Goal: Entertainment & Leisure: Browse casually

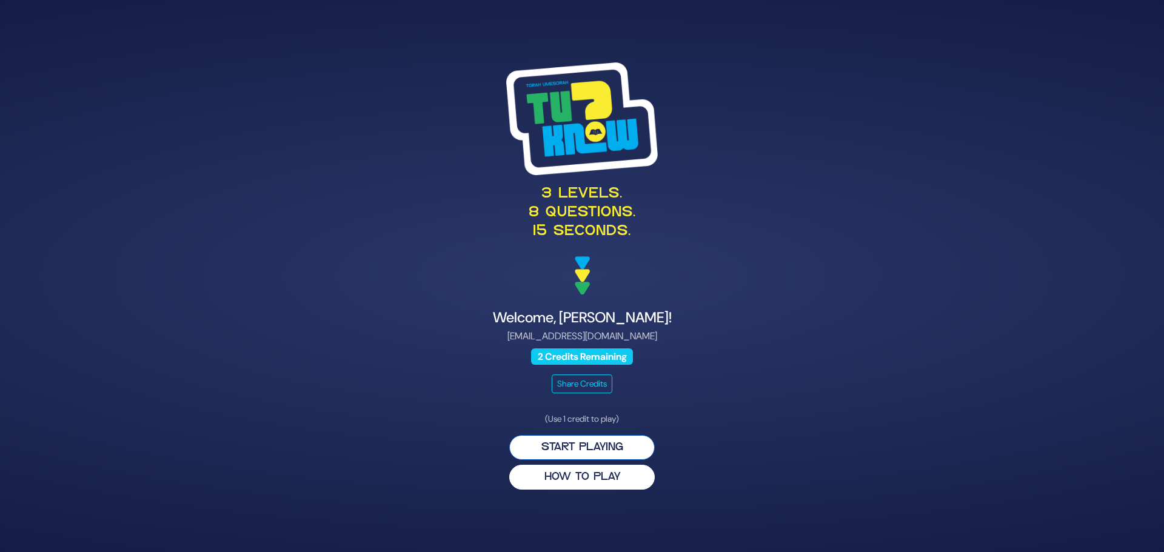
click at [551, 446] on button "Start Playing" at bounding box center [581, 447] width 145 height 25
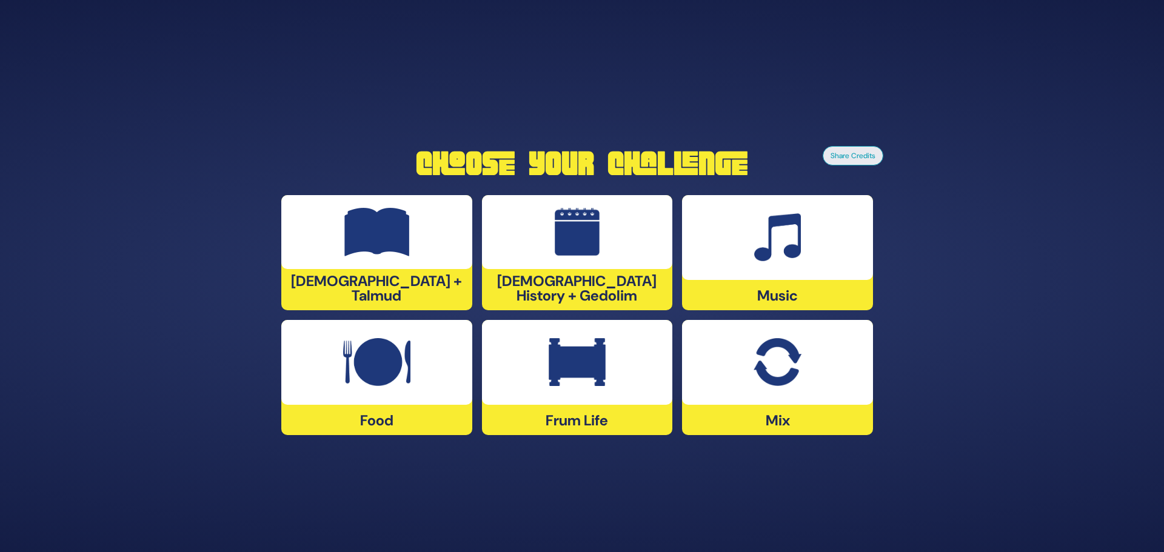
click at [527, 266] on div at bounding box center [577, 232] width 191 height 74
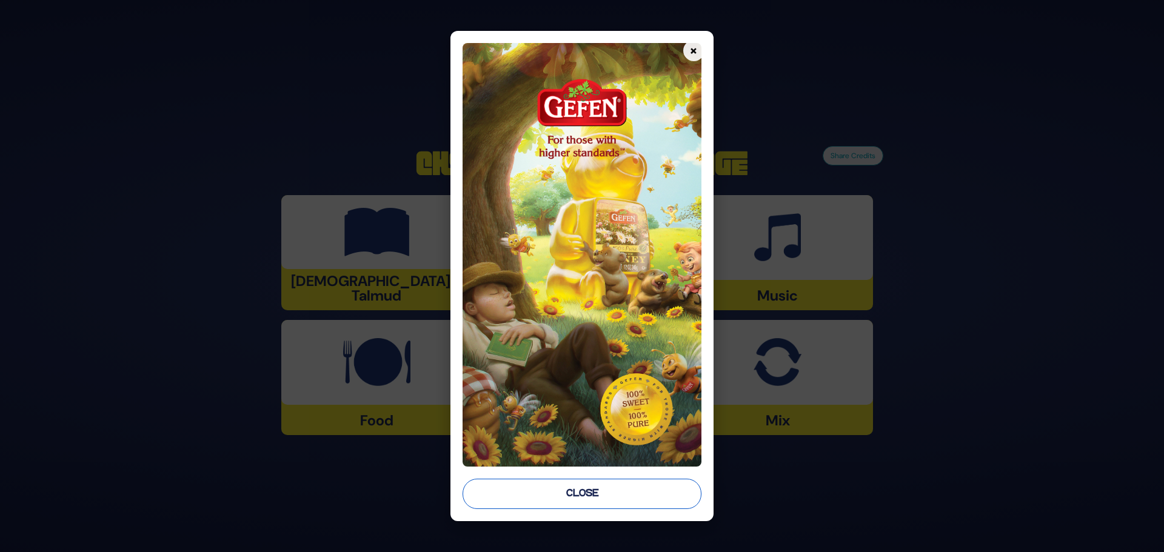
click at [566, 506] on button "Close" at bounding box center [582, 494] width 239 height 30
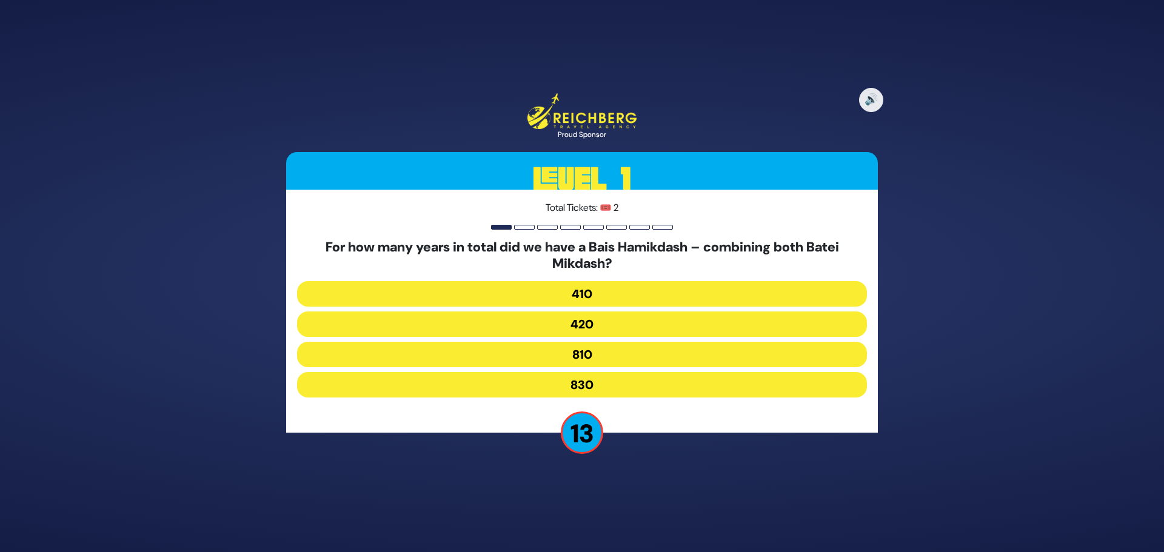
click at [556, 381] on button "830" at bounding box center [582, 384] width 570 height 25
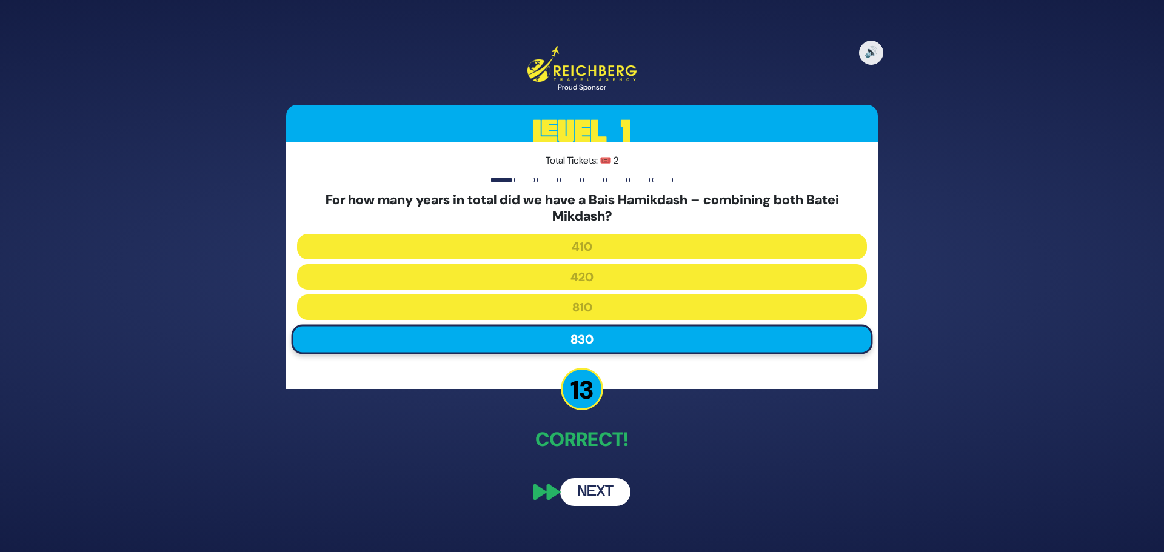
click at [580, 493] on button "Next" at bounding box center [595, 492] width 70 height 28
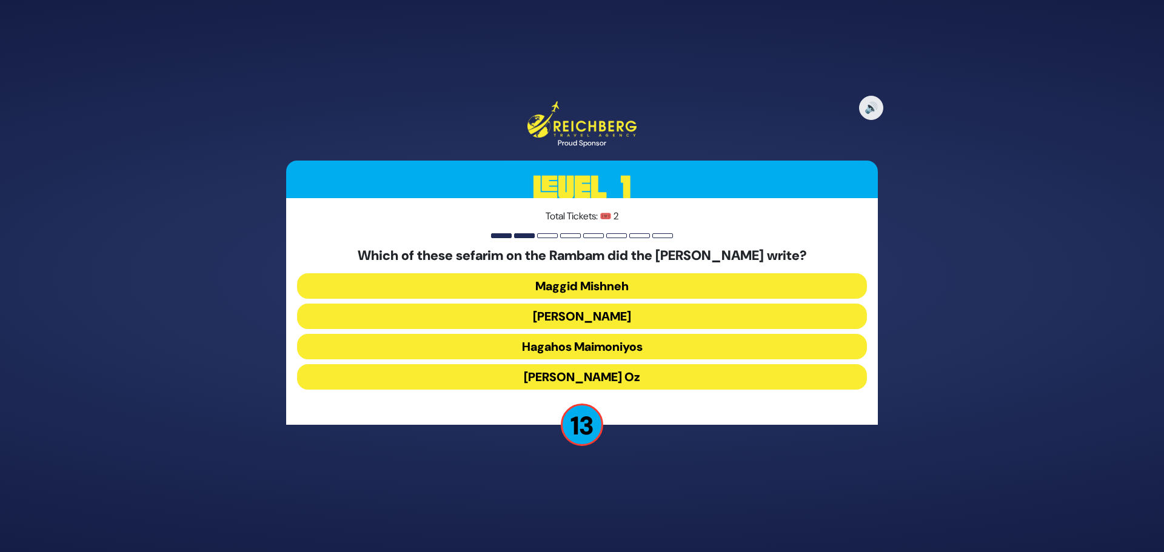
click at [565, 313] on button "Kesef Mishneh" at bounding box center [582, 316] width 570 height 25
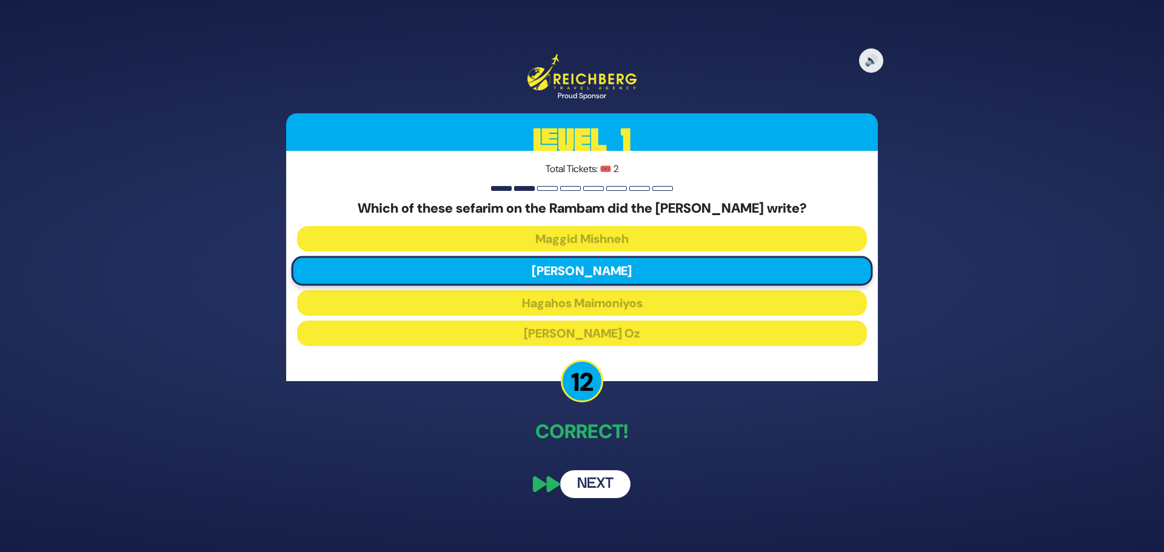
click at [586, 490] on button "Next" at bounding box center [595, 484] width 70 height 28
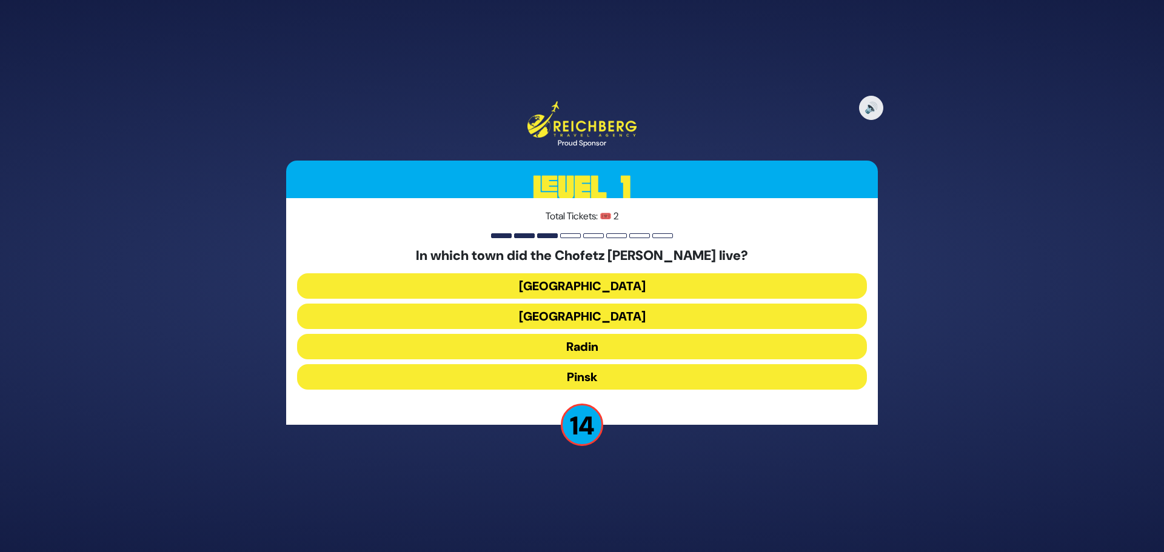
click at [573, 350] on button "Radin" at bounding box center [582, 346] width 570 height 25
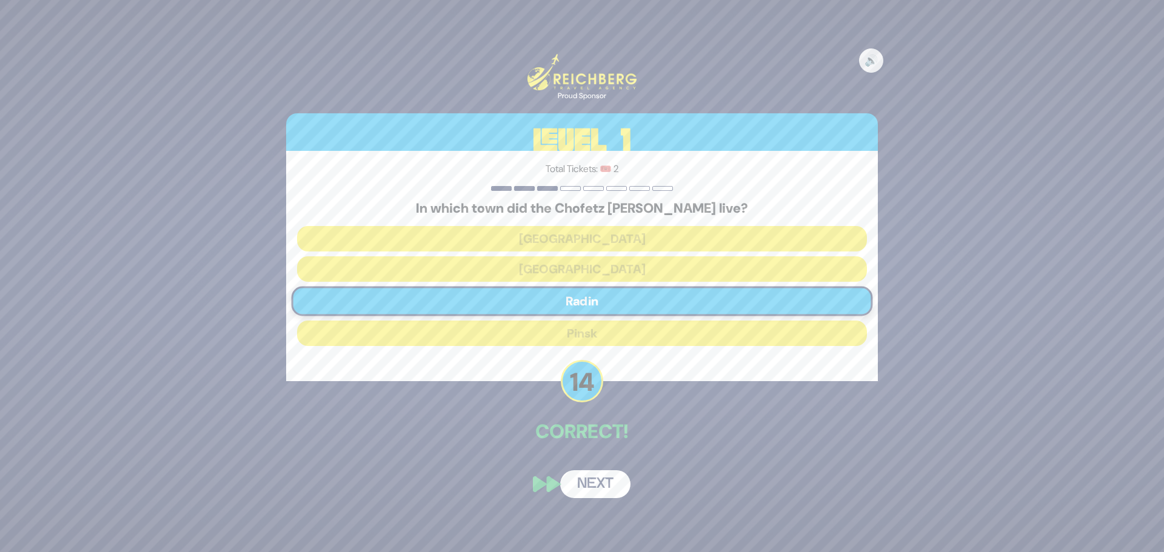
click at [604, 479] on button "Next" at bounding box center [595, 484] width 70 height 28
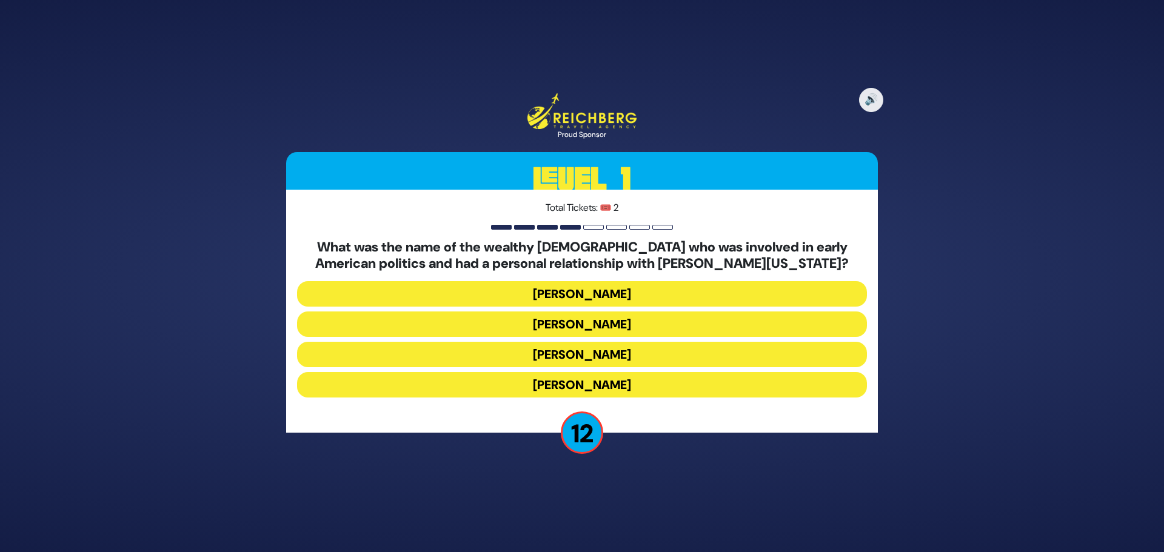
click at [566, 326] on button "Haym Salomon" at bounding box center [582, 324] width 570 height 25
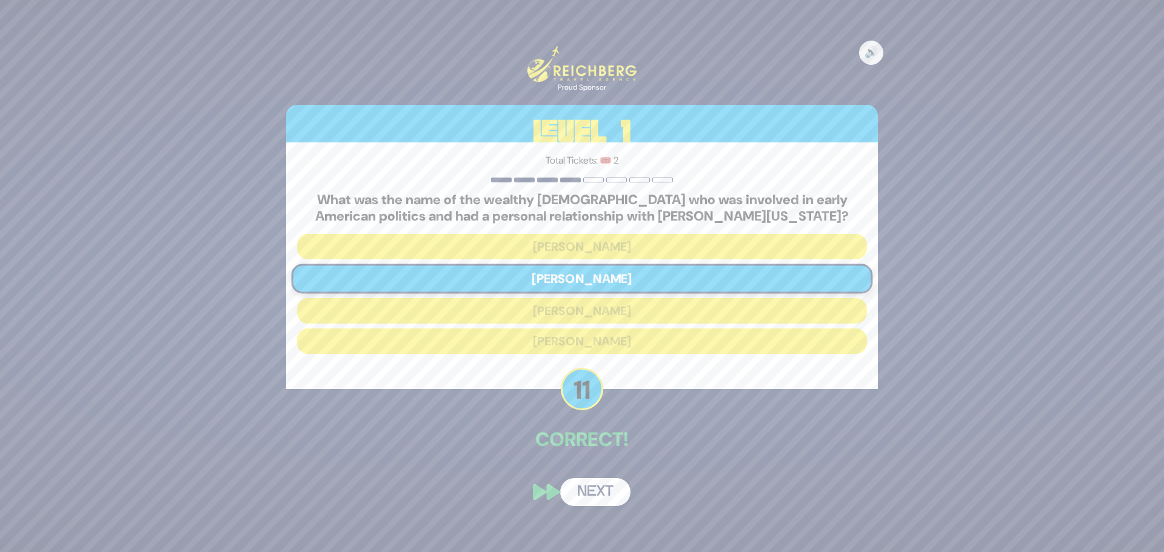
click at [581, 493] on button "Next" at bounding box center [595, 492] width 70 height 28
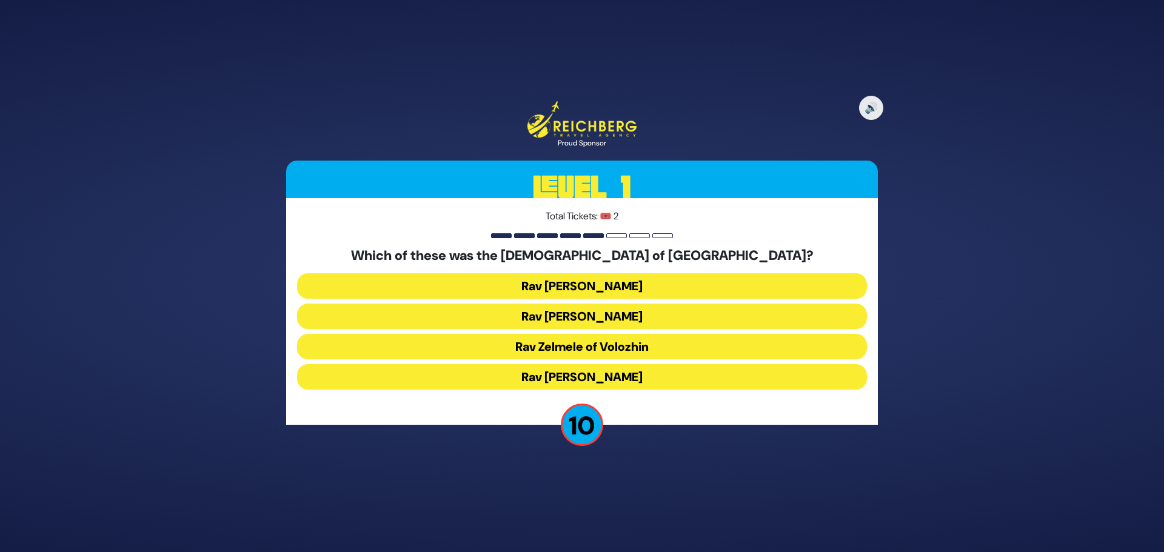
click at [573, 315] on button "Rav Refoel Shapiro" at bounding box center [582, 316] width 570 height 25
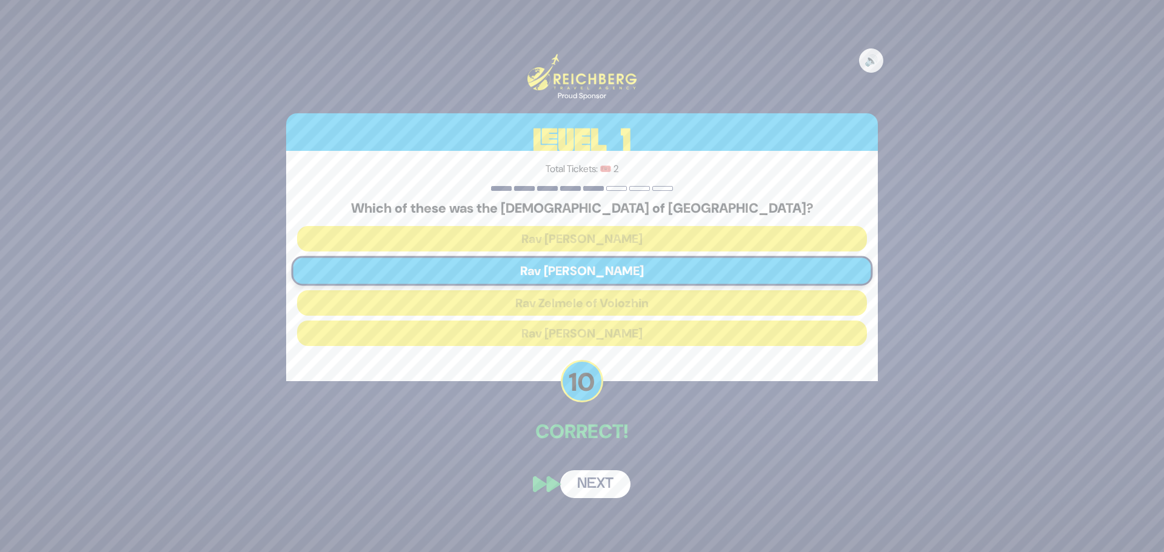
click at [593, 492] on button "Next" at bounding box center [595, 484] width 70 height 28
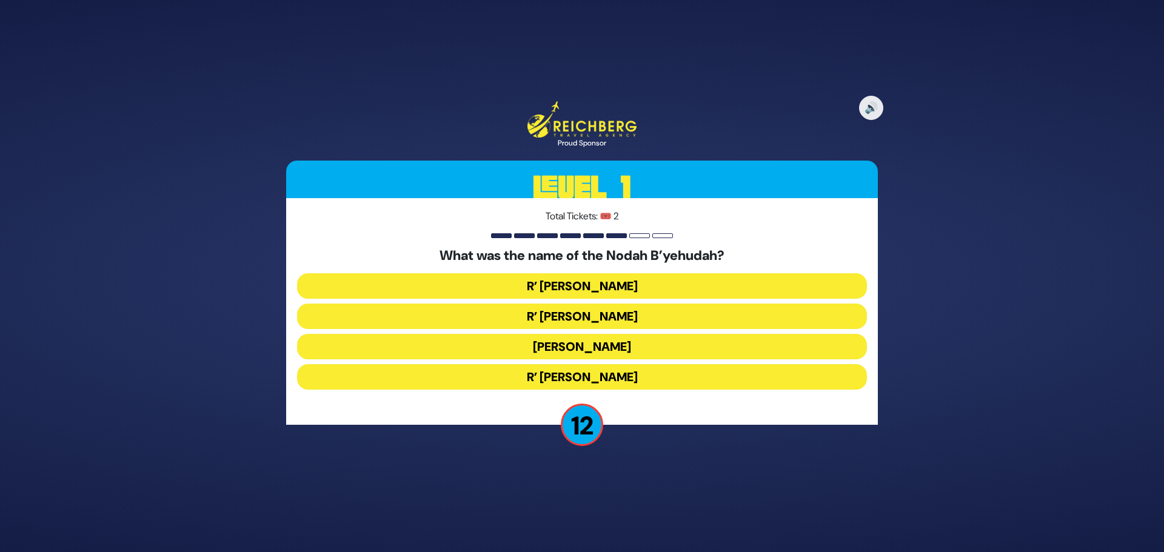
click at [583, 289] on button "R’ Yechezkel" at bounding box center [582, 285] width 570 height 25
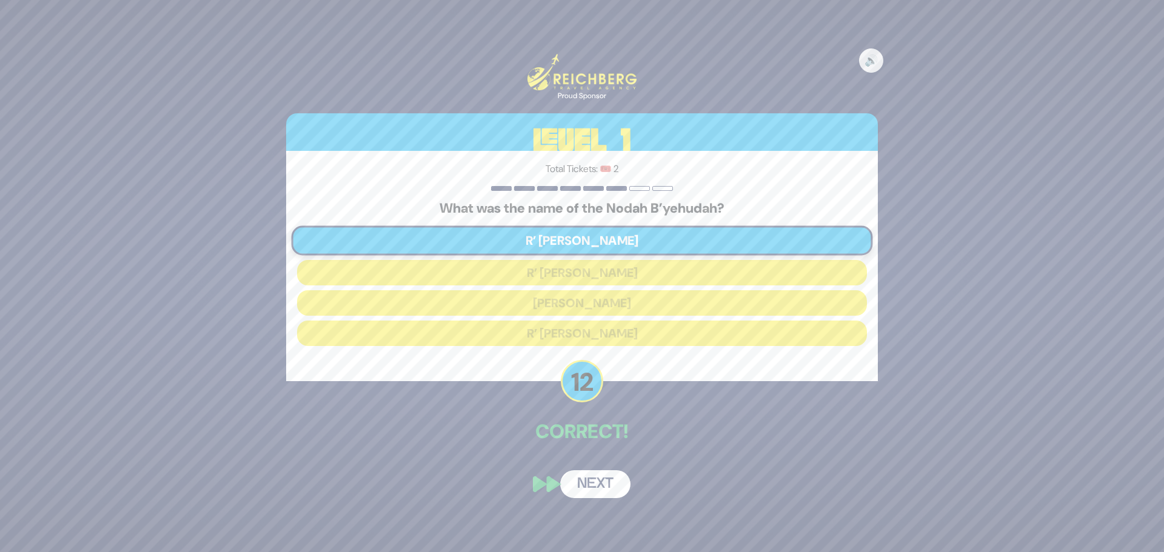
click at [590, 482] on button "Next" at bounding box center [595, 484] width 70 height 28
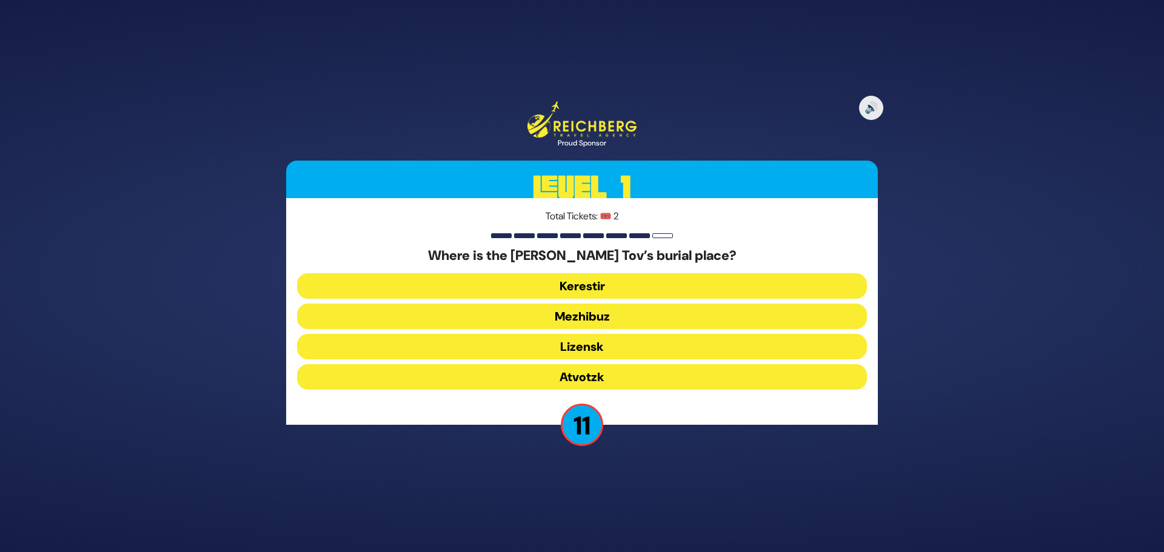
click at [578, 315] on button "Mezhibuz" at bounding box center [582, 316] width 570 height 25
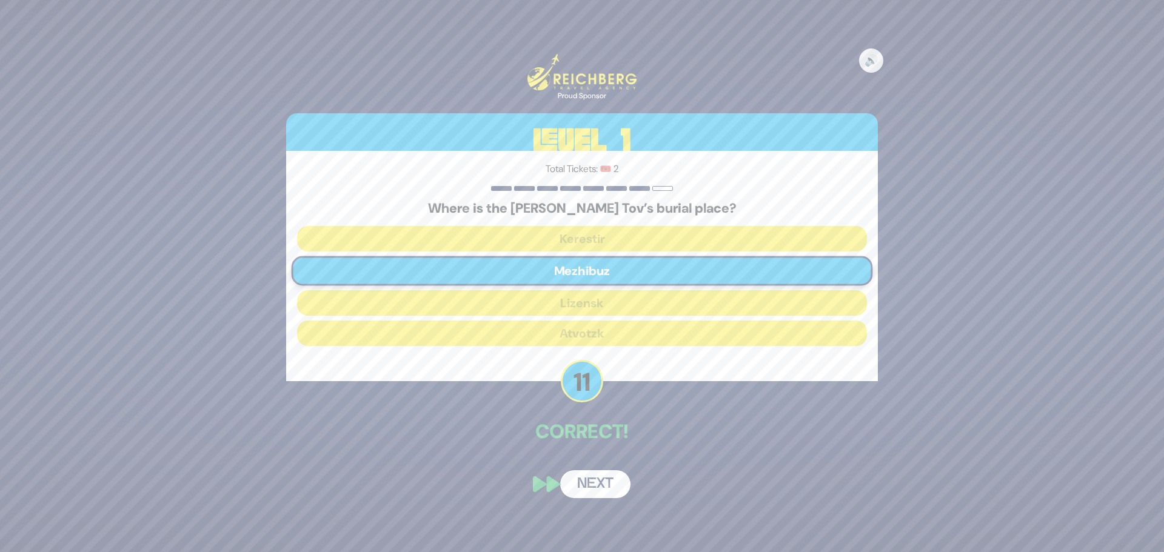
click at [593, 489] on button "Next" at bounding box center [595, 484] width 70 height 28
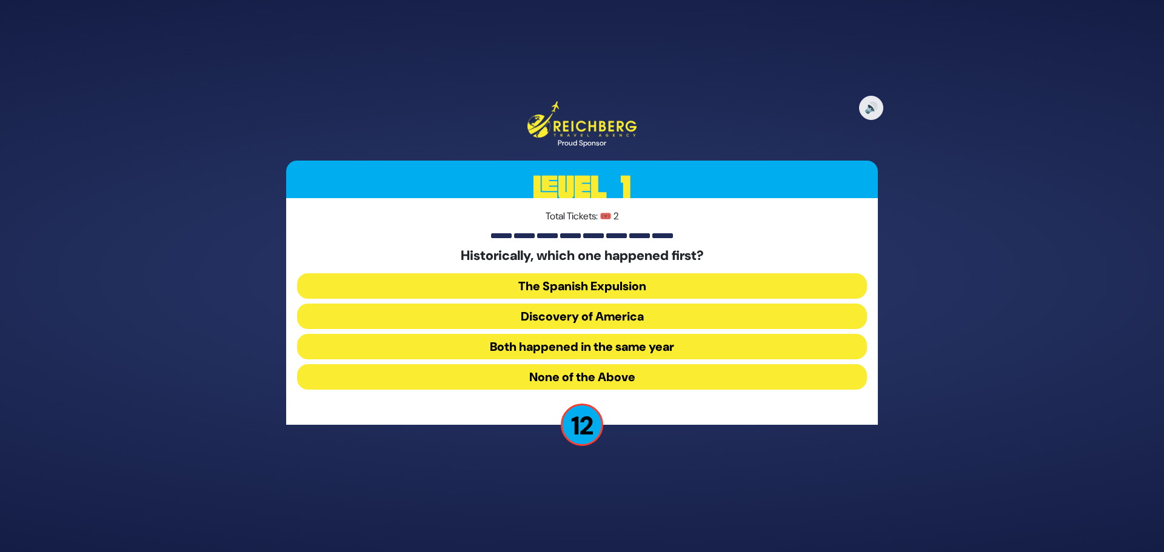
click at [578, 349] on button "Both happened in the same year" at bounding box center [582, 346] width 570 height 25
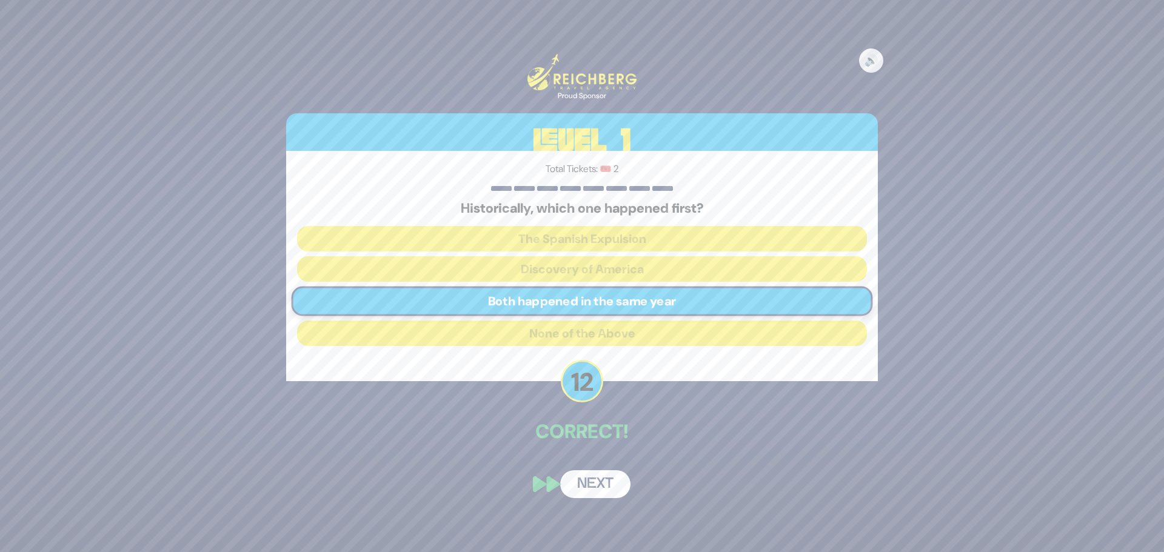
click at [601, 461] on div "🔊 Proud Sponsor Level 1 Total Tickets: 🎟️ 2 Historically, which one happened fi…" at bounding box center [582, 275] width 621 height 473
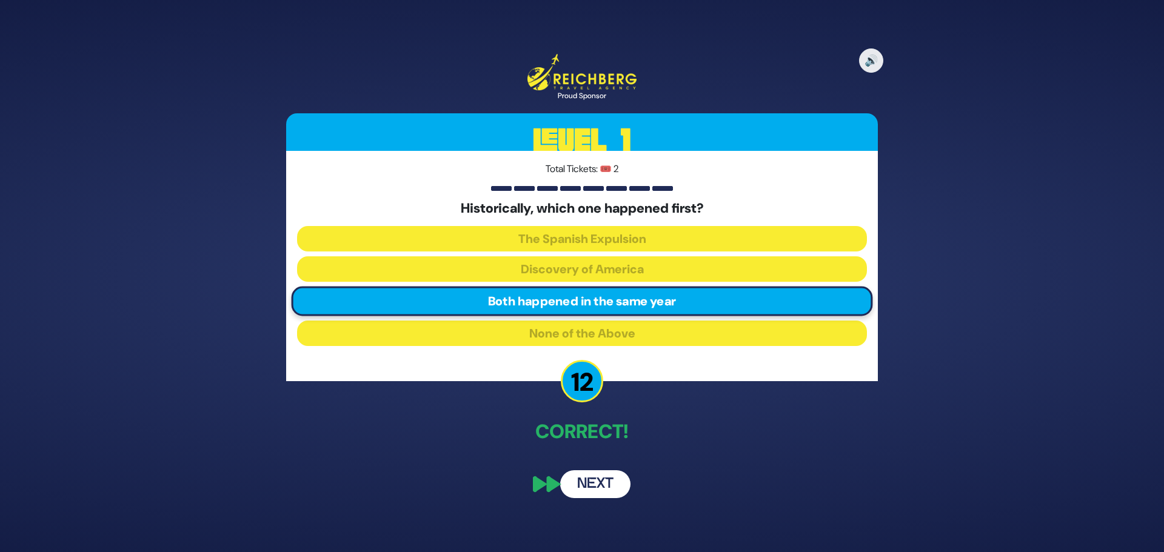
click at [595, 485] on button "Next" at bounding box center [595, 484] width 70 height 28
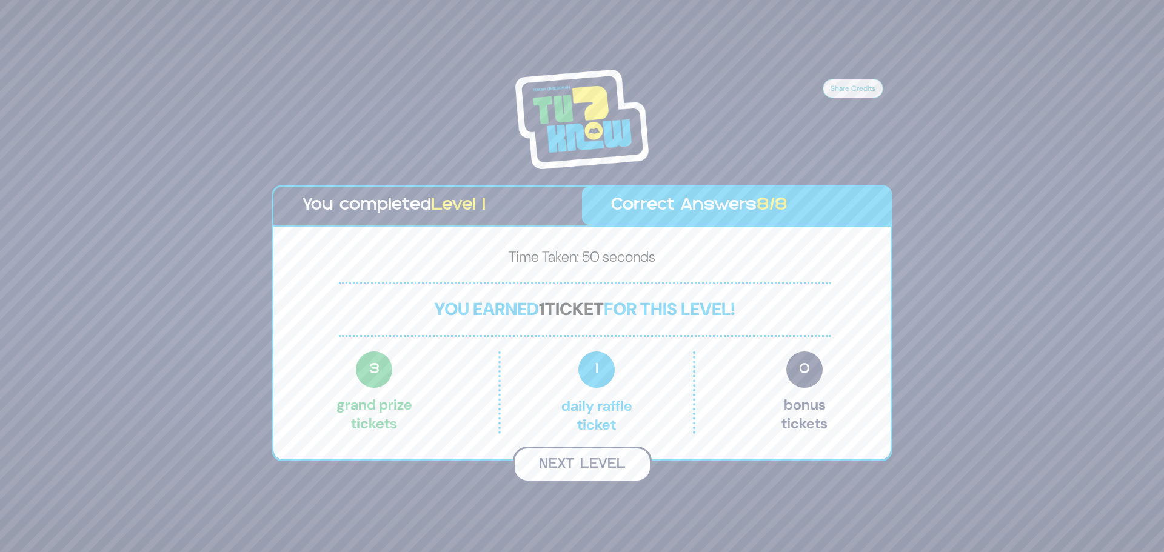
click at [585, 461] on button "Next Level" at bounding box center [582, 465] width 139 height 36
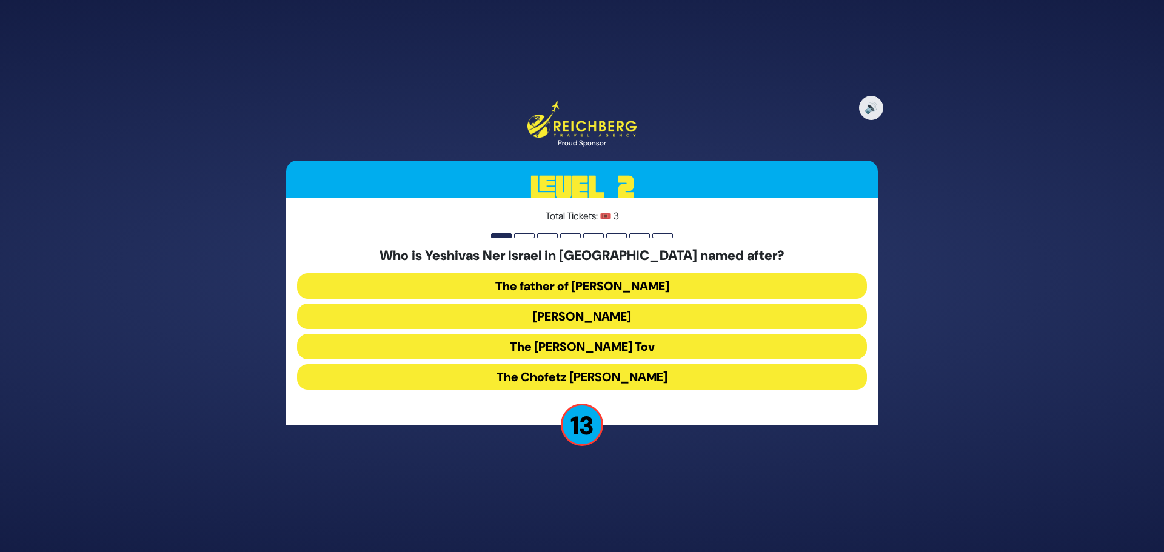
click at [578, 313] on button "Rav Yisroel Salanter" at bounding box center [582, 316] width 570 height 25
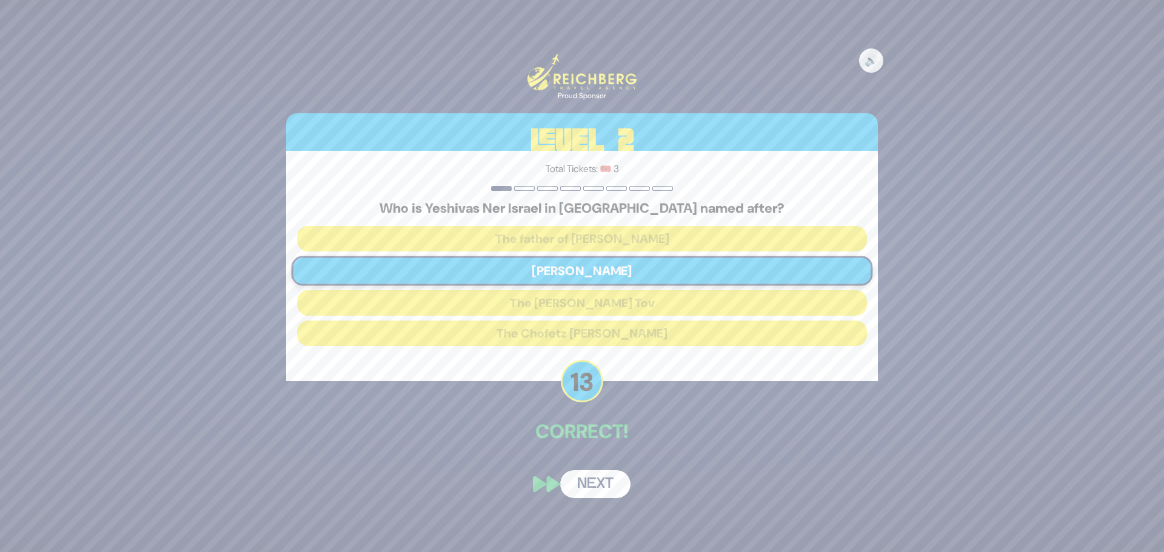
click at [590, 492] on button "Next" at bounding box center [595, 484] width 70 height 28
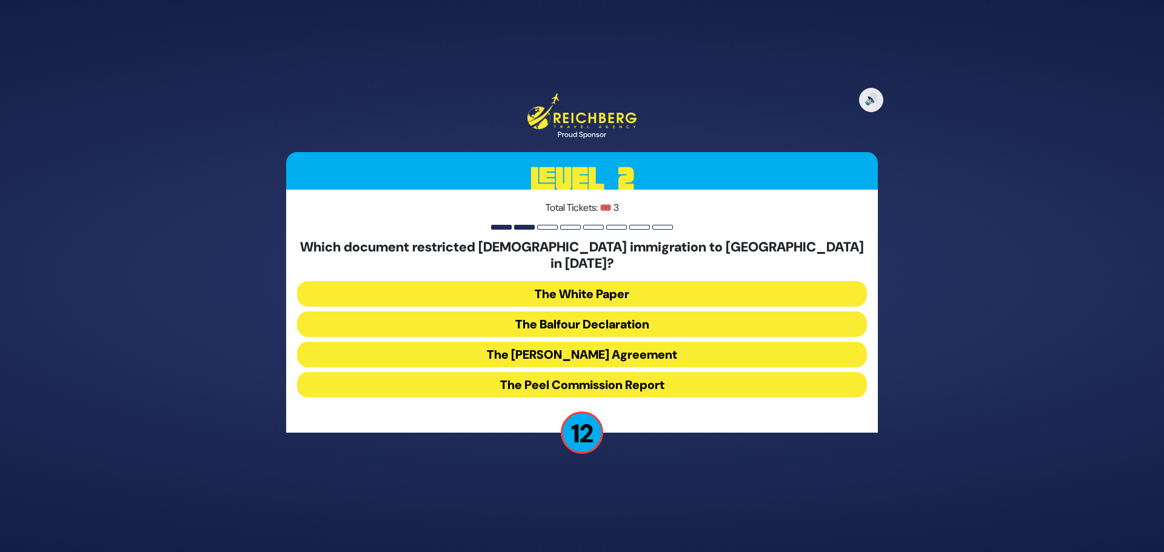
click at [572, 290] on button "The White Paper" at bounding box center [582, 293] width 570 height 25
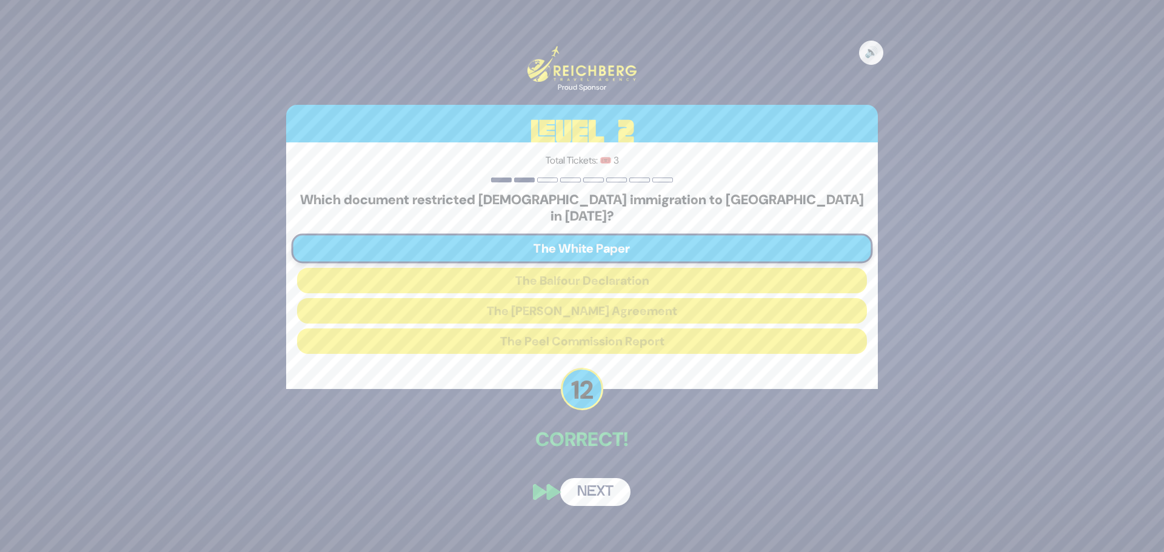
click at [589, 478] on button "Next" at bounding box center [595, 492] width 70 height 28
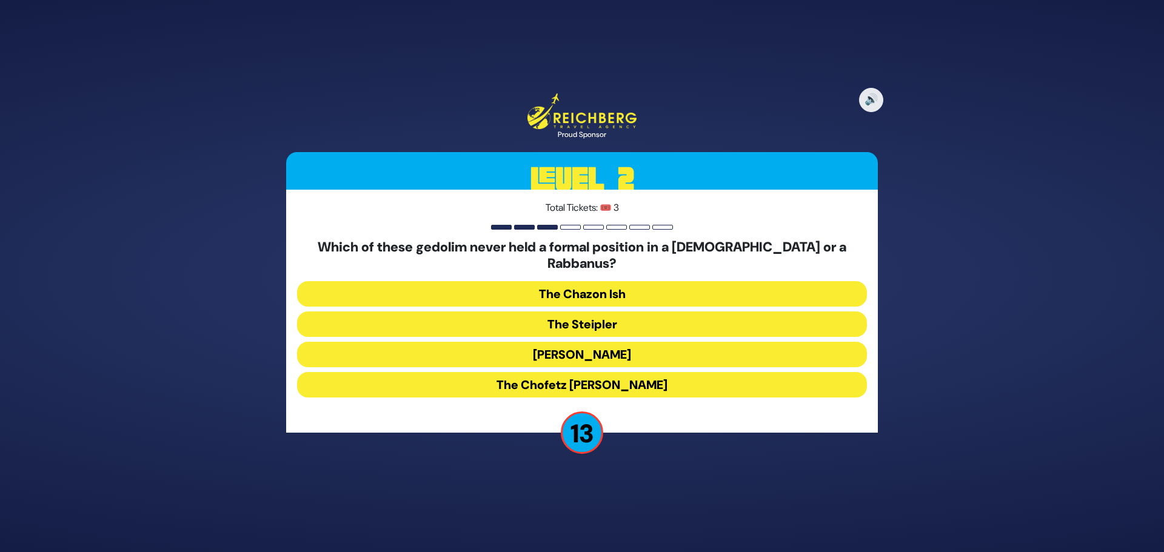
click at [575, 294] on button "The Chazon Ish" at bounding box center [582, 293] width 570 height 25
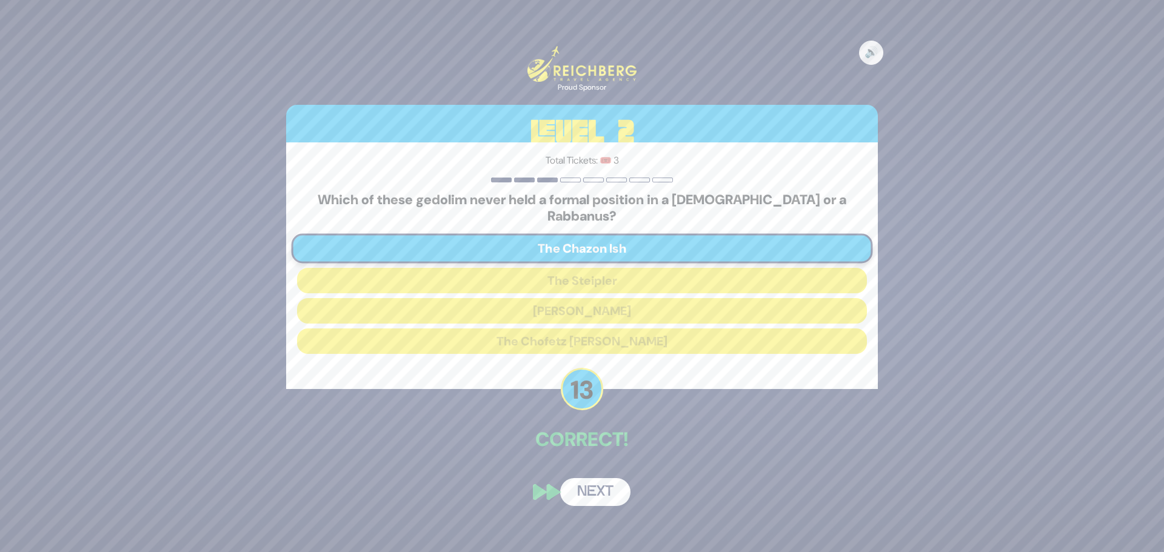
click at [592, 489] on button "Next" at bounding box center [595, 492] width 70 height 28
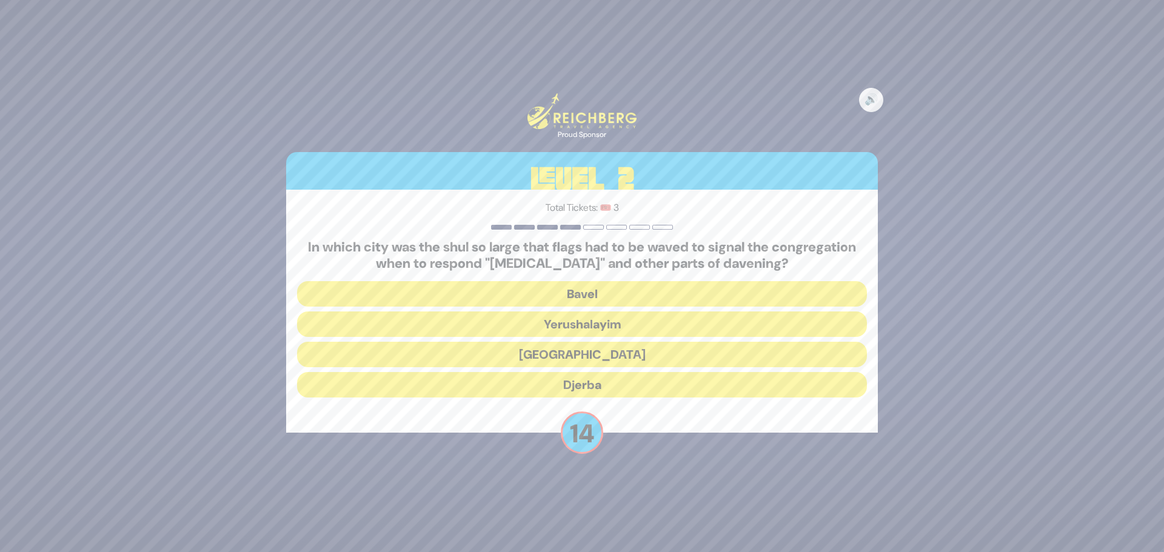
click at [590, 351] on button "Alexandria" at bounding box center [582, 354] width 570 height 25
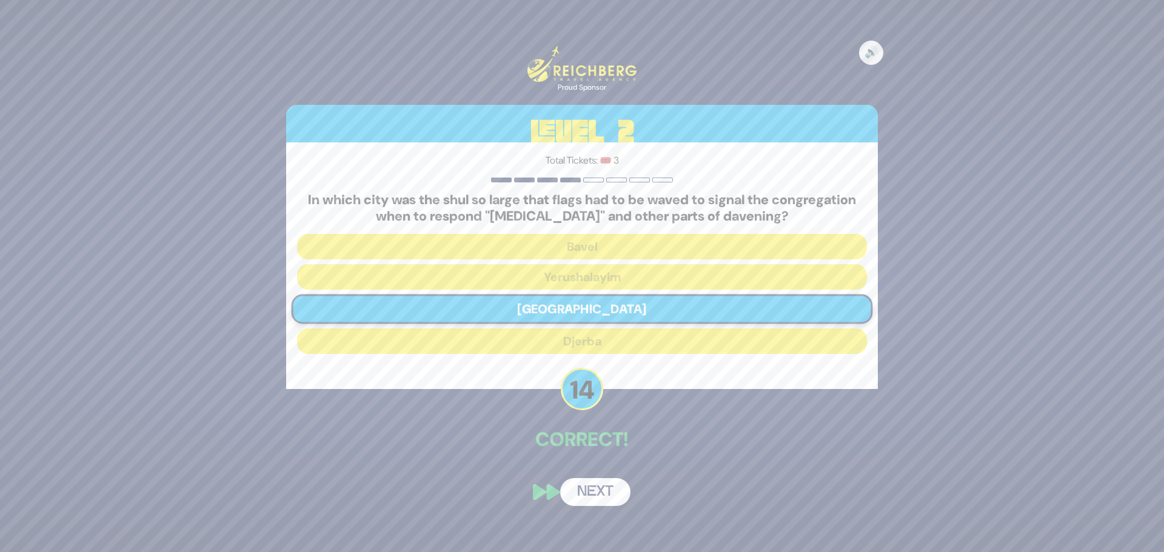
click at [584, 483] on button "Next" at bounding box center [595, 492] width 70 height 28
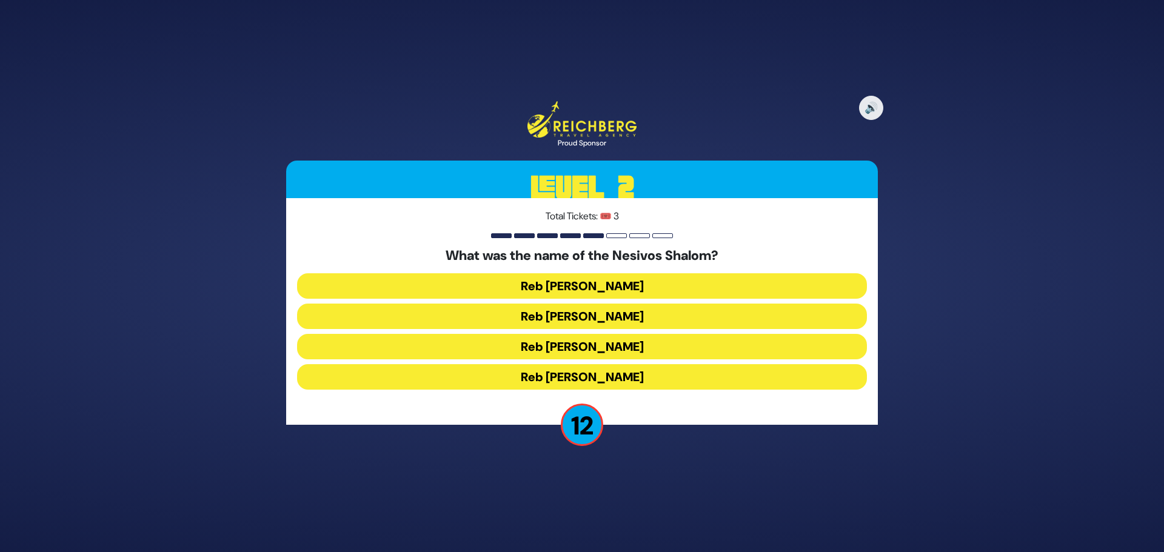
click at [596, 349] on button "Reb Shulem Noach" at bounding box center [582, 346] width 570 height 25
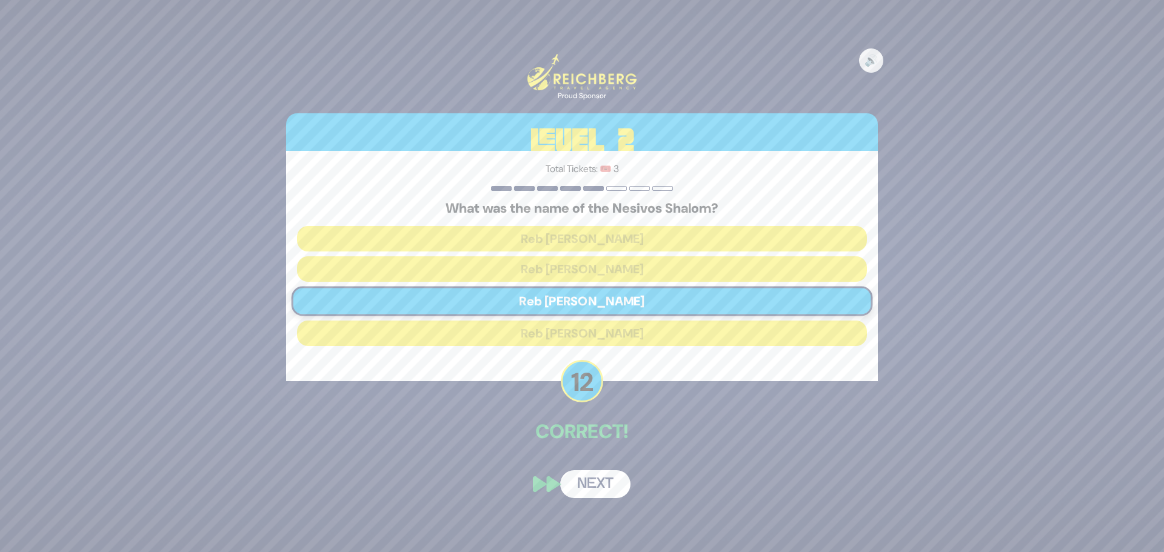
click at [592, 480] on button "Next" at bounding box center [595, 484] width 70 height 28
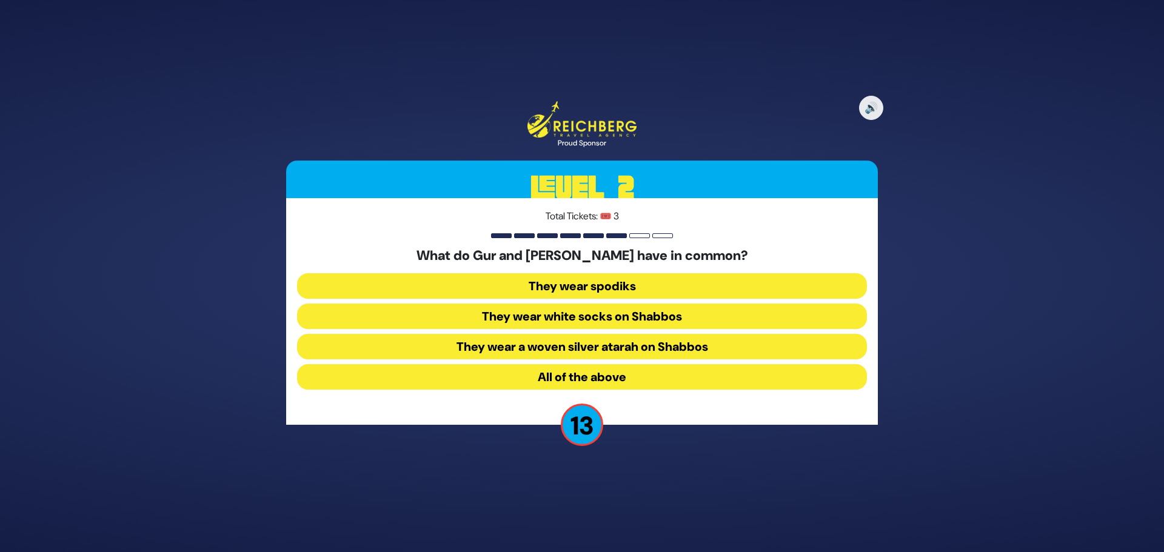
click at [566, 378] on button "All of the above" at bounding box center [582, 376] width 570 height 25
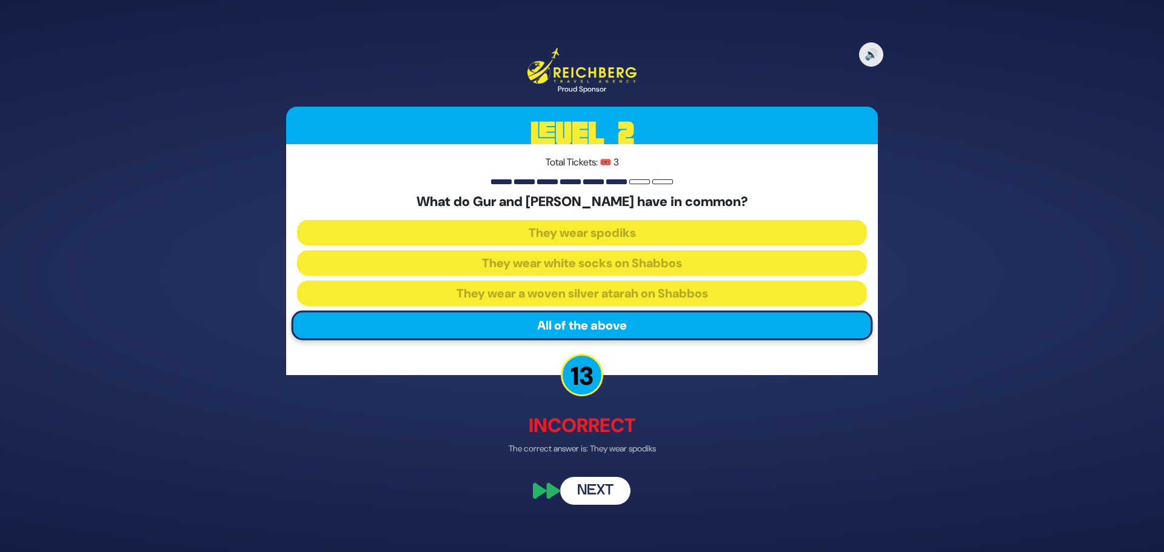
click at [592, 489] on button "Next" at bounding box center [595, 490] width 70 height 28
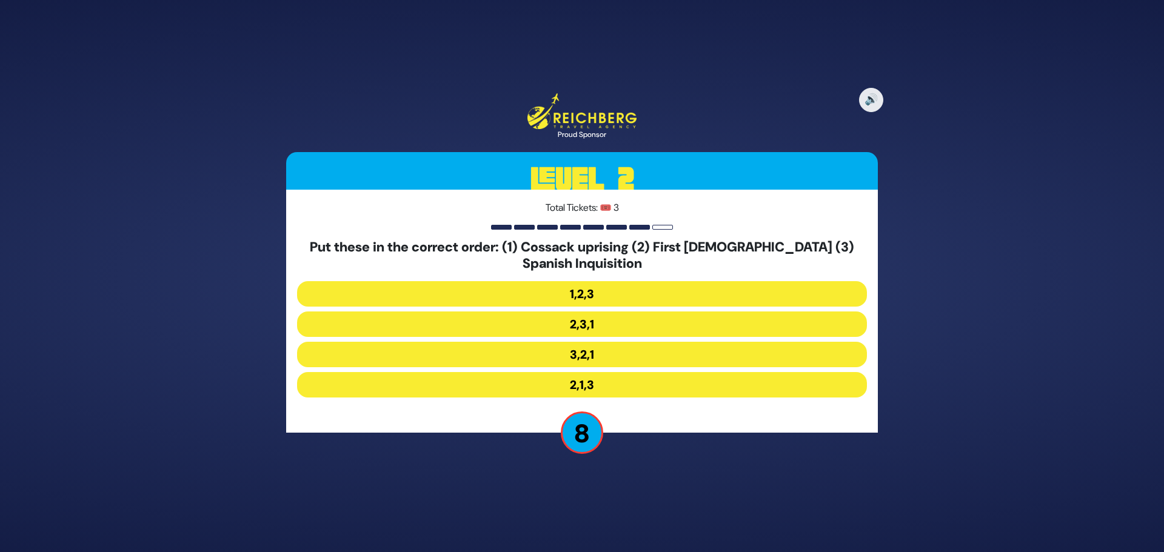
click at [581, 323] on button "2,3,1" at bounding box center [582, 324] width 570 height 25
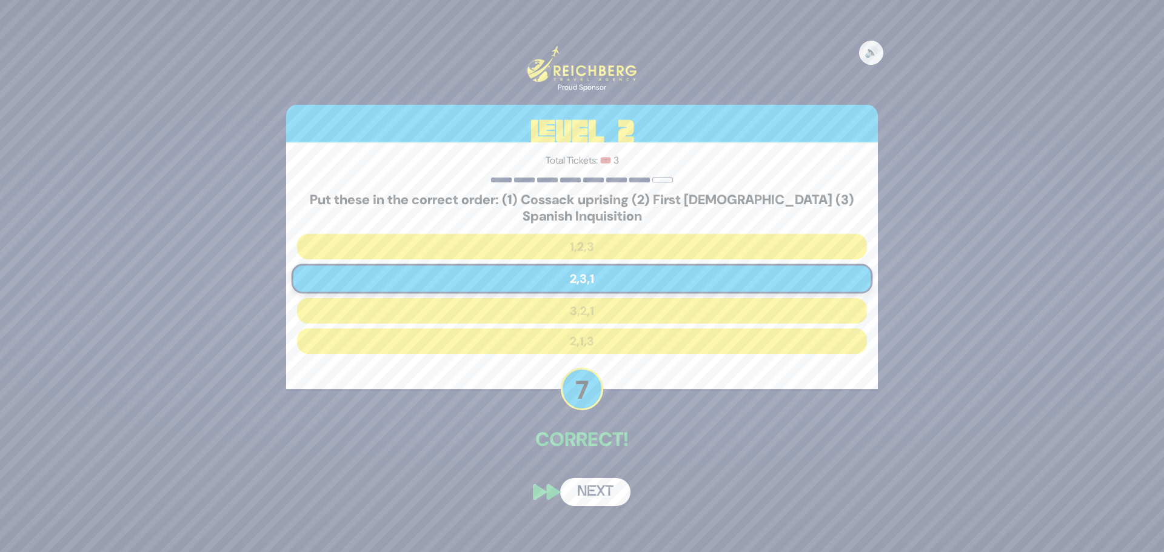
click at [570, 484] on button "Next" at bounding box center [595, 492] width 70 height 28
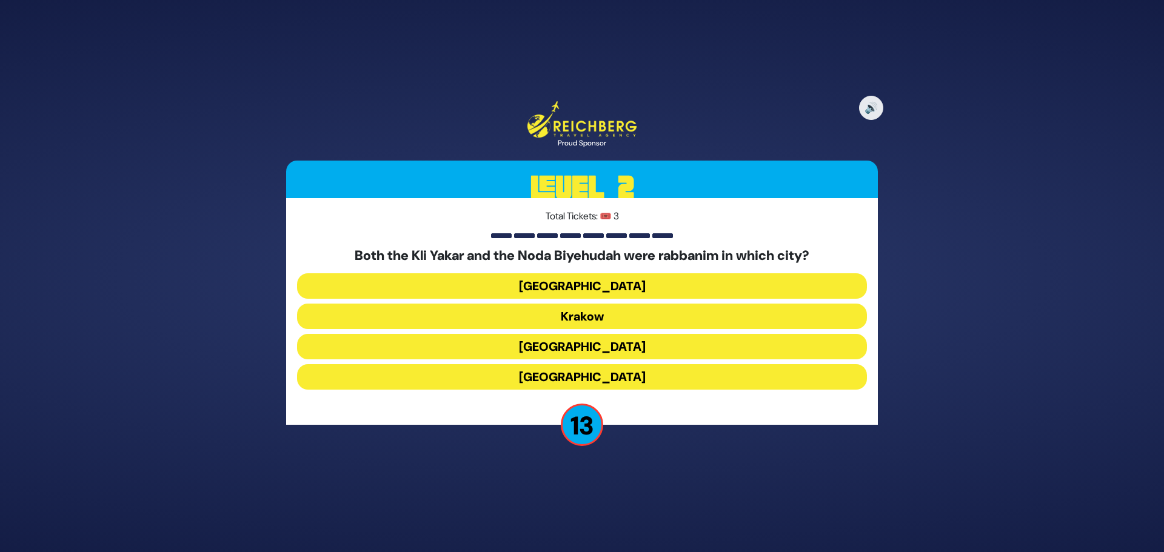
click at [579, 374] on button "Prague" at bounding box center [582, 376] width 570 height 25
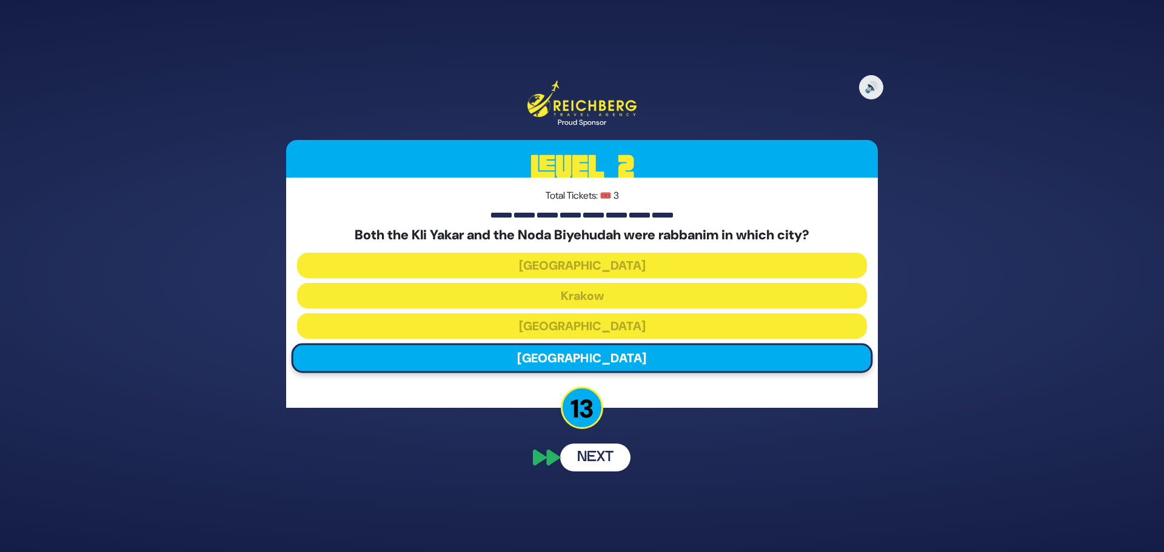
click at [585, 451] on div "🔊 Proud Sponsor Level 2 Total Tickets: 🎟️ 3 Both the Kli Yakar and the Noda Biy…" at bounding box center [582, 276] width 621 height 420
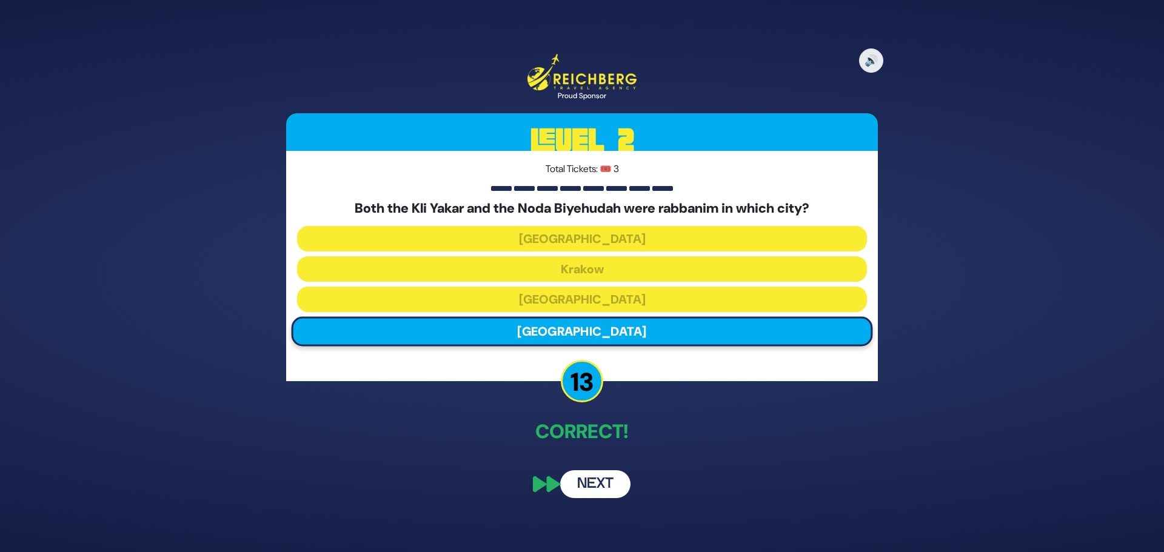
click at [577, 487] on button "Next" at bounding box center [595, 484] width 70 height 28
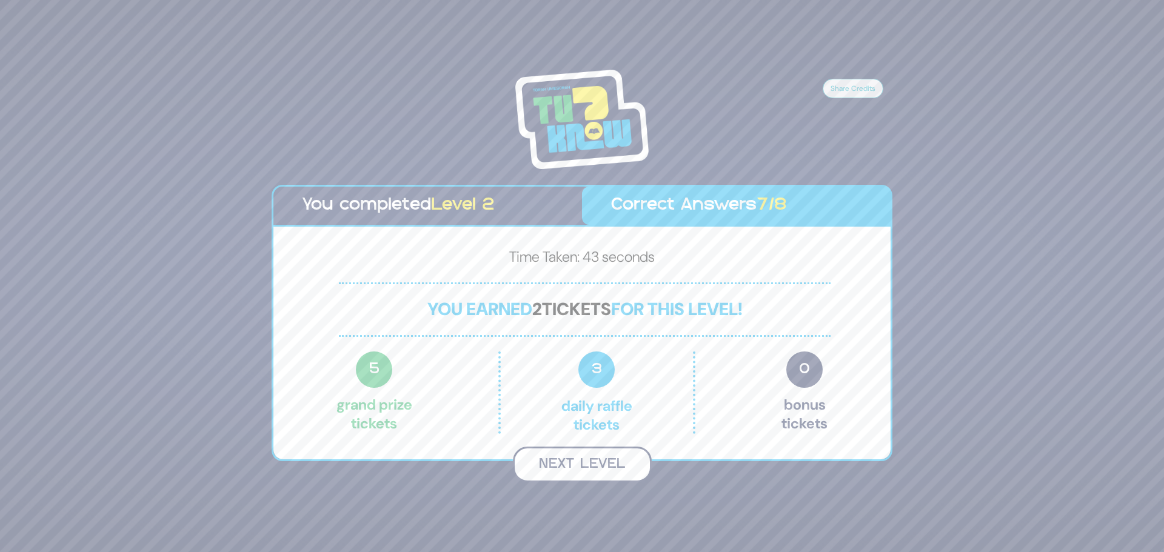
click at [566, 467] on button "Next Level" at bounding box center [582, 465] width 139 height 36
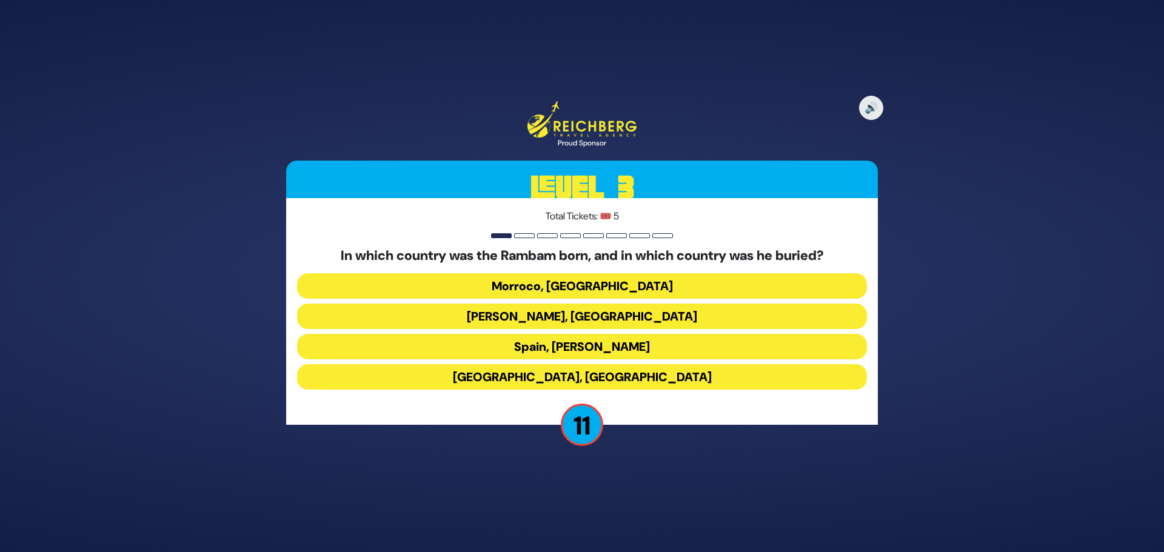
click at [576, 347] on button "Spain, Eretz Yisroel" at bounding box center [582, 346] width 570 height 25
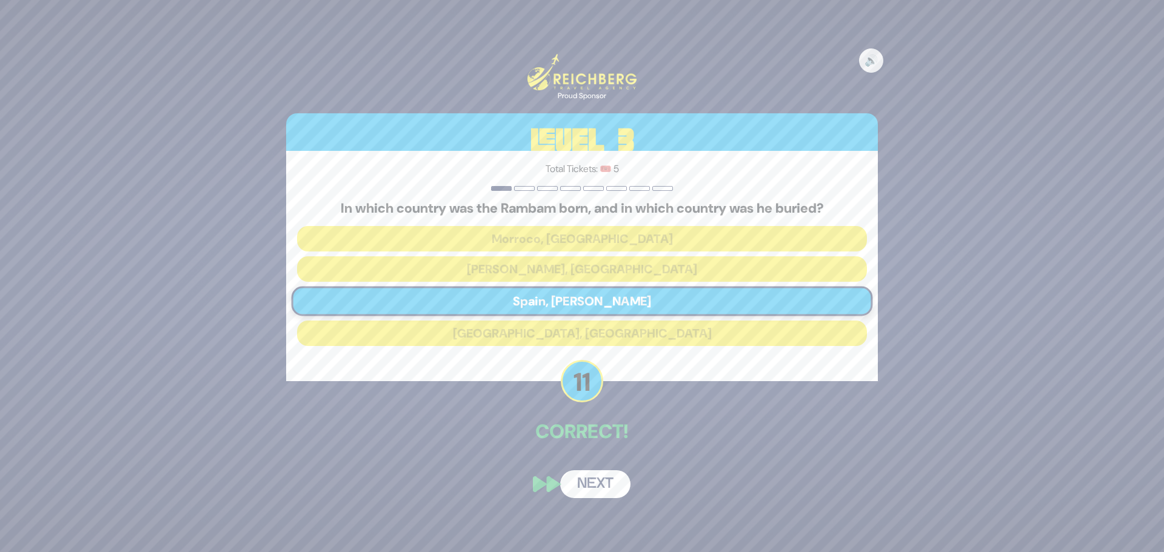
click at [597, 473] on button "Next" at bounding box center [595, 484] width 70 height 28
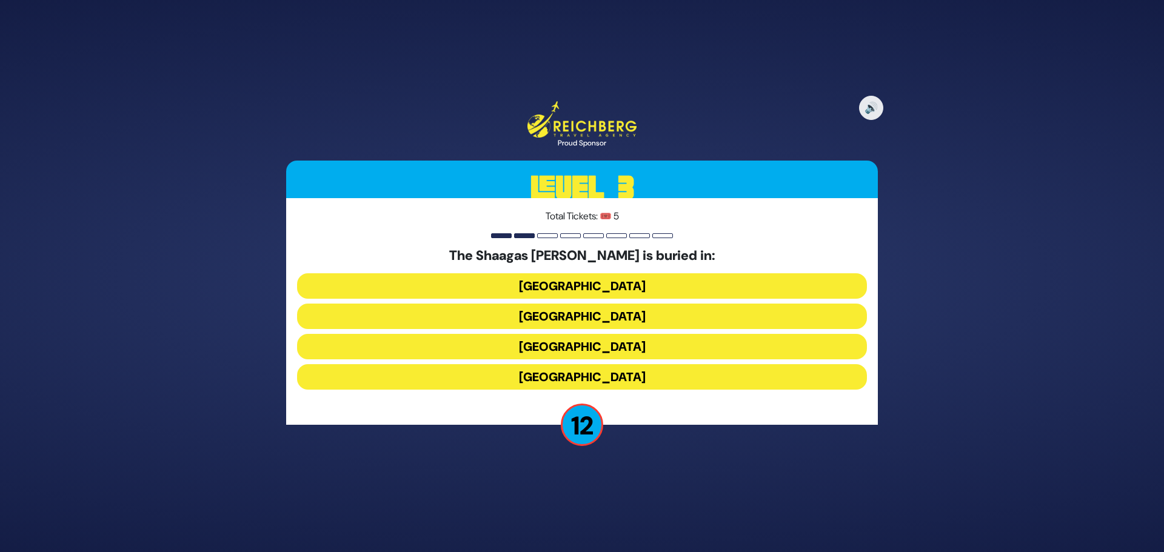
click at [576, 372] on button "Lithuania" at bounding box center [582, 376] width 570 height 25
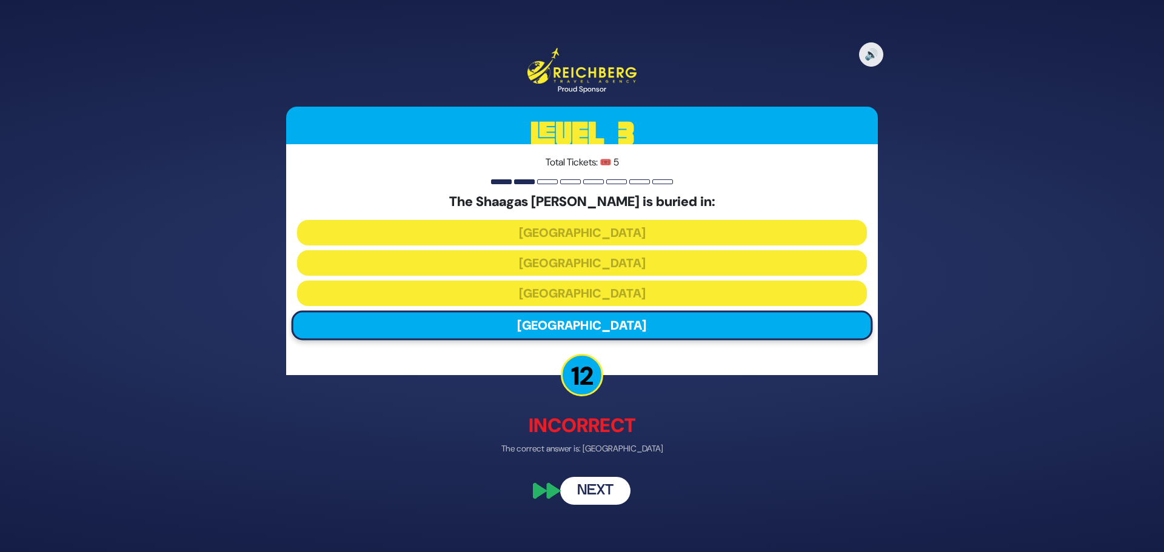
click at [585, 502] on button "Next" at bounding box center [595, 490] width 70 height 28
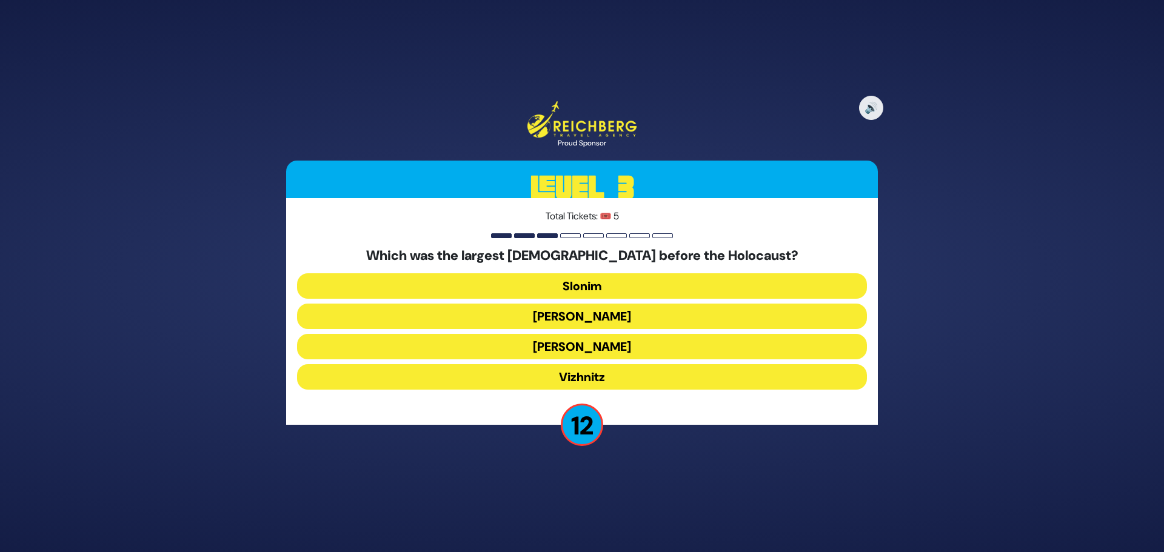
click at [583, 316] on button "Belz" at bounding box center [582, 316] width 570 height 25
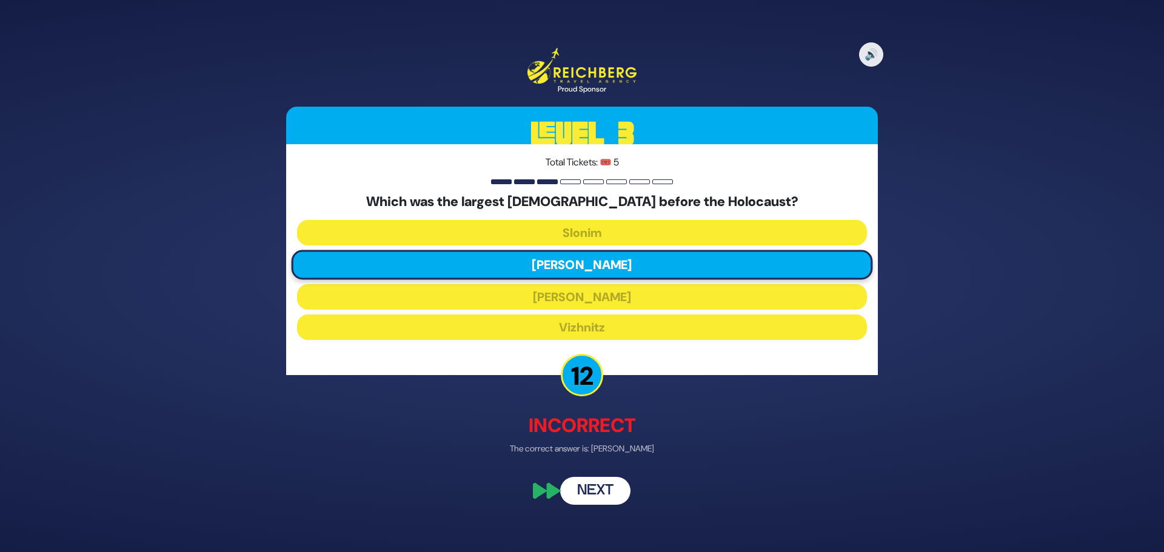
click at [585, 487] on button "Next" at bounding box center [595, 490] width 70 height 28
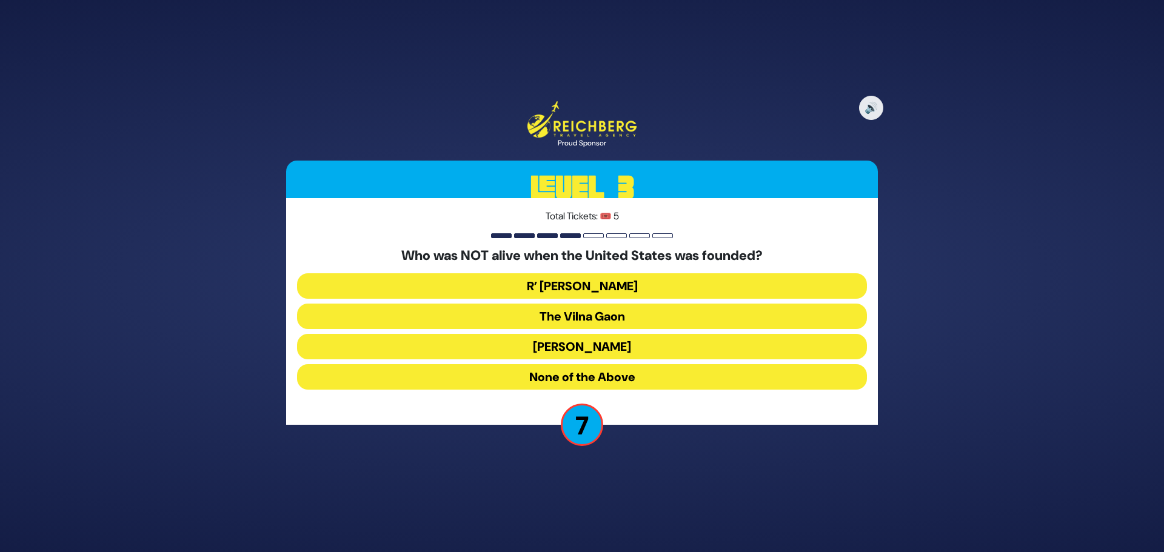
click at [582, 373] on button "None of the Above" at bounding box center [582, 376] width 570 height 25
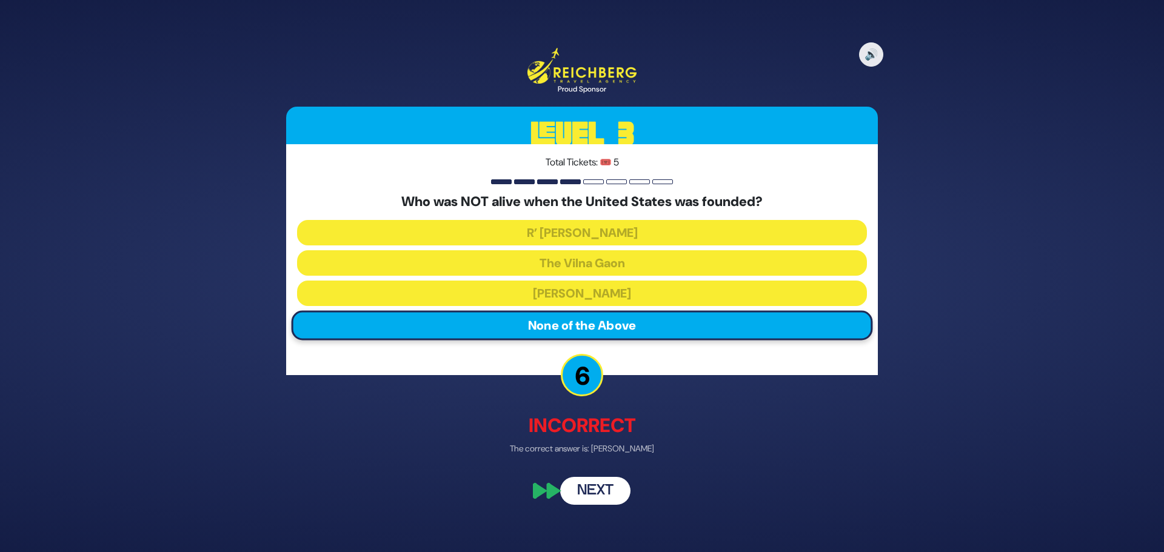
click at [602, 501] on button "Next" at bounding box center [595, 490] width 70 height 28
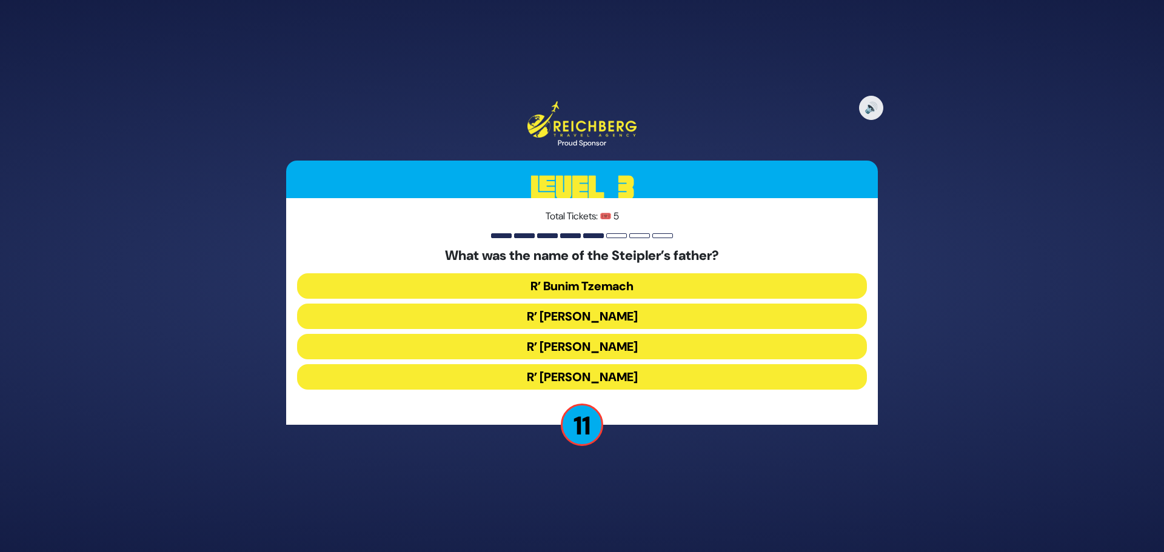
click at [582, 368] on button "R’ Chaim Peretz" at bounding box center [582, 376] width 570 height 25
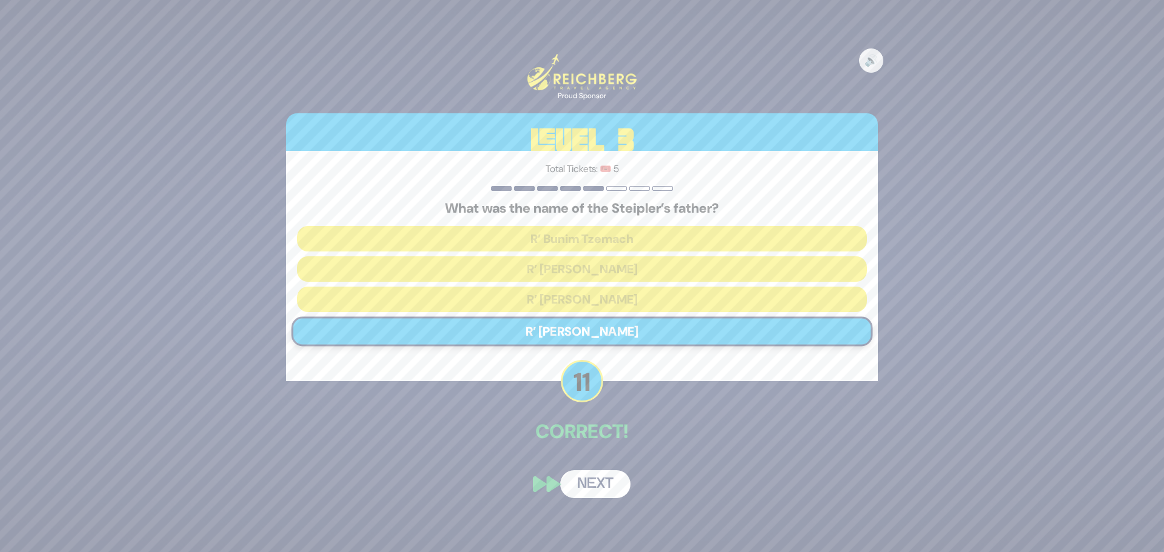
click at [583, 484] on button "Next" at bounding box center [595, 484] width 70 height 28
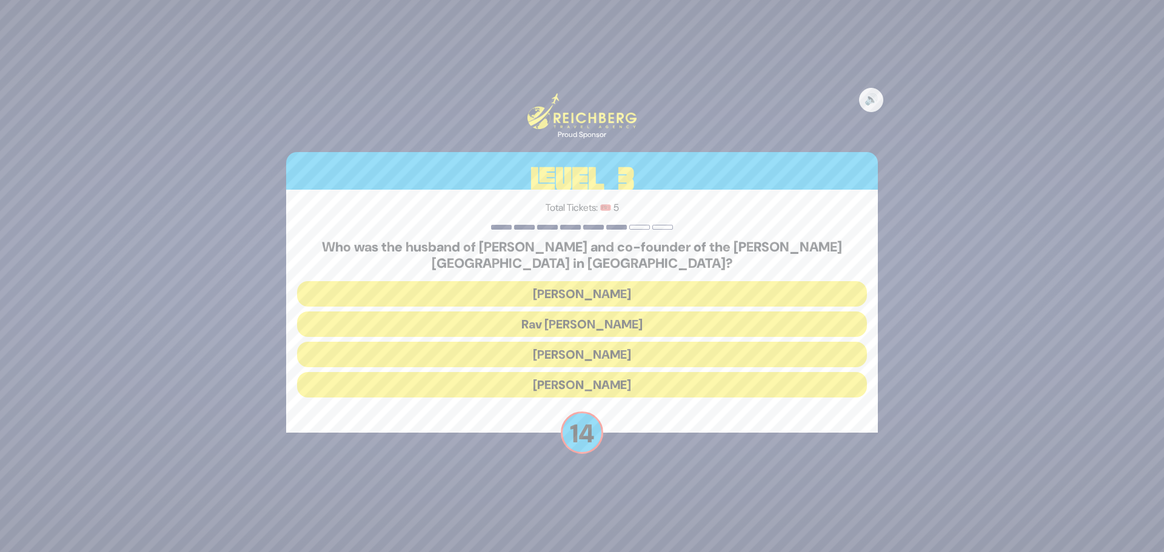
click at [581, 327] on button "Rav Boruch Kaplan" at bounding box center [582, 324] width 570 height 25
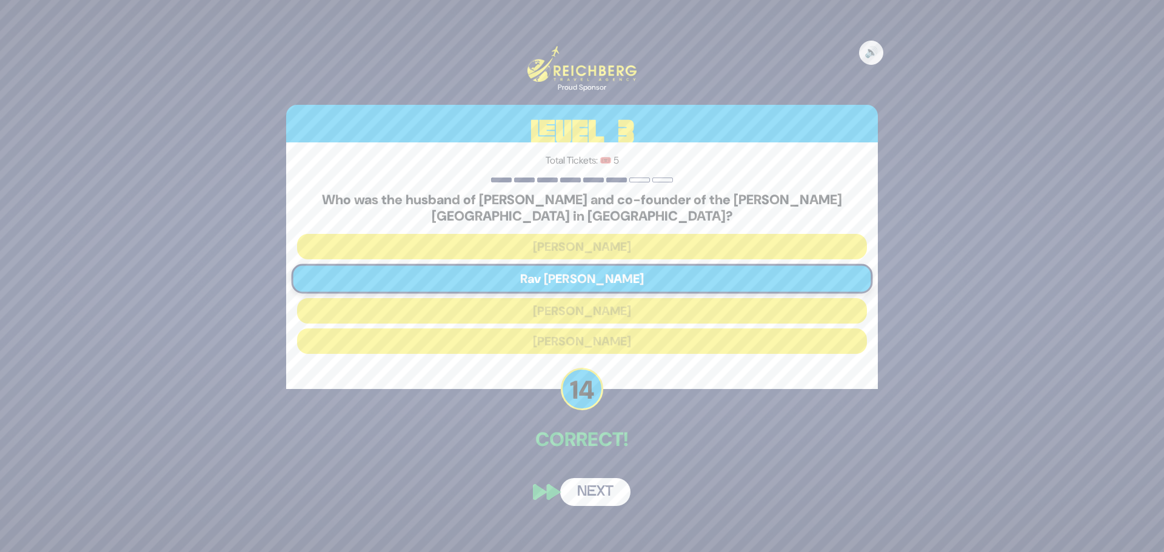
click at [592, 487] on button "Next" at bounding box center [595, 492] width 70 height 28
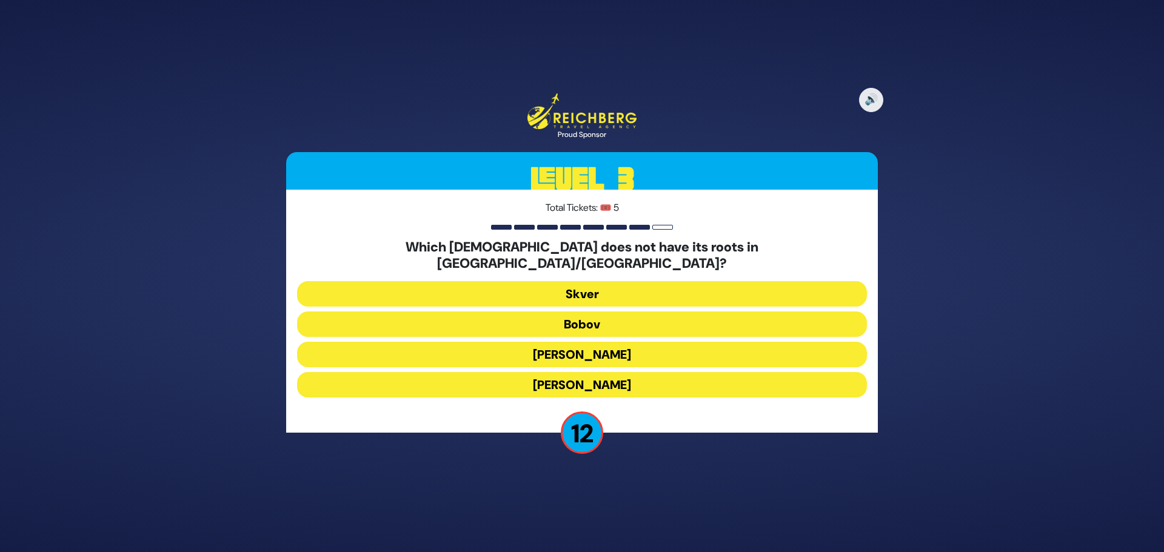
click at [583, 318] on button "Bobov" at bounding box center [582, 324] width 570 height 25
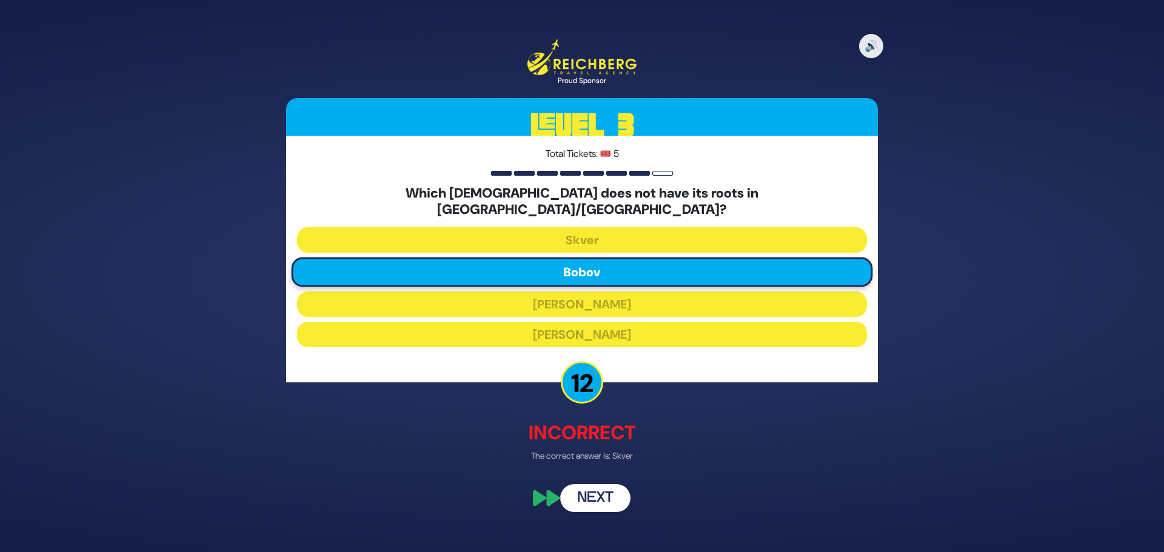
click at [587, 485] on button "Next" at bounding box center [595, 499] width 70 height 28
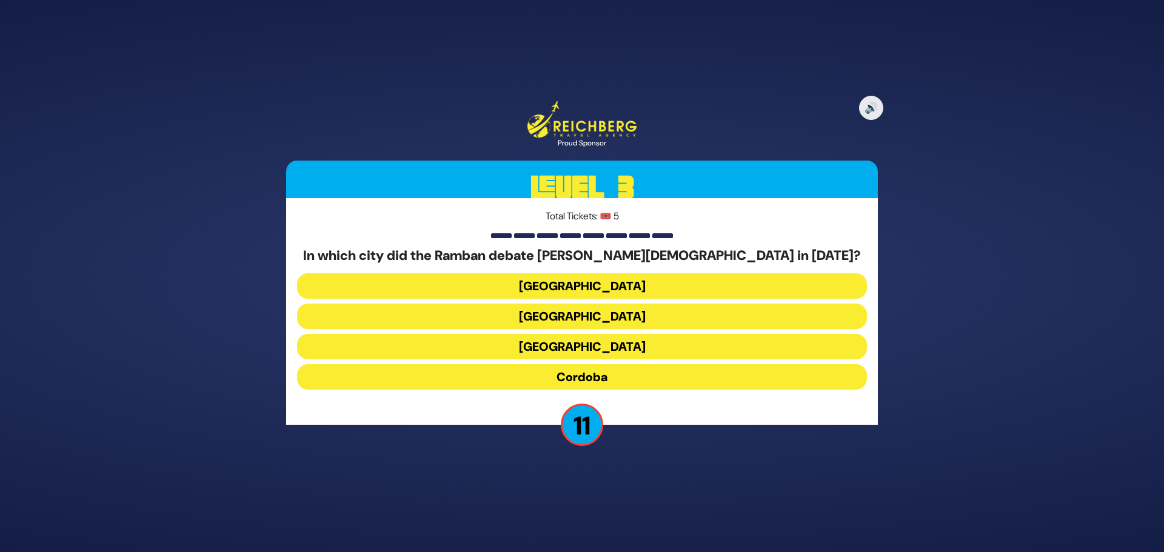
click at [582, 317] on button "Barcelona" at bounding box center [582, 316] width 570 height 25
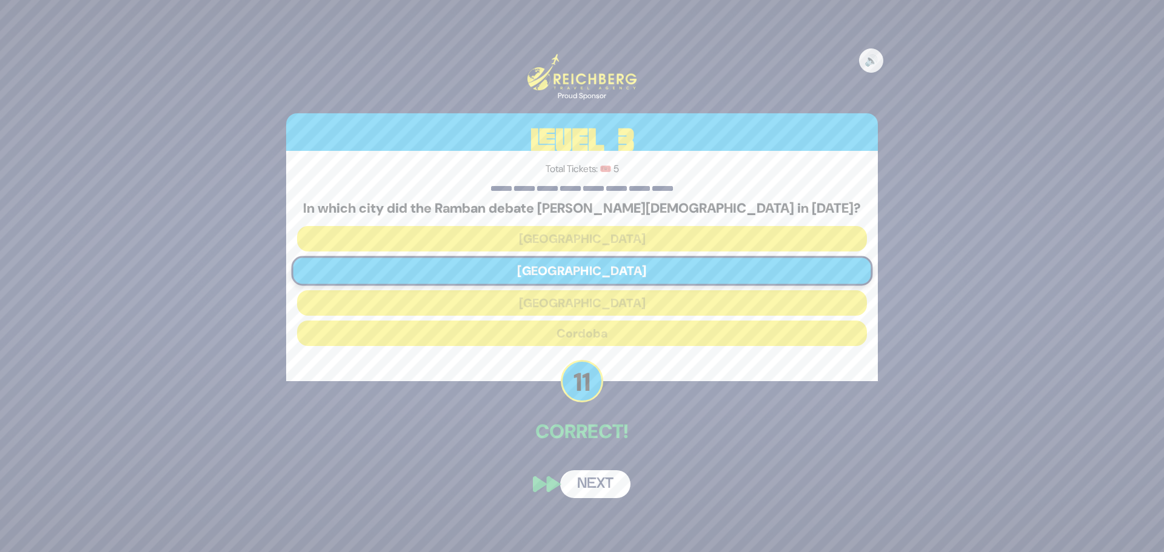
click at [584, 461] on div "🔊 Proud Sponsor Level 3 Total Tickets: 🎟️ 5 In which city did the Ramban debate…" at bounding box center [582, 275] width 621 height 473
click at [587, 489] on button "Next" at bounding box center [595, 484] width 70 height 28
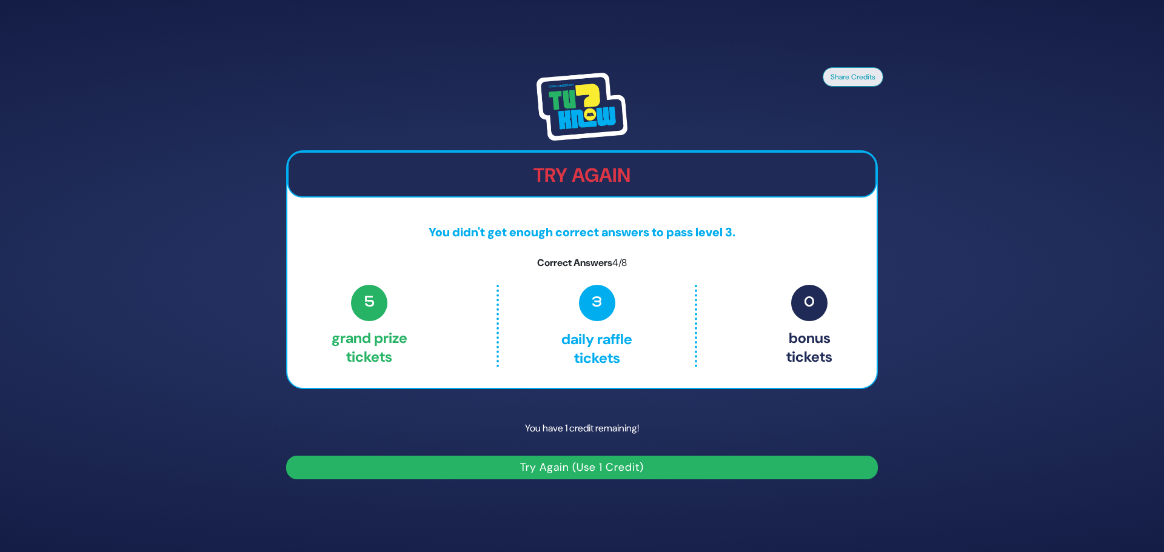
click at [586, 464] on button "Try Again (Use 1 Credit)" at bounding box center [582, 468] width 592 height 24
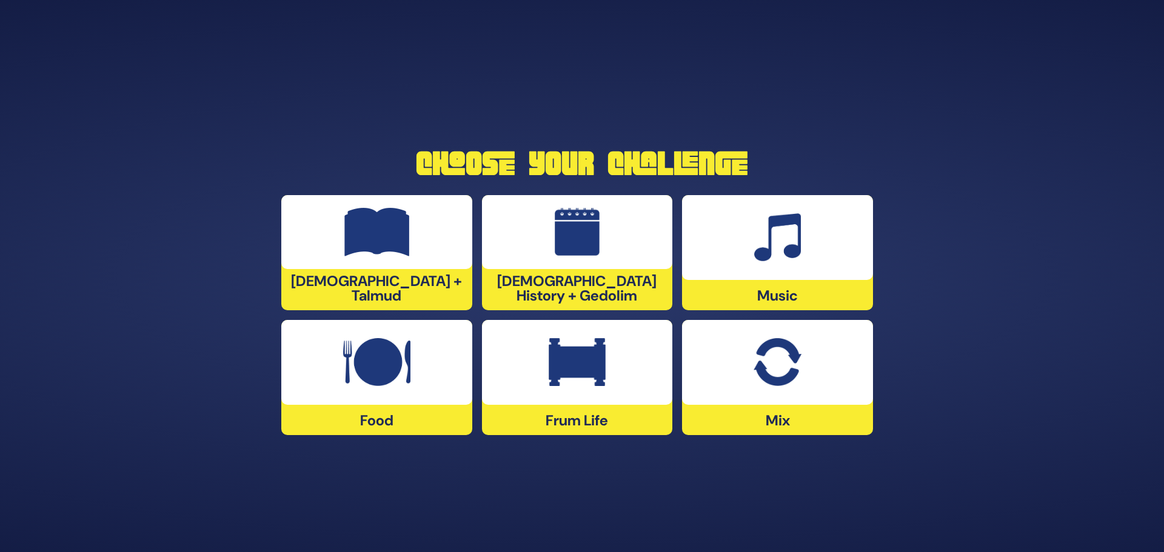
click at [388, 269] on div at bounding box center [376, 232] width 191 height 74
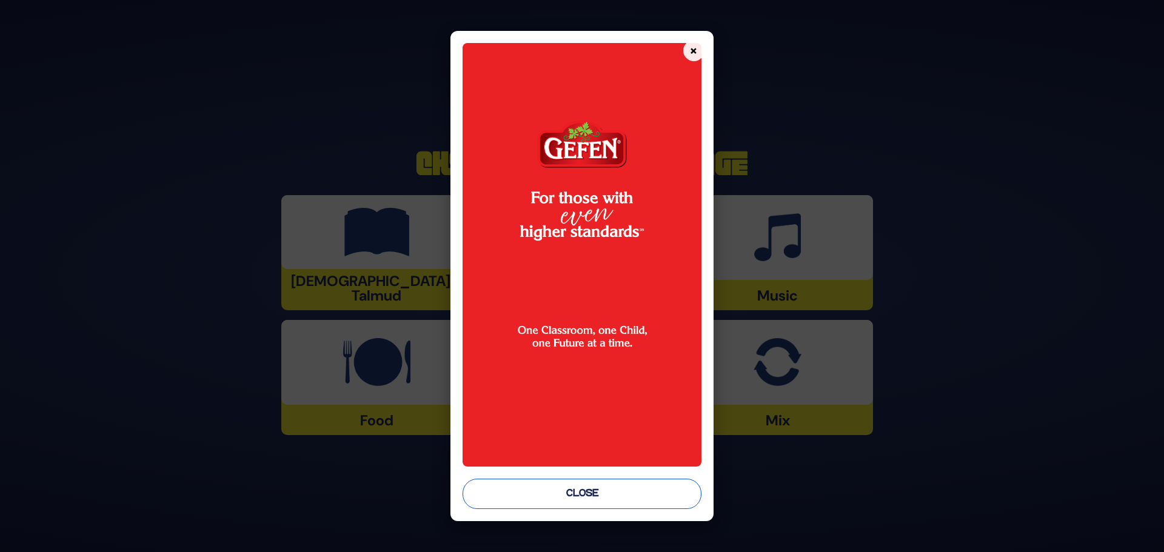
click at [553, 493] on button "Close" at bounding box center [582, 494] width 239 height 30
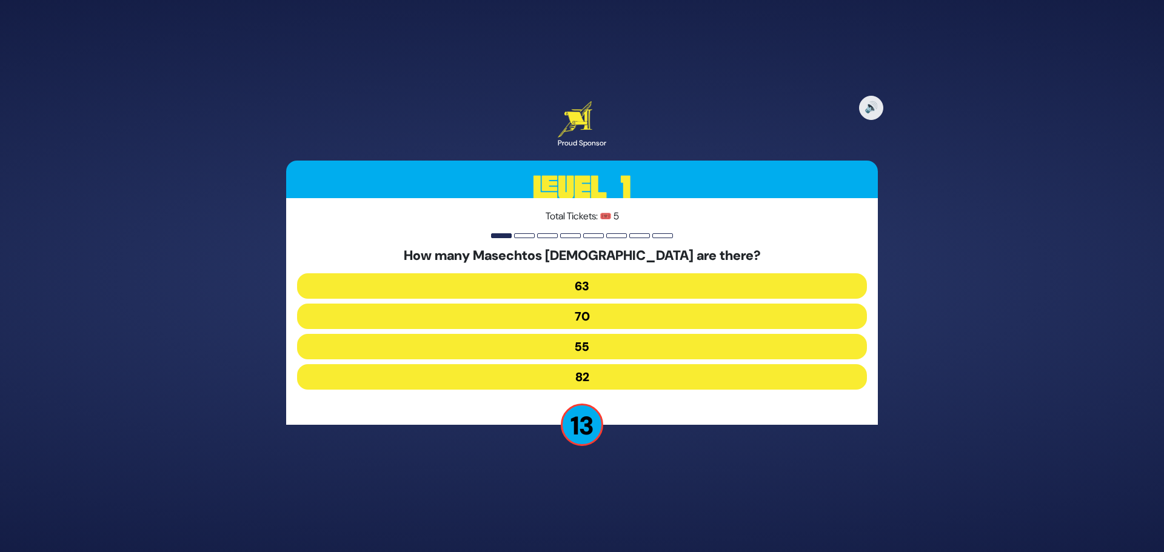
click at [558, 283] on button "63" at bounding box center [582, 285] width 570 height 25
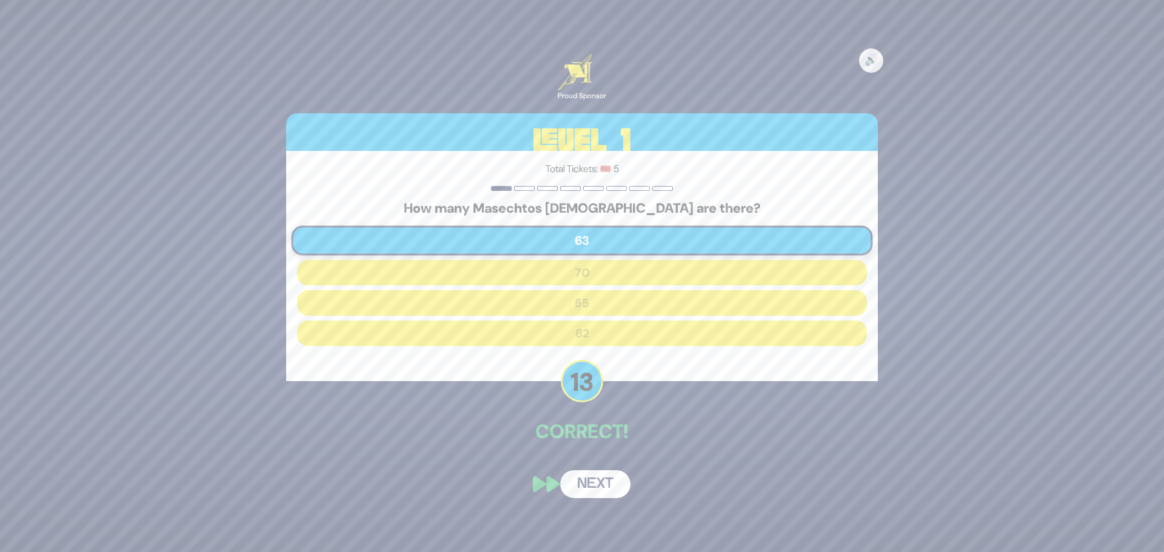
click at [591, 481] on button "Next" at bounding box center [595, 484] width 70 height 28
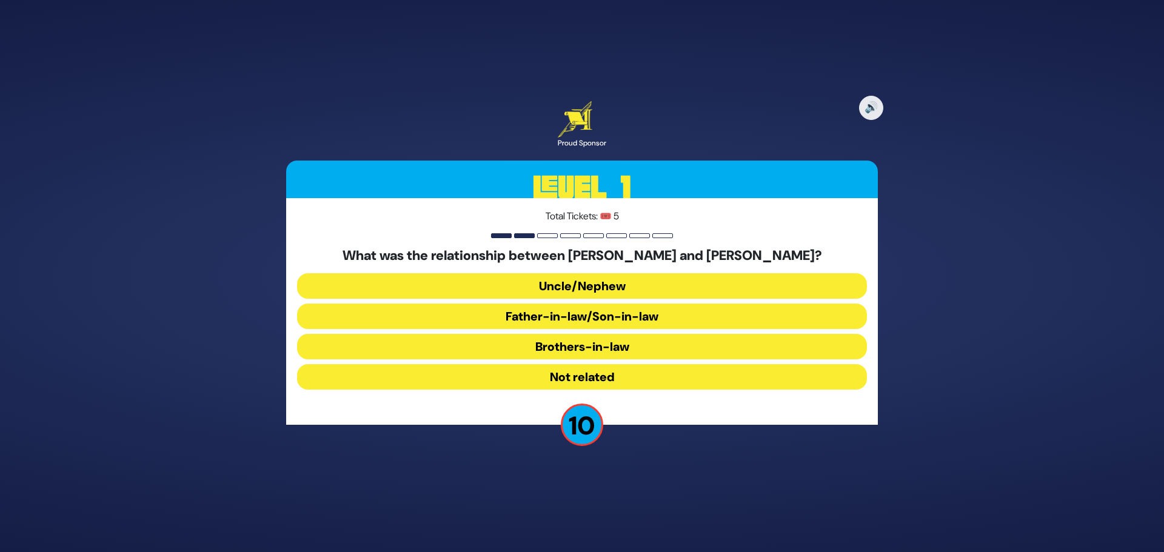
click at [569, 345] on button "Brothers-in-law" at bounding box center [582, 346] width 570 height 25
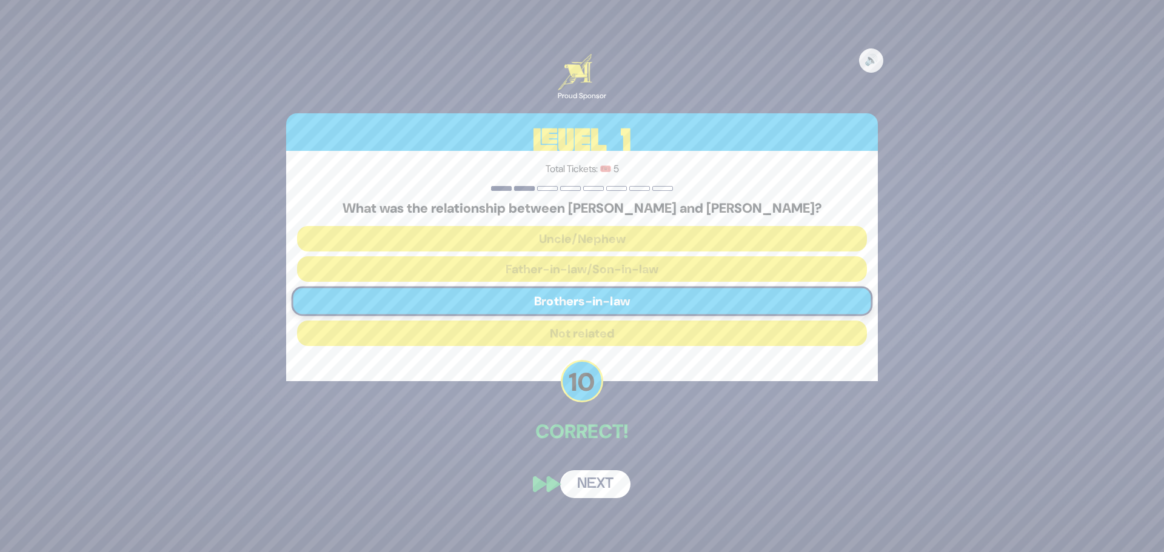
click at [587, 485] on button "Next" at bounding box center [595, 484] width 70 height 28
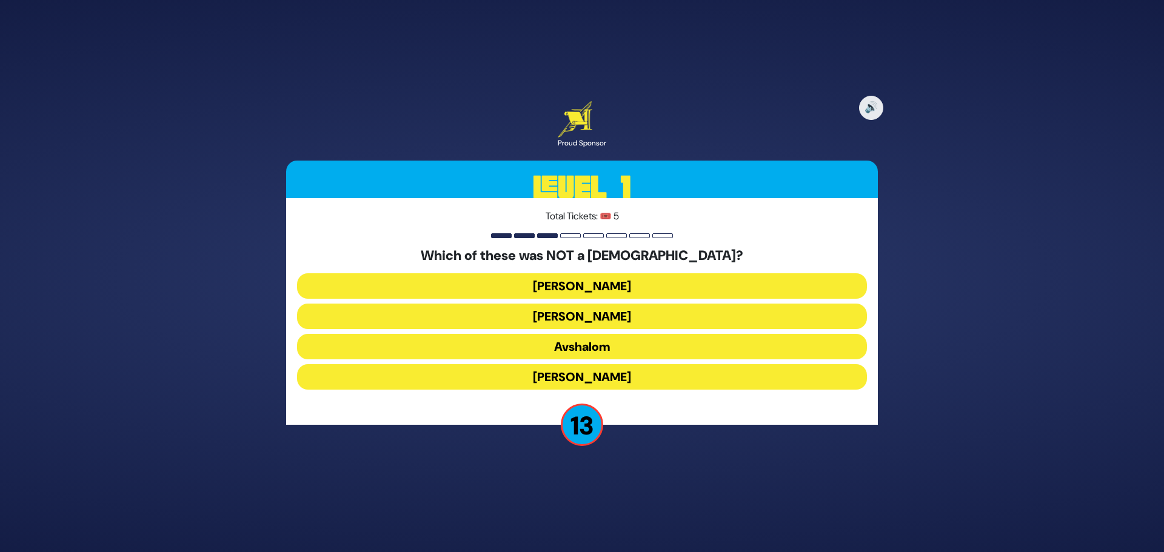
click at [567, 378] on button "[PERSON_NAME]" at bounding box center [582, 376] width 570 height 25
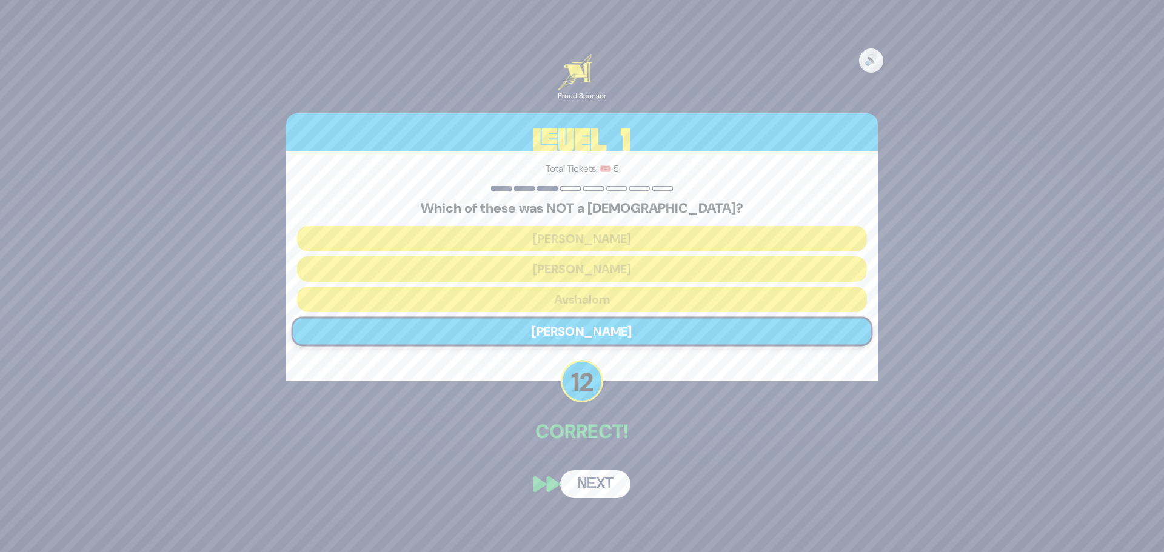
click at [595, 492] on button "Next" at bounding box center [595, 484] width 70 height 28
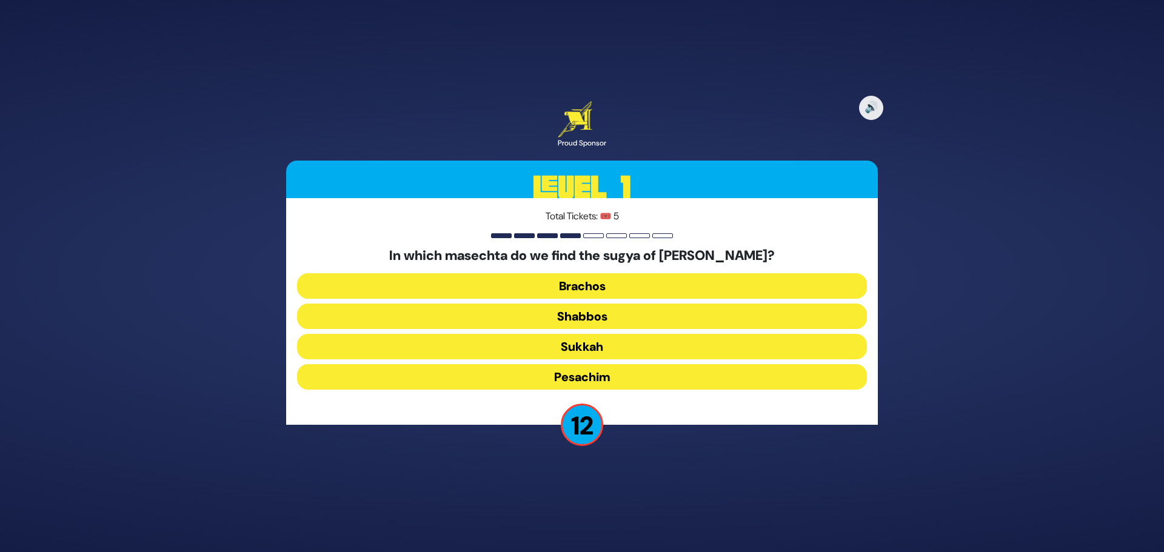
click at [570, 344] on button "Sukkah" at bounding box center [582, 346] width 570 height 25
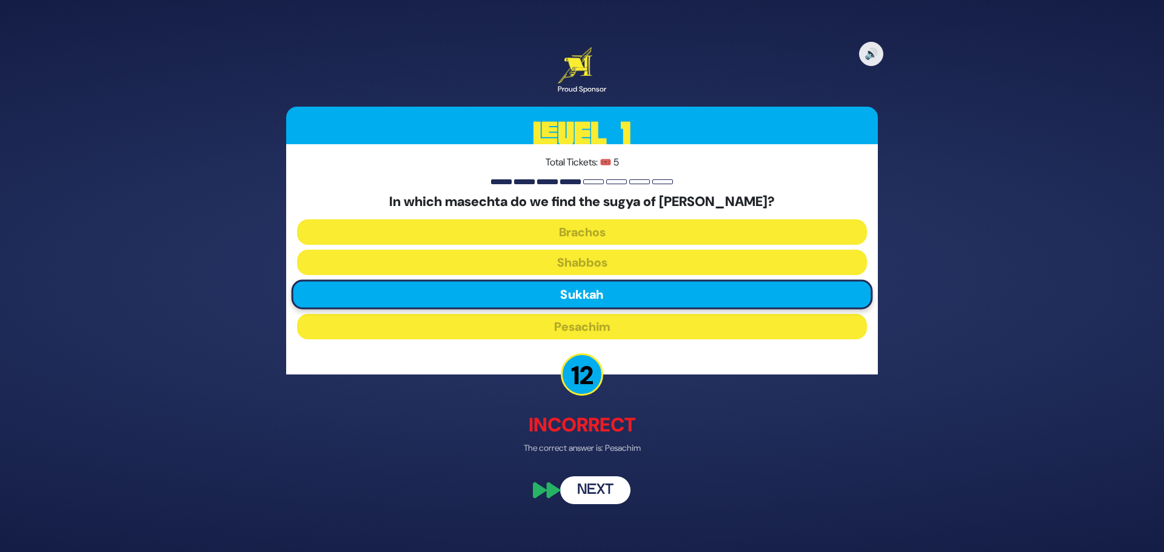
click at [591, 485] on button "Next" at bounding box center [595, 491] width 70 height 28
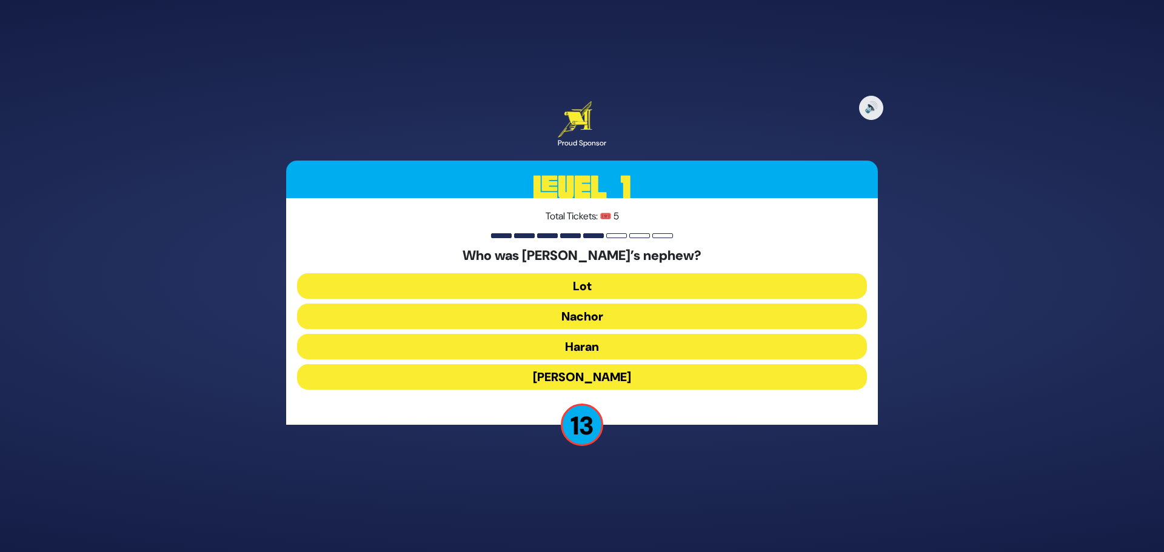
click at [570, 285] on button "Lot" at bounding box center [582, 285] width 570 height 25
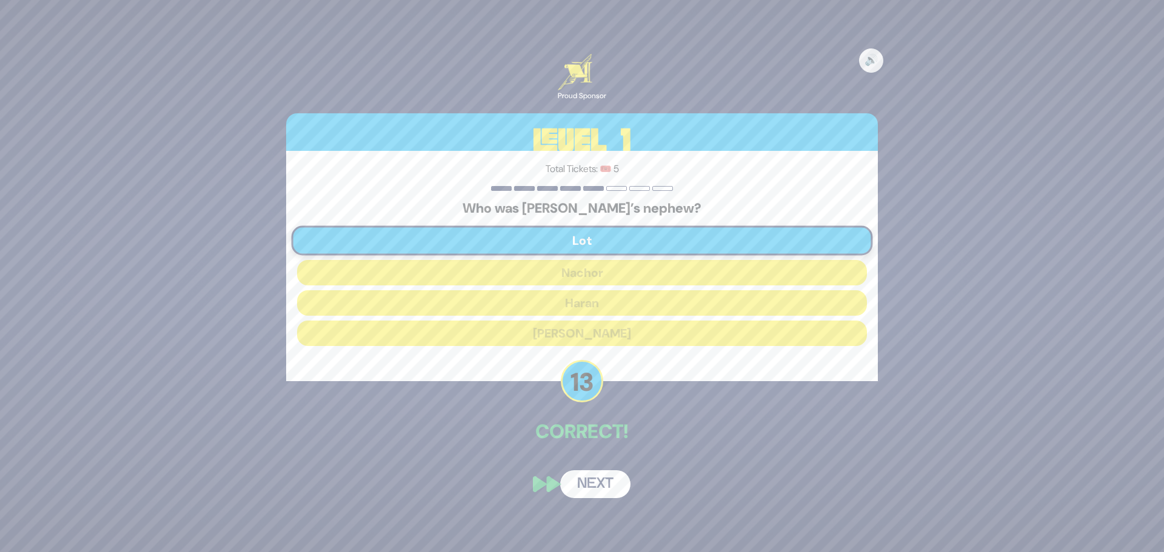
click at [578, 483] on button "Next" at bounding box center [595, 484] width 70 height 28
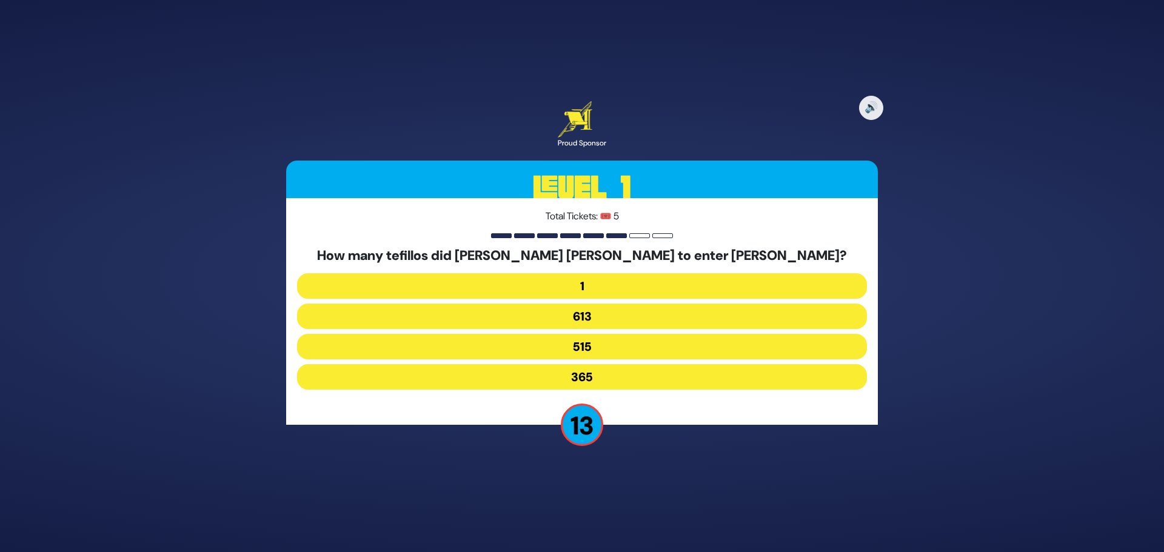
click at [563, 341] on button "515" at bounding box center [582, 346] width 570 height 25
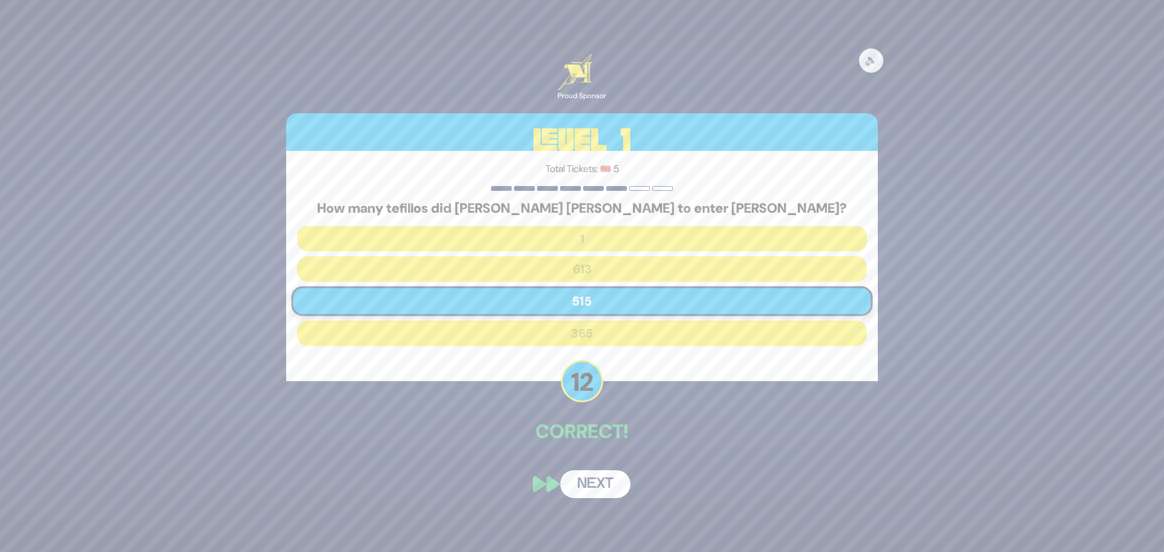
click at [579, 475] on button "Next" at bounding box center [595, 484] width 70 height 28
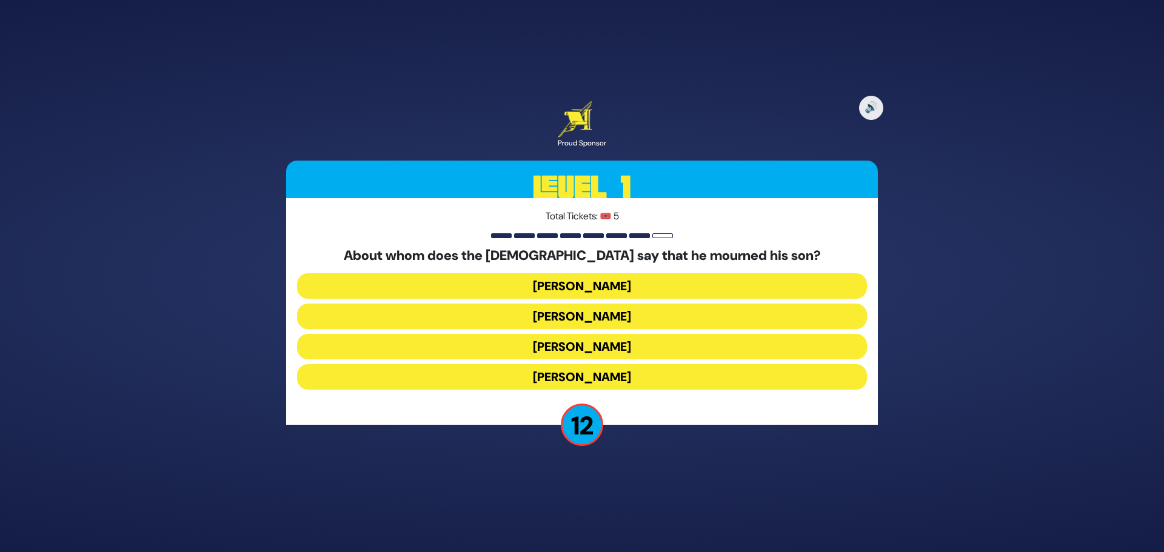
click at [552, 321] on button "[PERSON_NAME]" at bounding box center [582, 316] width 570 height 25
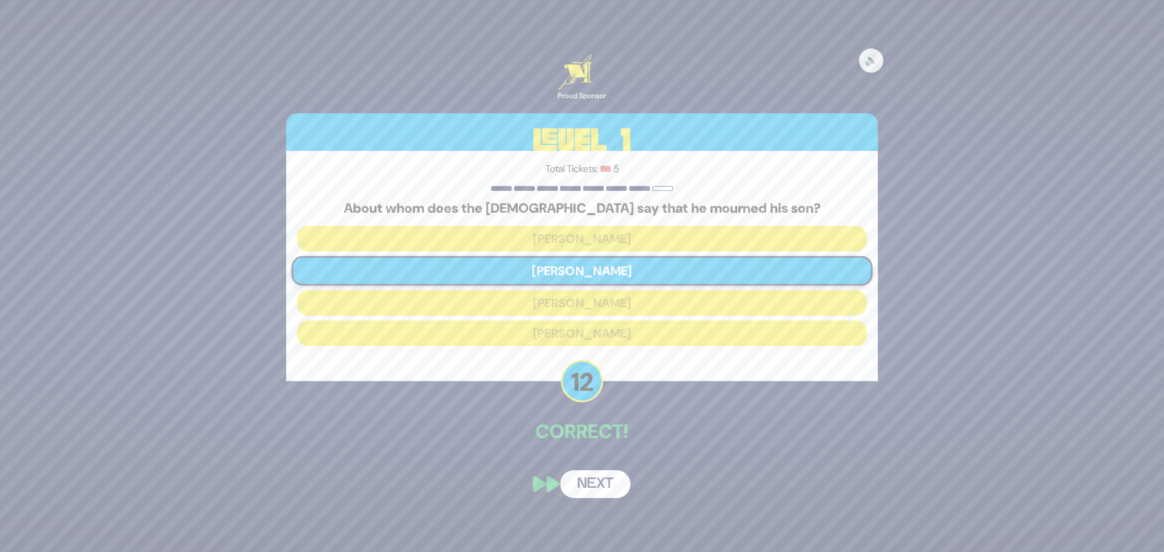
click at [573, 488] on button "Next" at bounding box center [595, 484] width 70 height 28
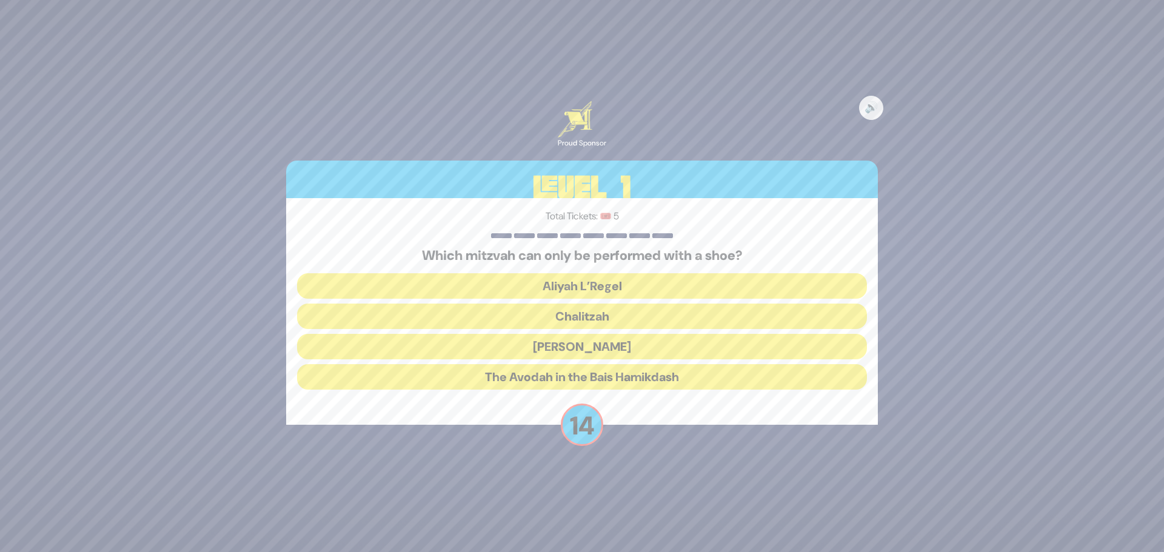
click at [579, 315] on button "Chalitzah" at bounding box center [582, 316] width 570 height 25
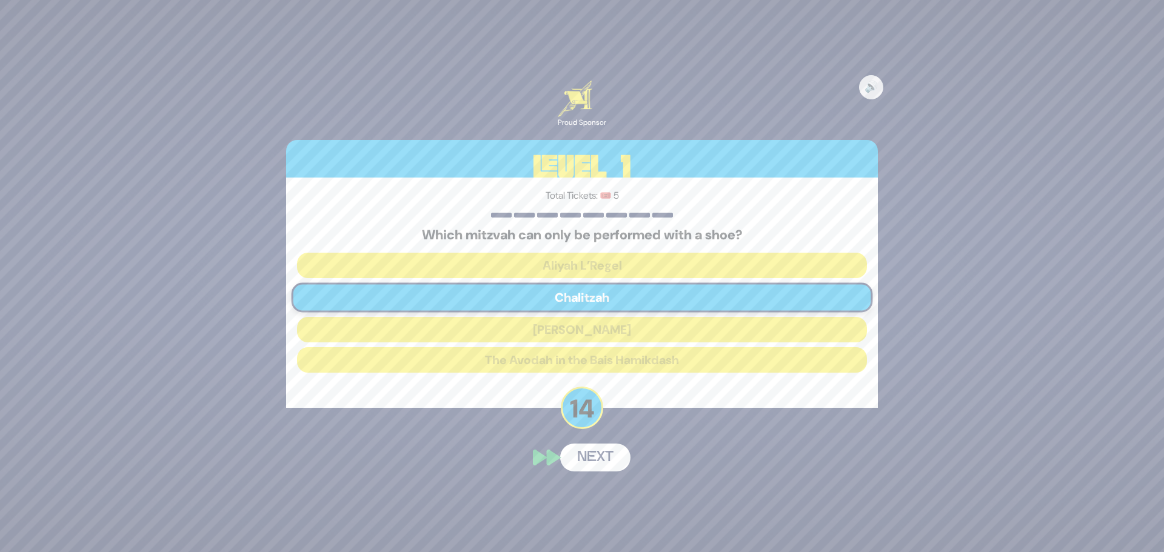
click at [592, 454] on button "Next" at bounding box center [595, 458] width 70 height 28
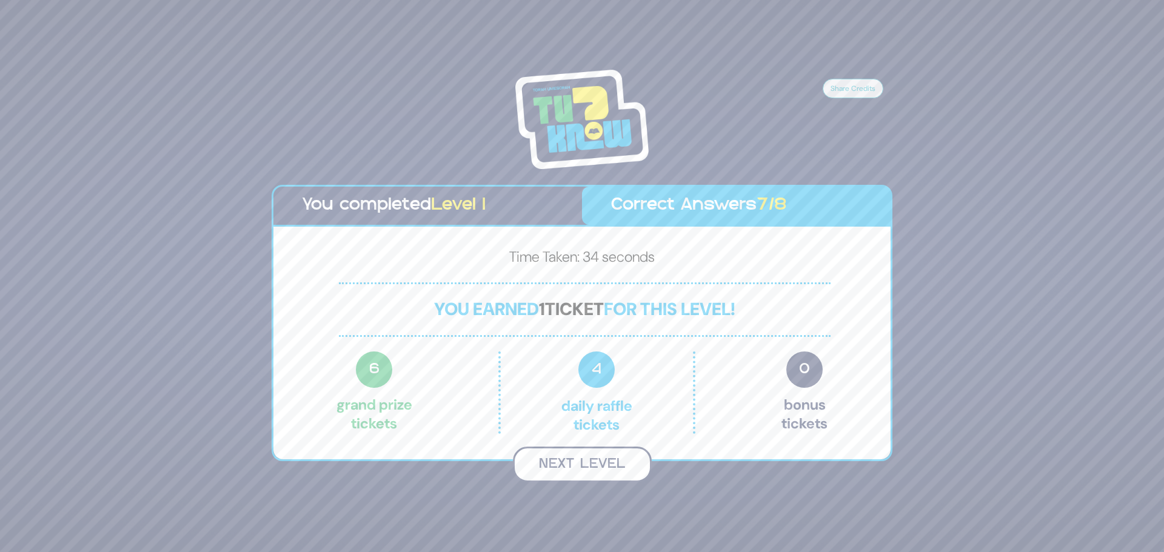
click at [555, 463] on button "Next Level" at bounding box center [582, 465] width 139 height 36
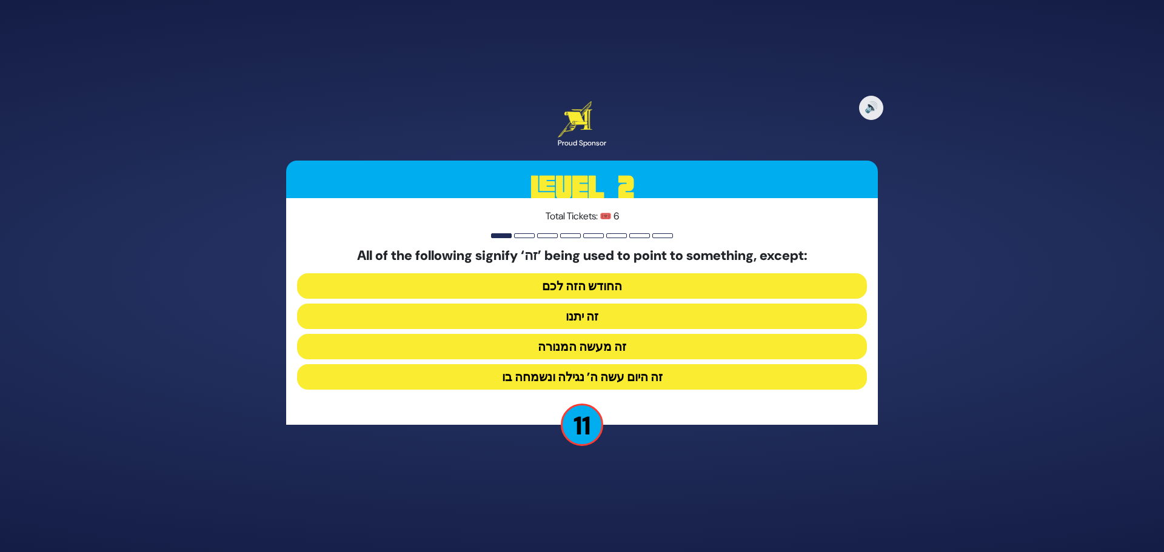
click at [556, 377] on button "זה היום עשה ה’ נגילה ונשמחה בו" at bounding box center [582, 376] width 570 height 25
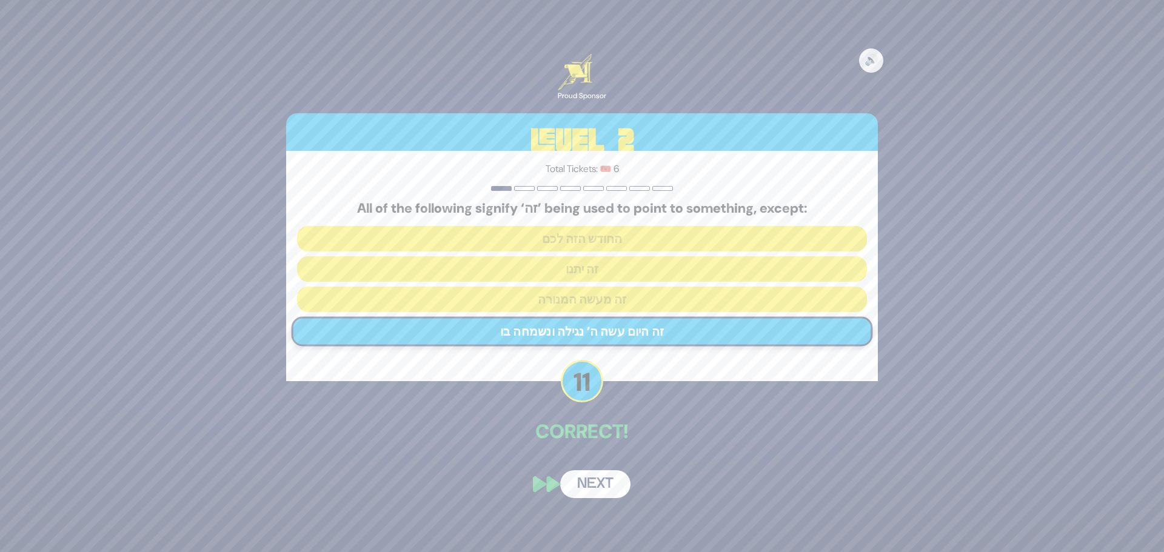
click at [591, 478] on button "Next" at bounding box center [595, 484] width 70 height 28
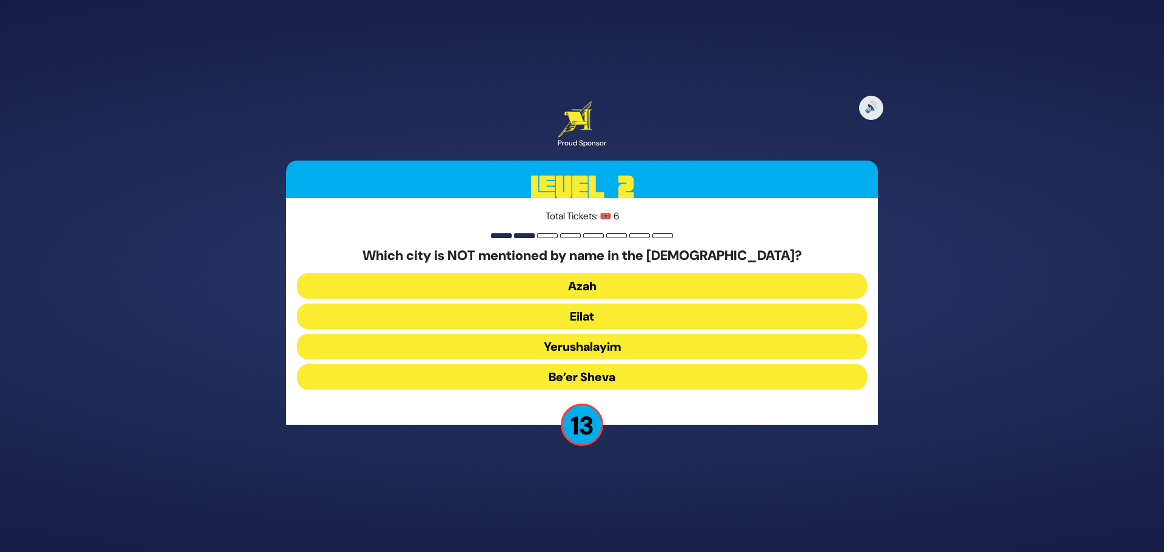
click at [547, 335] on button "Yerushalayim" at bounding box center [582, 346] width 570 height 25
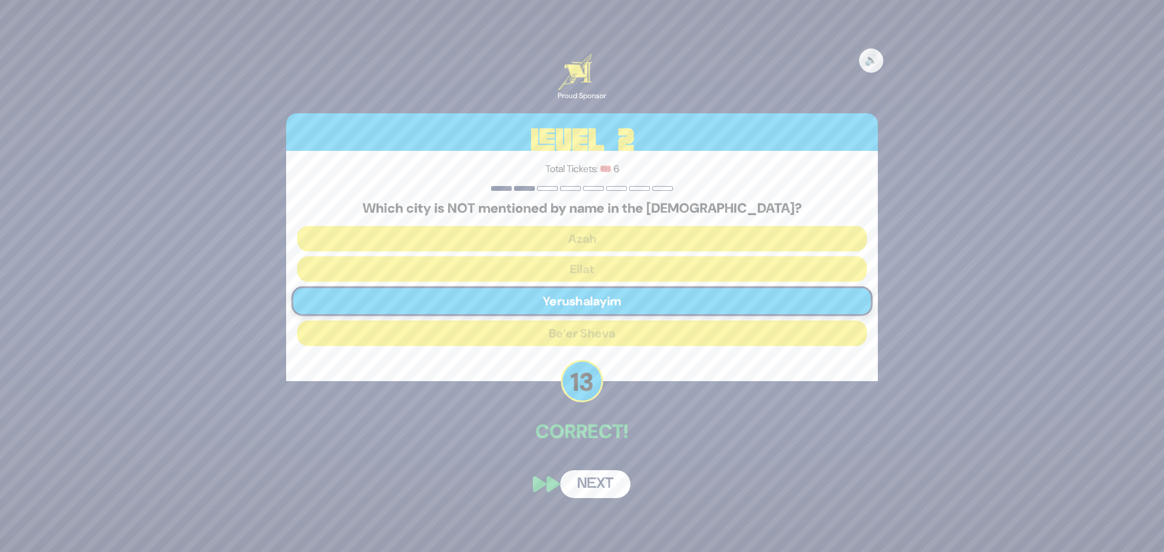
click at [588, 479] on button "Next" at bounding box center [595, 484] width 70 height 28
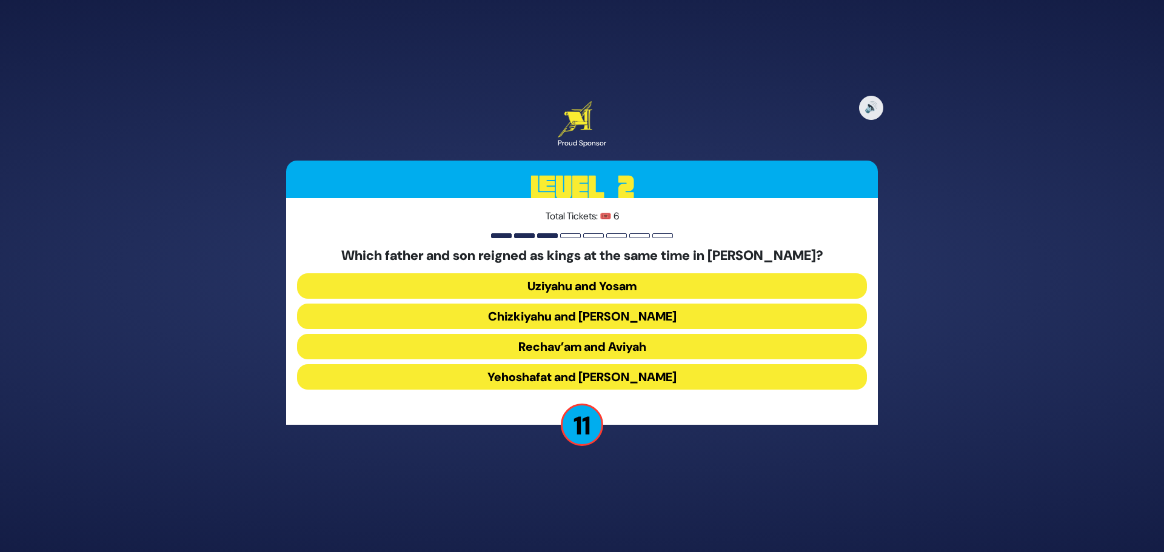
click at [556, 284] on button "Uziyahu and Yosam" at bounding box center [582, 285] width 570 height 25
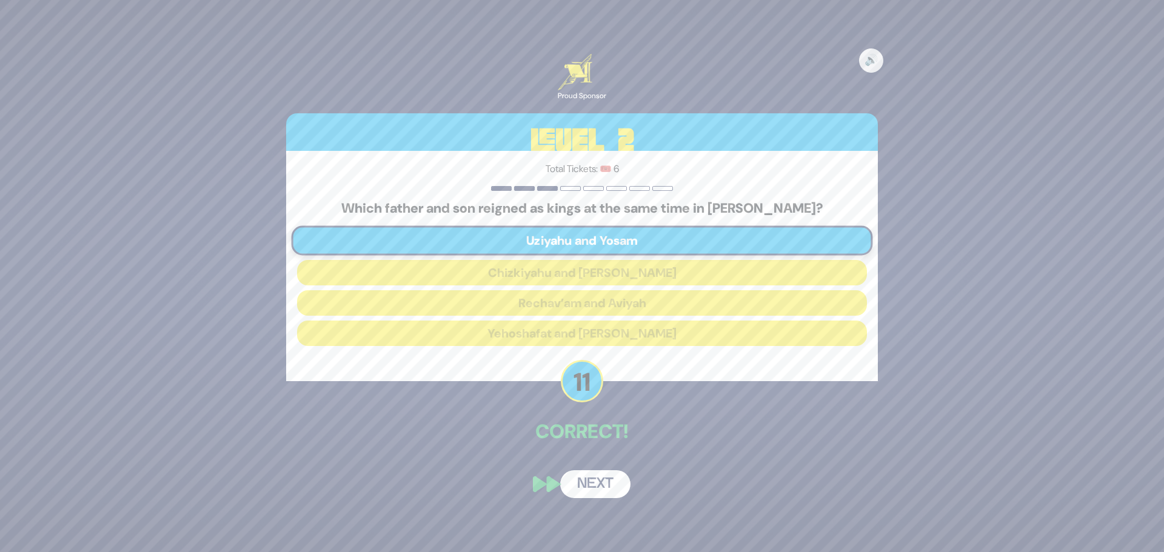
click at [576, 481] on button "Next" at bounding box center [595, 484] width 70 height 28
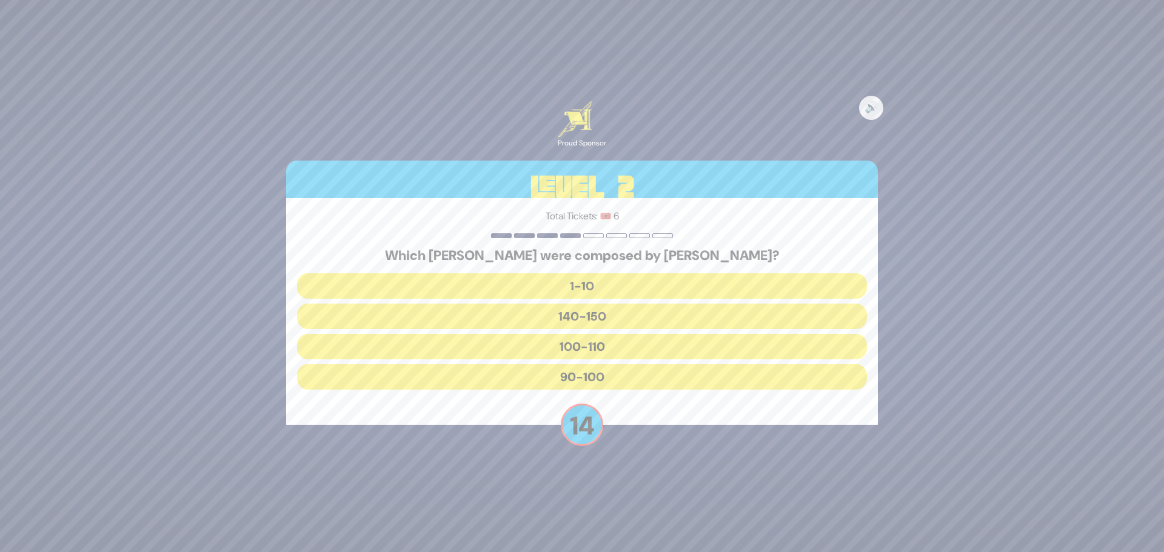
click at [561, 291] on button "1-10" at bounding box center [582, 285] width 570 height 25
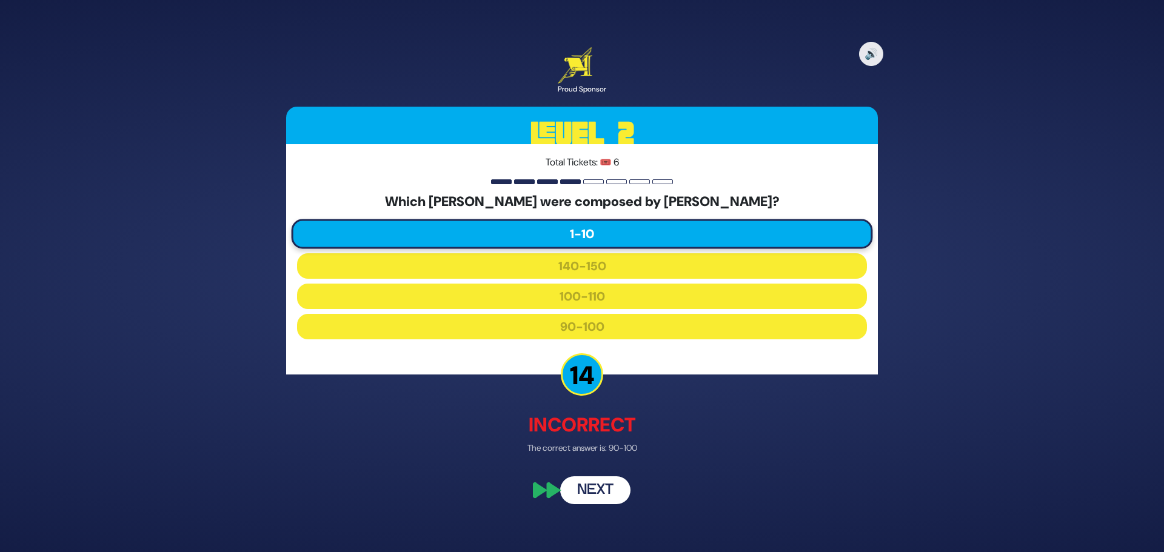
click at [587, 487] on button "Next" at bounding box center [595, 491] width 70 height 28
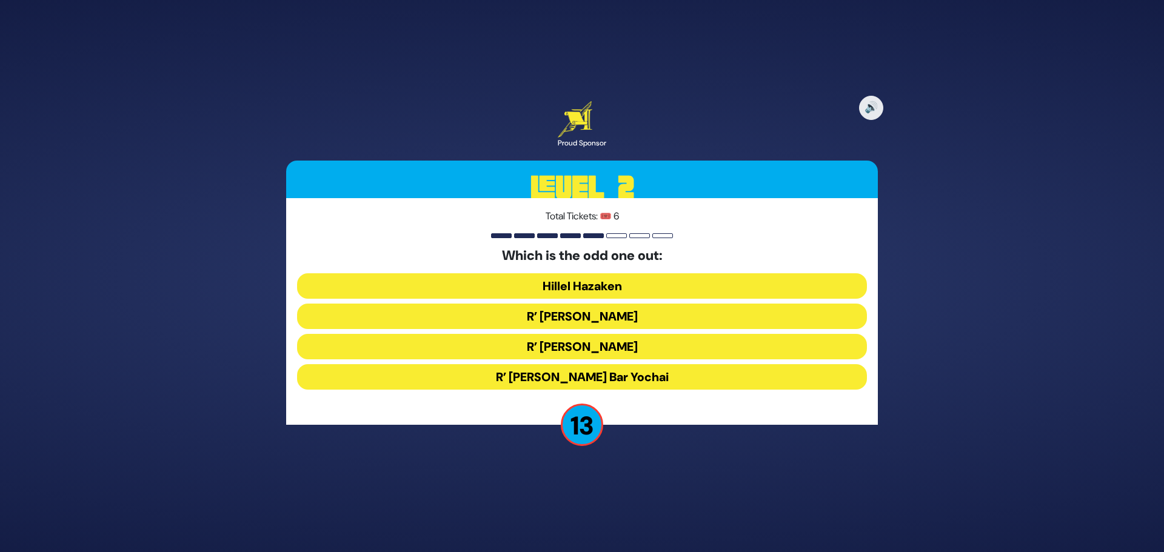
click at [559, 381] on button "R’ [PERSON_NAME] Bar Yochai" at bounding box center [582, 376] width 570 height 25
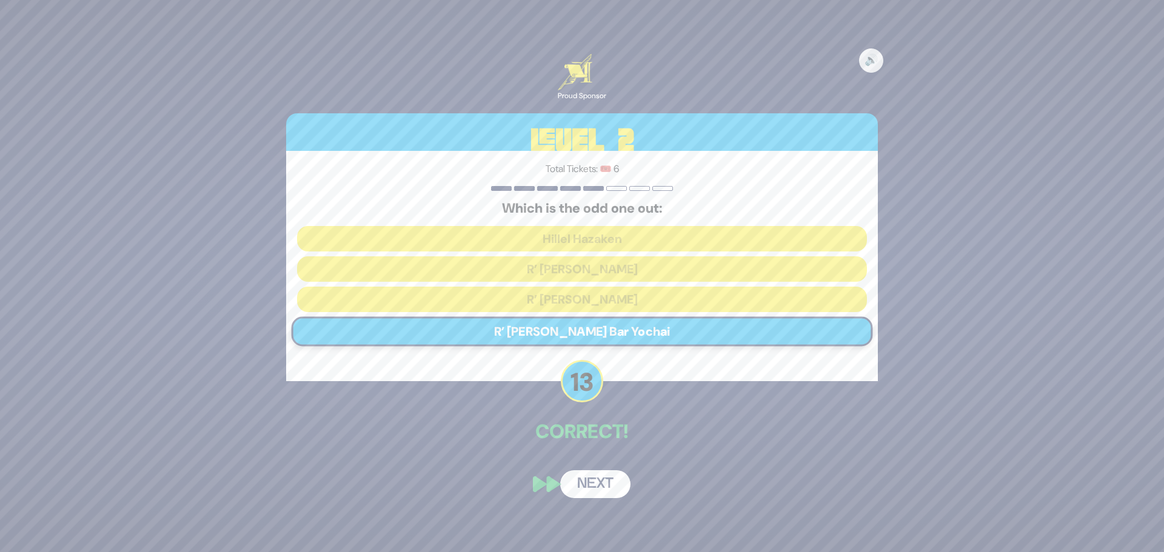
click at [596, 483] on button "Next" at bounding box center [595, 484] width 70 height 28
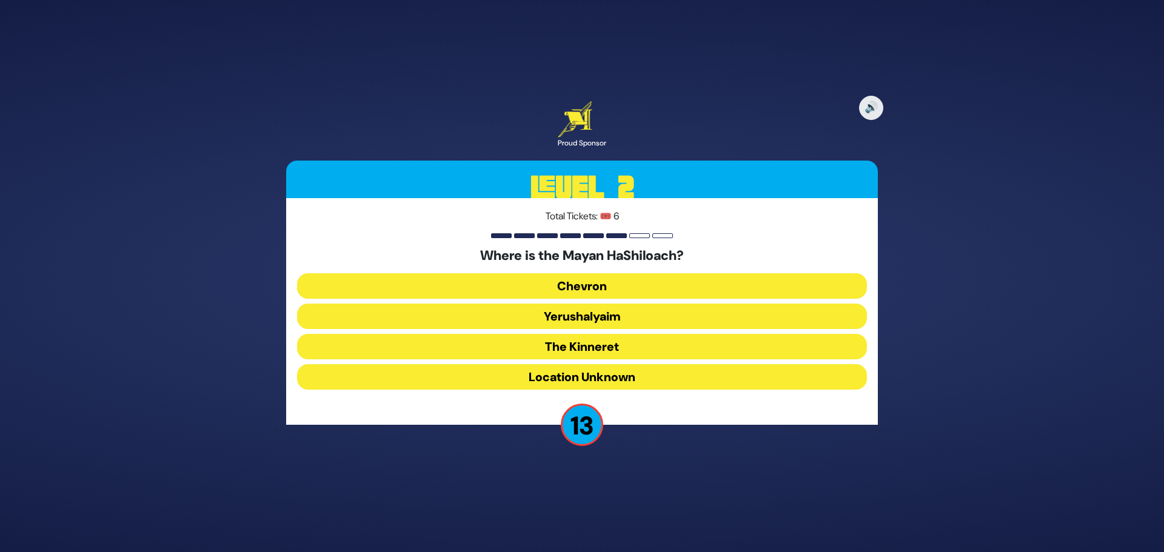
click at [558, 312] on button "Yerushalyaim" at bounding box center [582, 316] width 570 height 25
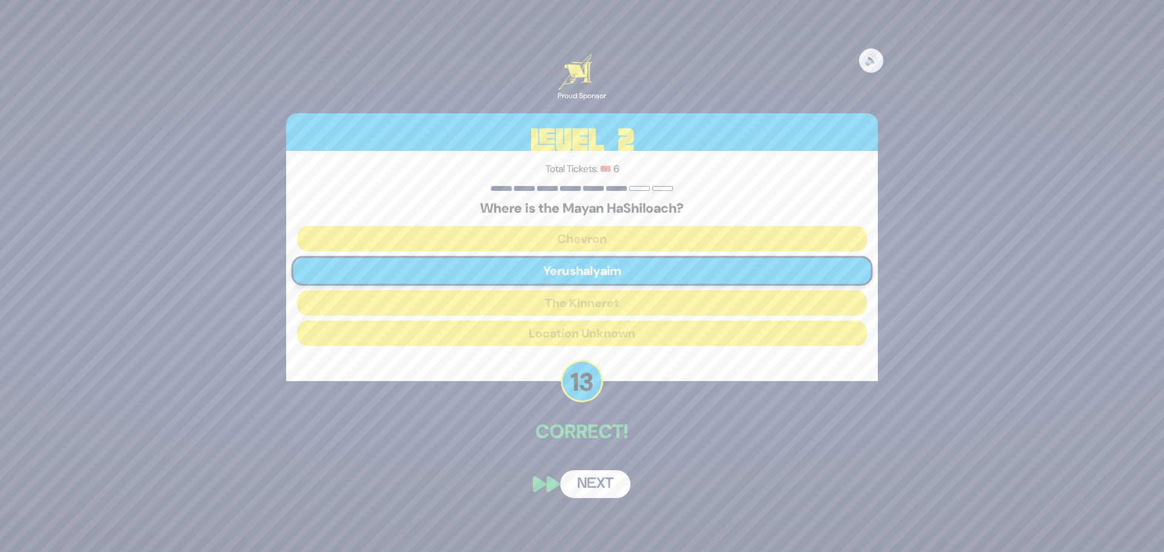
click at [590, 484] on button "Next" at bounding box center [595, 484] width 70 height 28
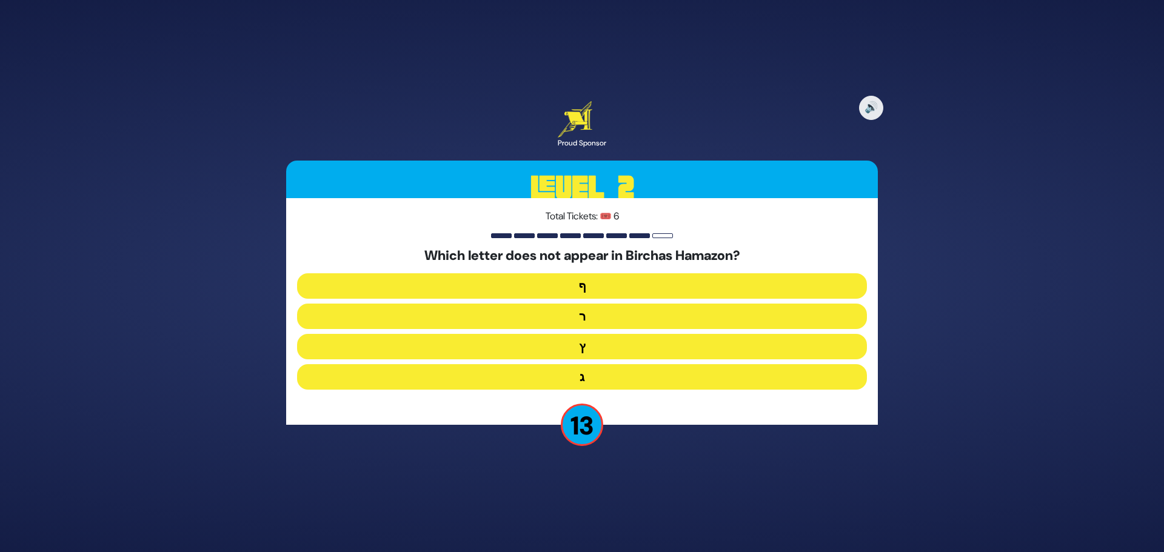
click at [572, 290] on button "ף" at bounding box center [582, 285] width 570 height 25
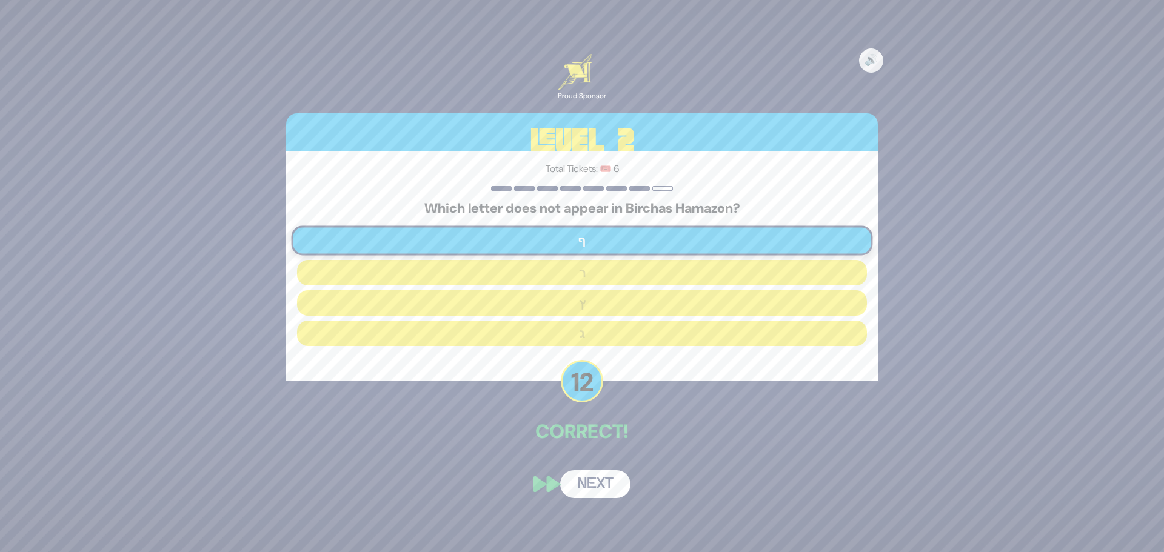
click at [592, 486] on button "Next" at bounding box center [595, 484] width 70 height 28
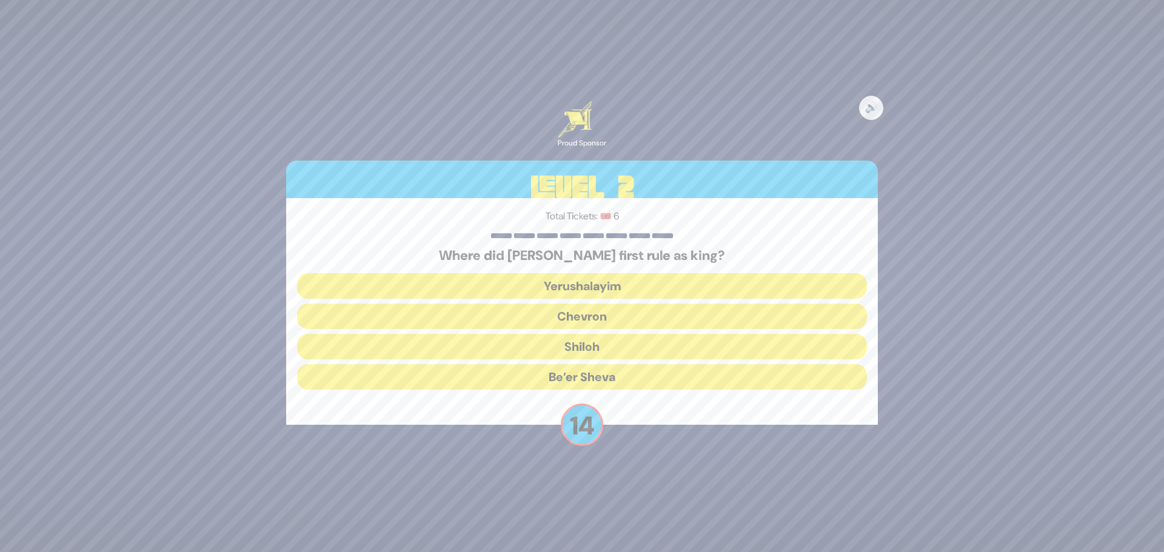
click at [576, 313] on button "Chevron" at bounding box center [582, 316] width 570 height 25
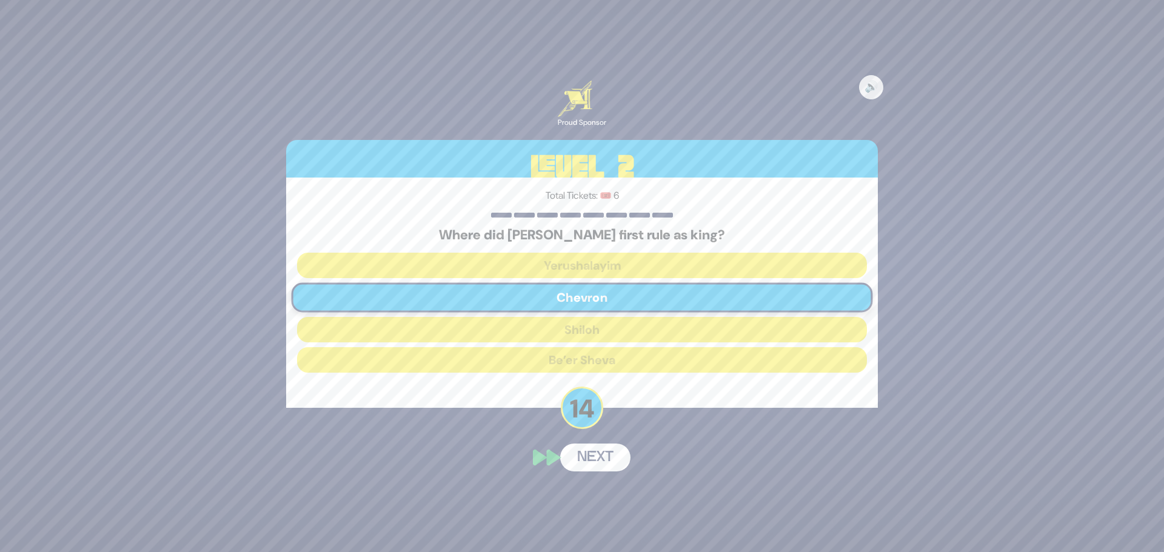
click at [587, 462] on button "Next" at bounding box center [595, 458] width 70 height 28
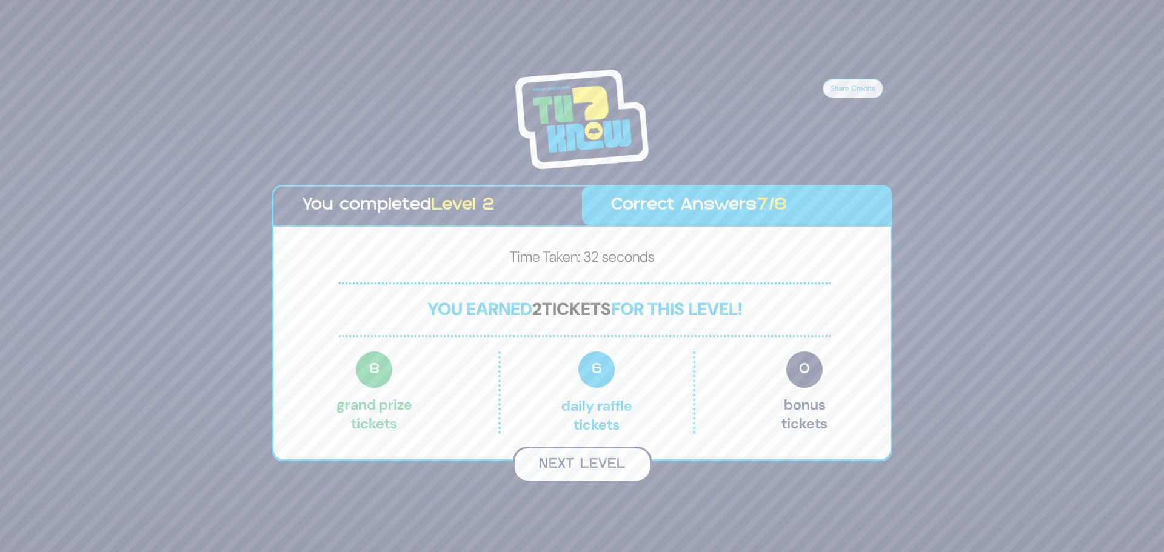
click at [584, 453] on button "Next Level" at bounding box center [582, 465] width 139 height 36
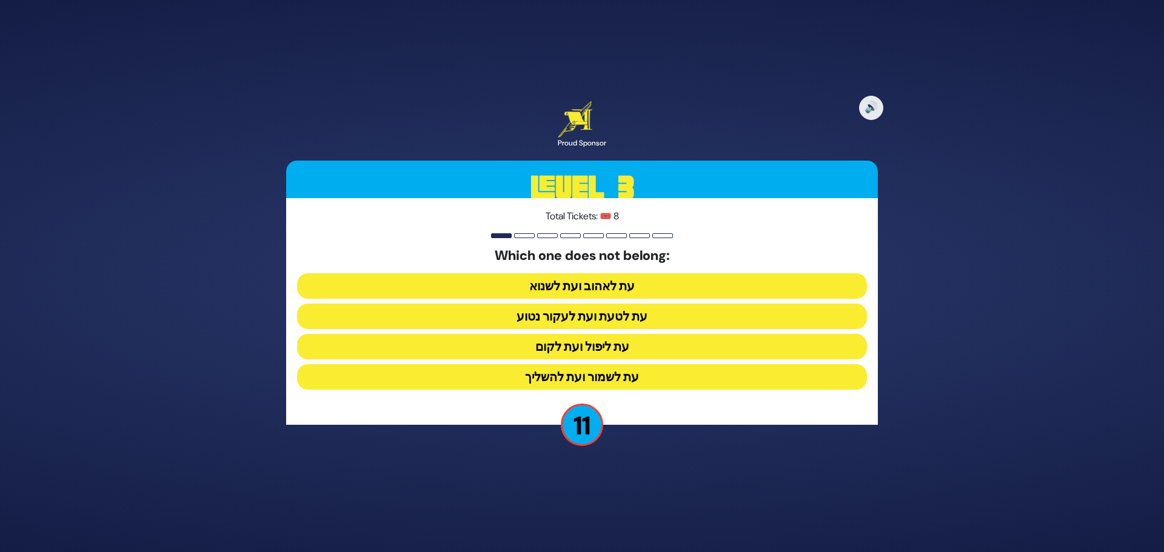
click at [572, 349] on button "עת ליפול ועת לקום" at bounding box center [582, 346] width 570 height 25
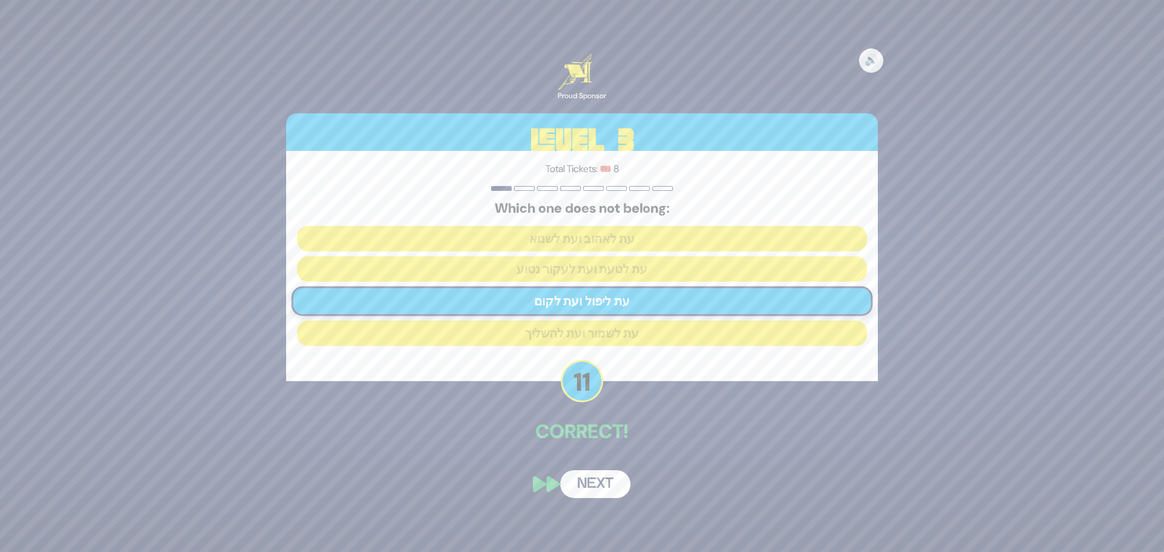
click at [614, 481] on button "Next" at bounding box center [595, 484] width 70 height 28
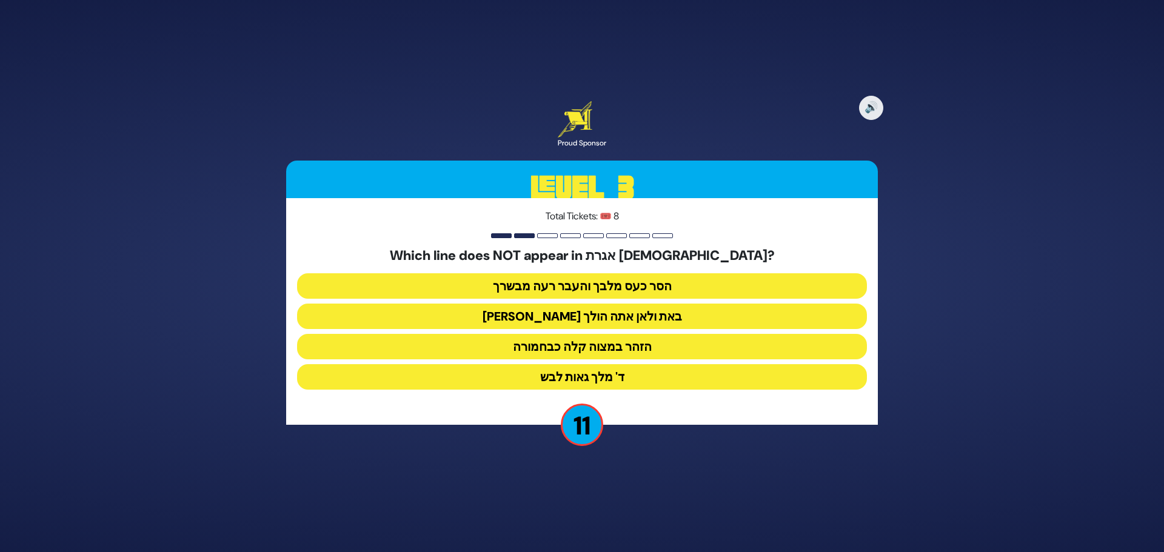
click at [592, 375] on button "ד' מלך גאות לבש" at bounding box center [582, 376] width 570 height 25
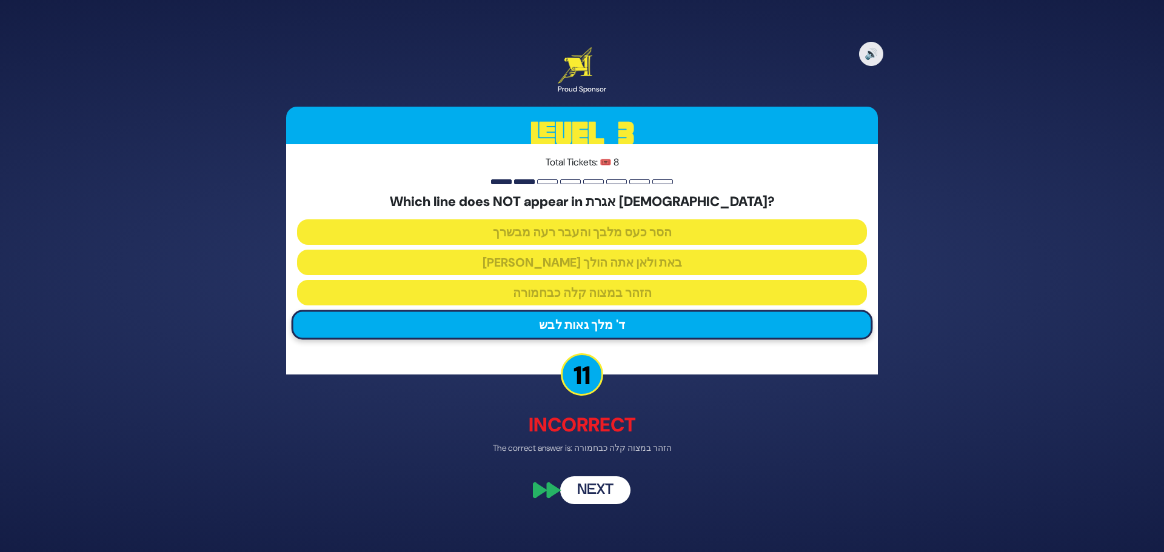
click at [598, 495] on button "Next" at bounding box center [595, 491] width 70 height 28
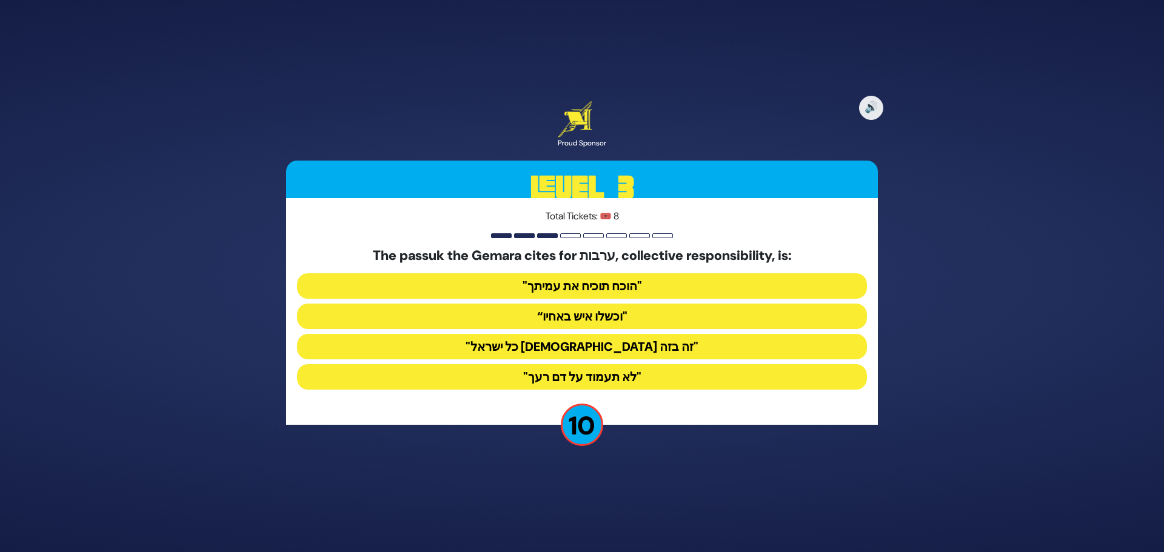
click at [576, 339] on button ""כל ישראל [DEMOGRAPHIC_DATA] זה בזה"" at bounding box center [582, 346] width 570 height 25
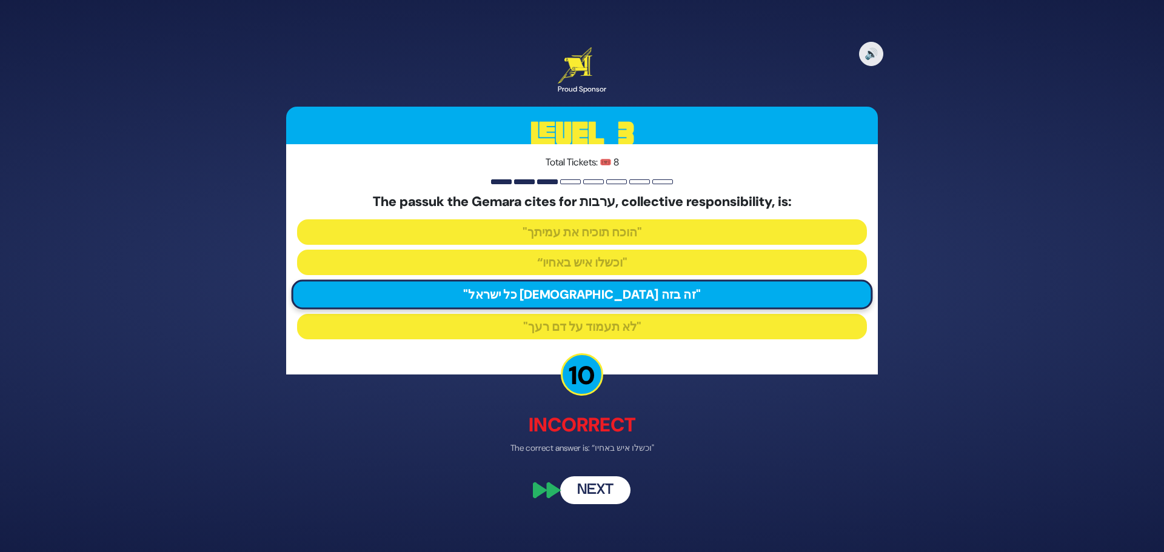
click at [587, 498] on button "Next" at bounding box center [595, 491] width 70 height 28
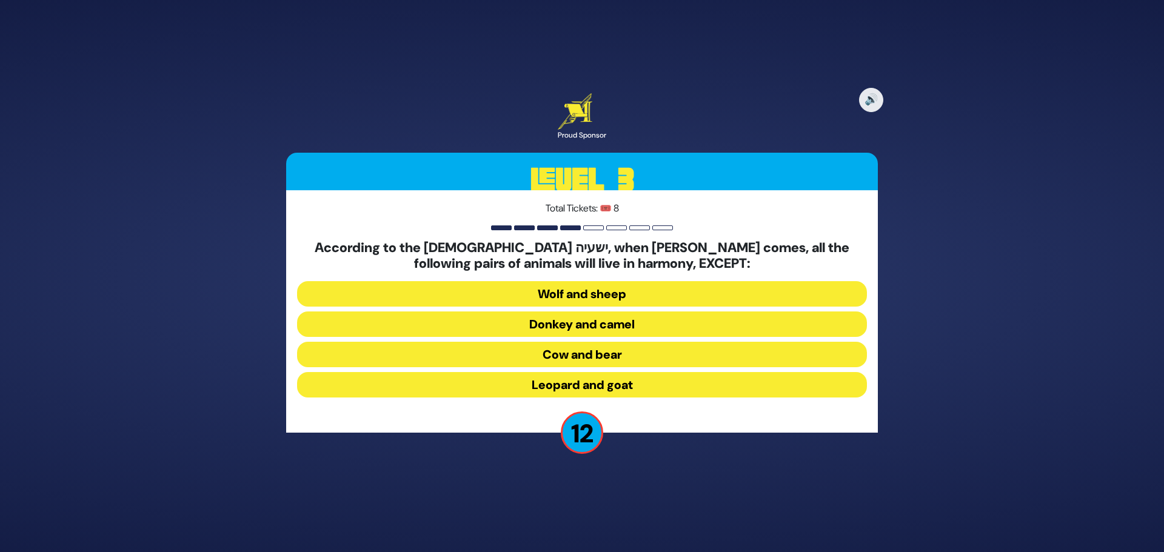
click at [567, 353] on button "Cow and bear" at bounding box center [582, 354] width 570 height 25
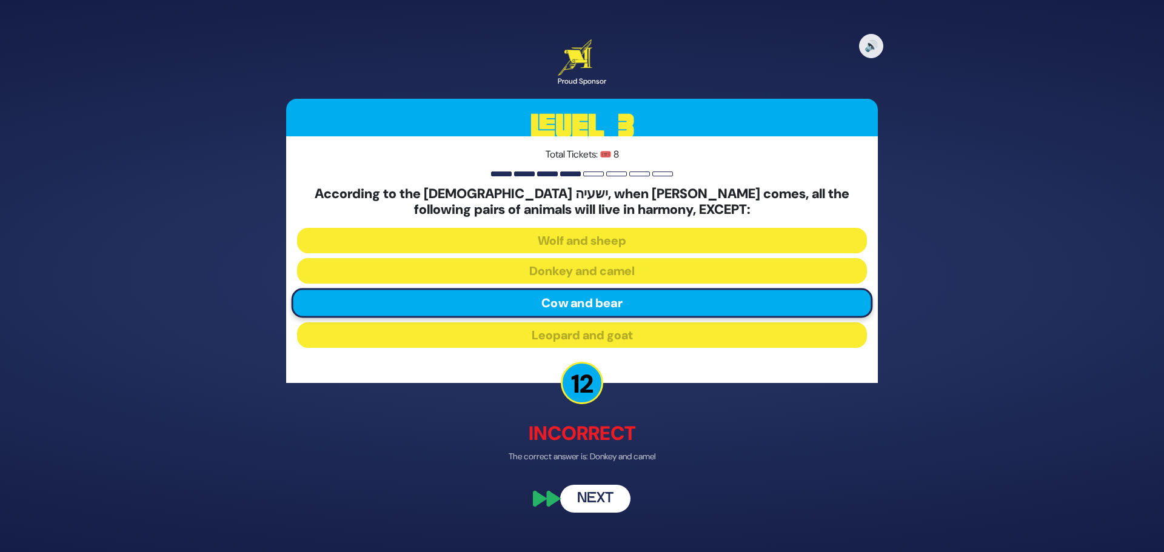
click at [596, 503] on button "Next" at bounding box center [595, 499] width 70 height 28
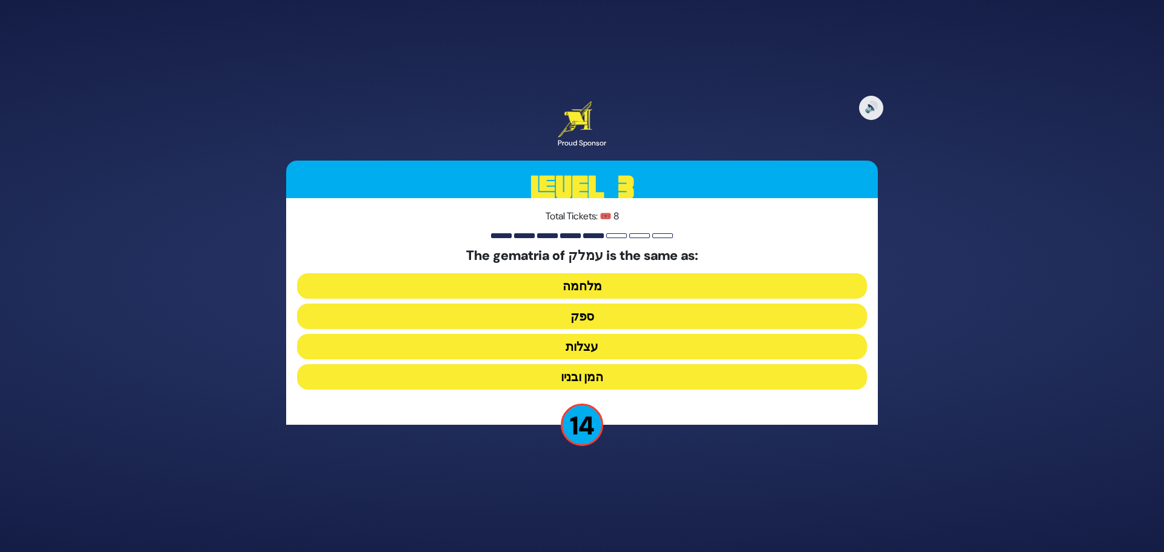
click at [573, 291] on button "מלחמה" at bounding box center [582, 285] width 570 height 25
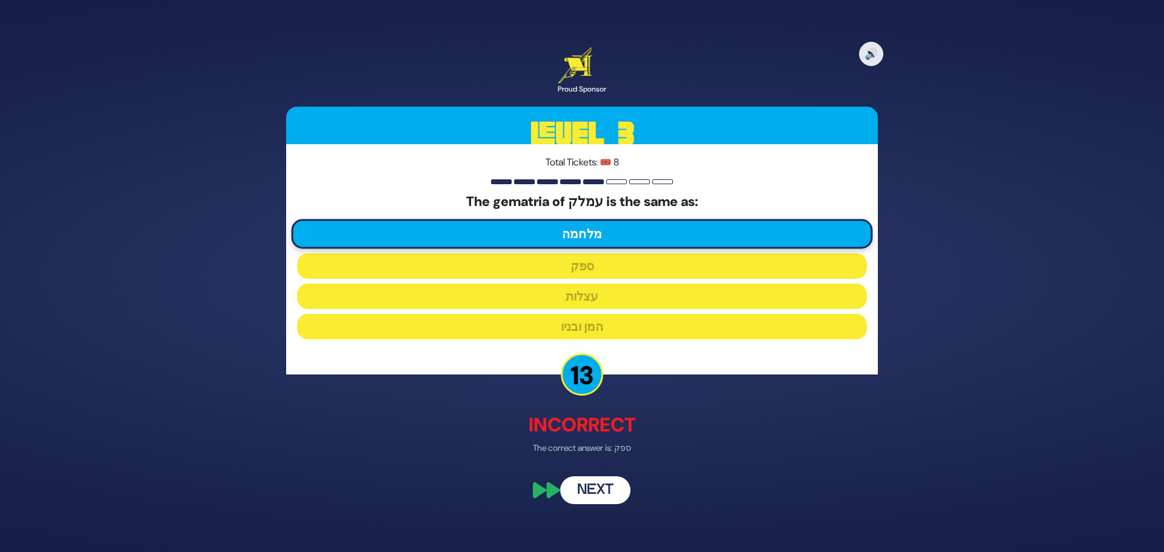
click at [592, 492] on button "Next" at bounding box center [595, 491] width 70 height 28
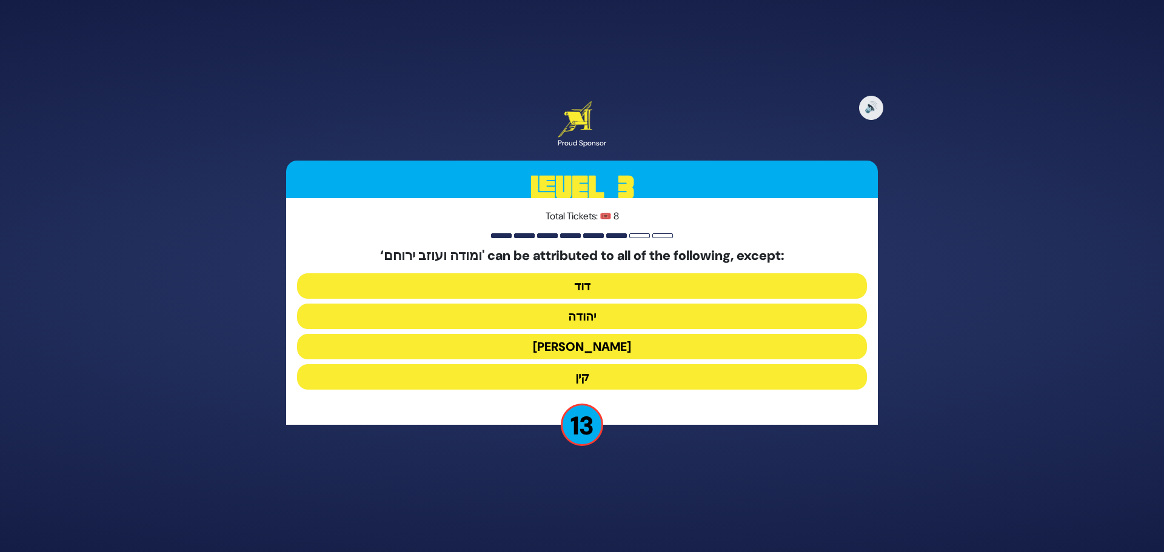
click at [580, 348] on button "[PERSON_NAME]" at bounding box center [582, 346] width 570 height 25
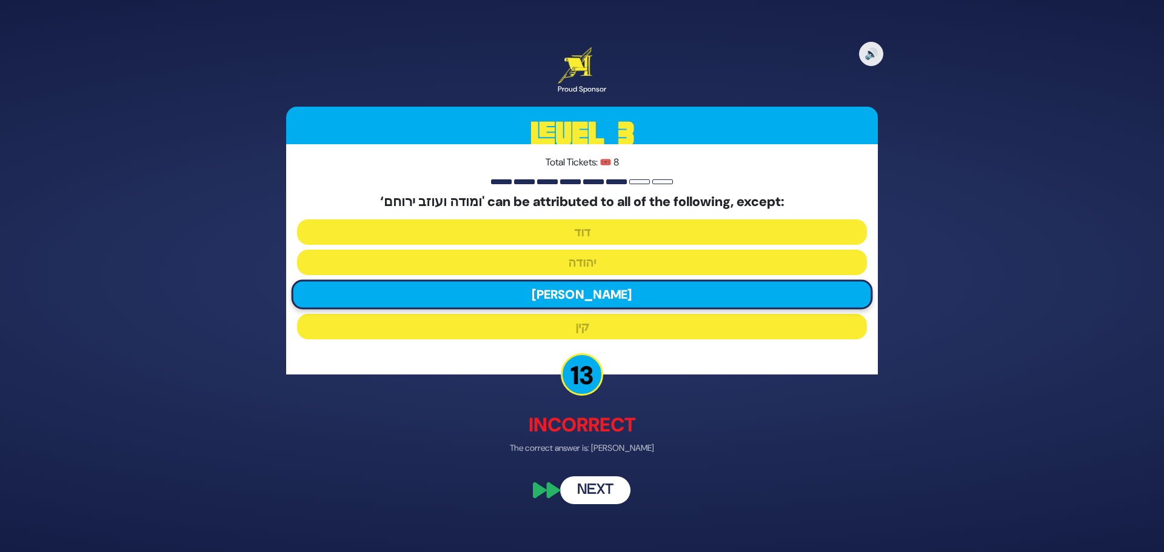
click at [589, 484] on button "Next" at bounding box center [595, 491] width 70 height 28
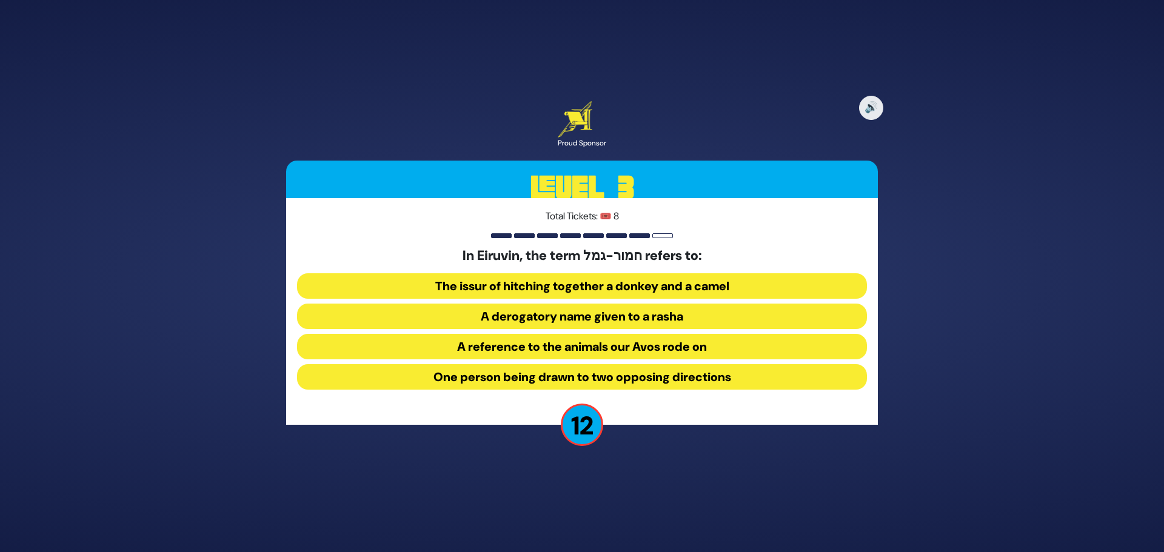
click at [581, 374] on button "One person being drawn to two opposing directions" at bounding box center [582, 376] width 570 height 25
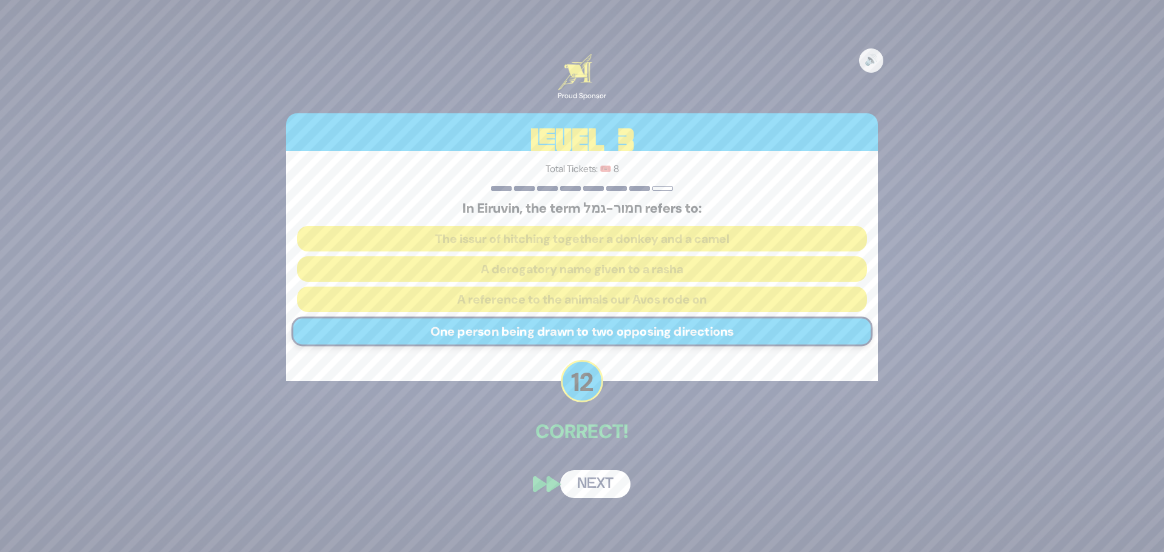
click at [596, 491] on button "Next" at bounding box center [595, 484] width 70 height 28
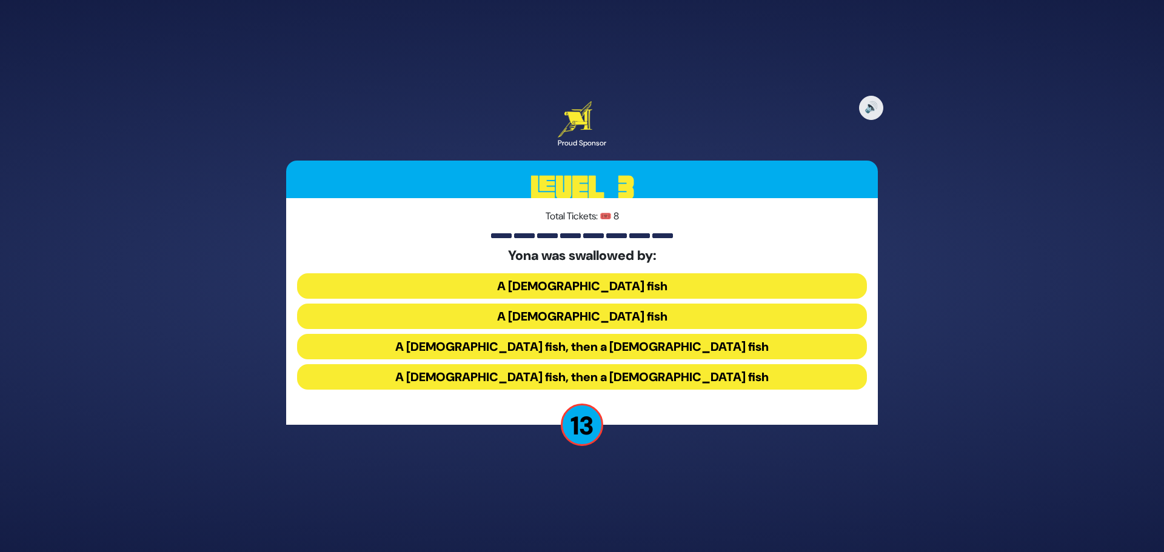
click at [581, 370] on button "A [DEMOGRAPHIC_DATA] fish, then a [DEMOGRAPHIC_DATA] fish" at bounding box center [582, 376] width 570 height 25
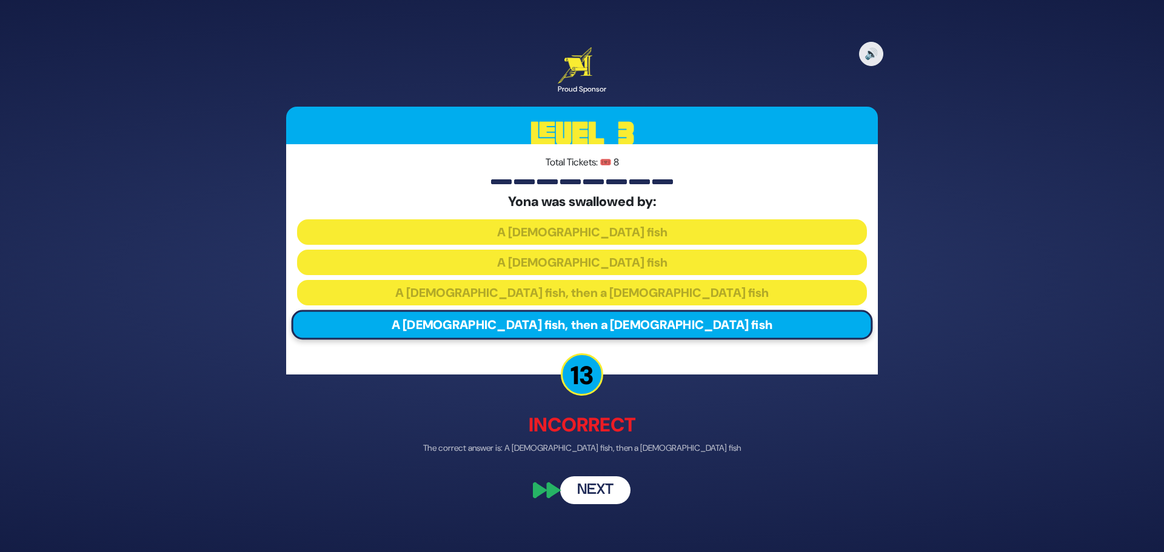
click at [595, 481] on button "Next" at bounding box center [595, 491] width 70 height 28
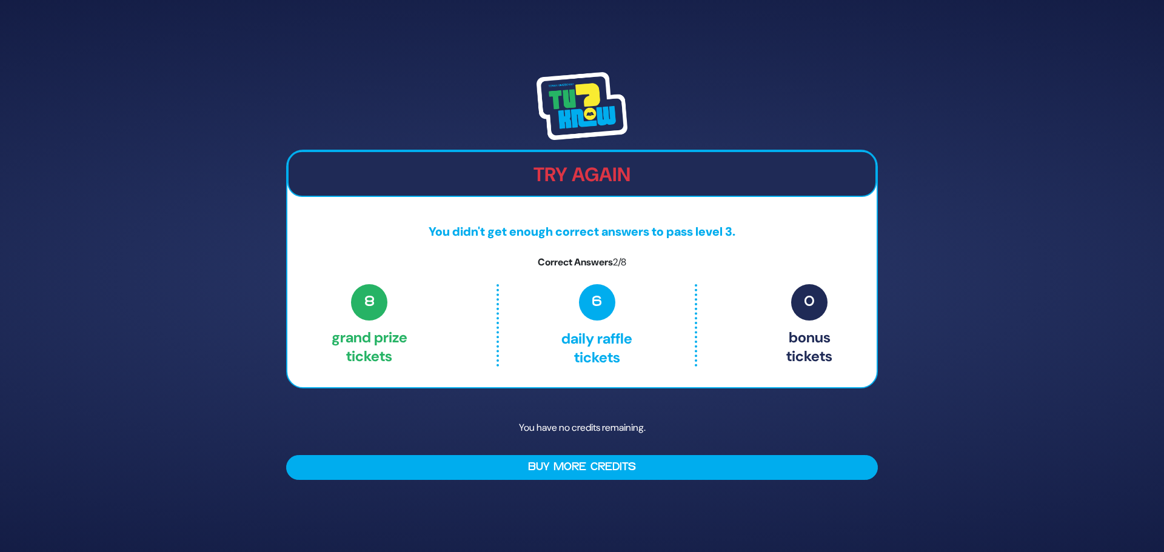
click at [569, 433] on p "You have no credits remaining." at bounding box center [582, 427] width 592 height 35
click at [616, 159] on div "Try Again" at bounding box center [581, 174] width 589 height 46
